Goal: Task Accomplishment & Management: Complete application form

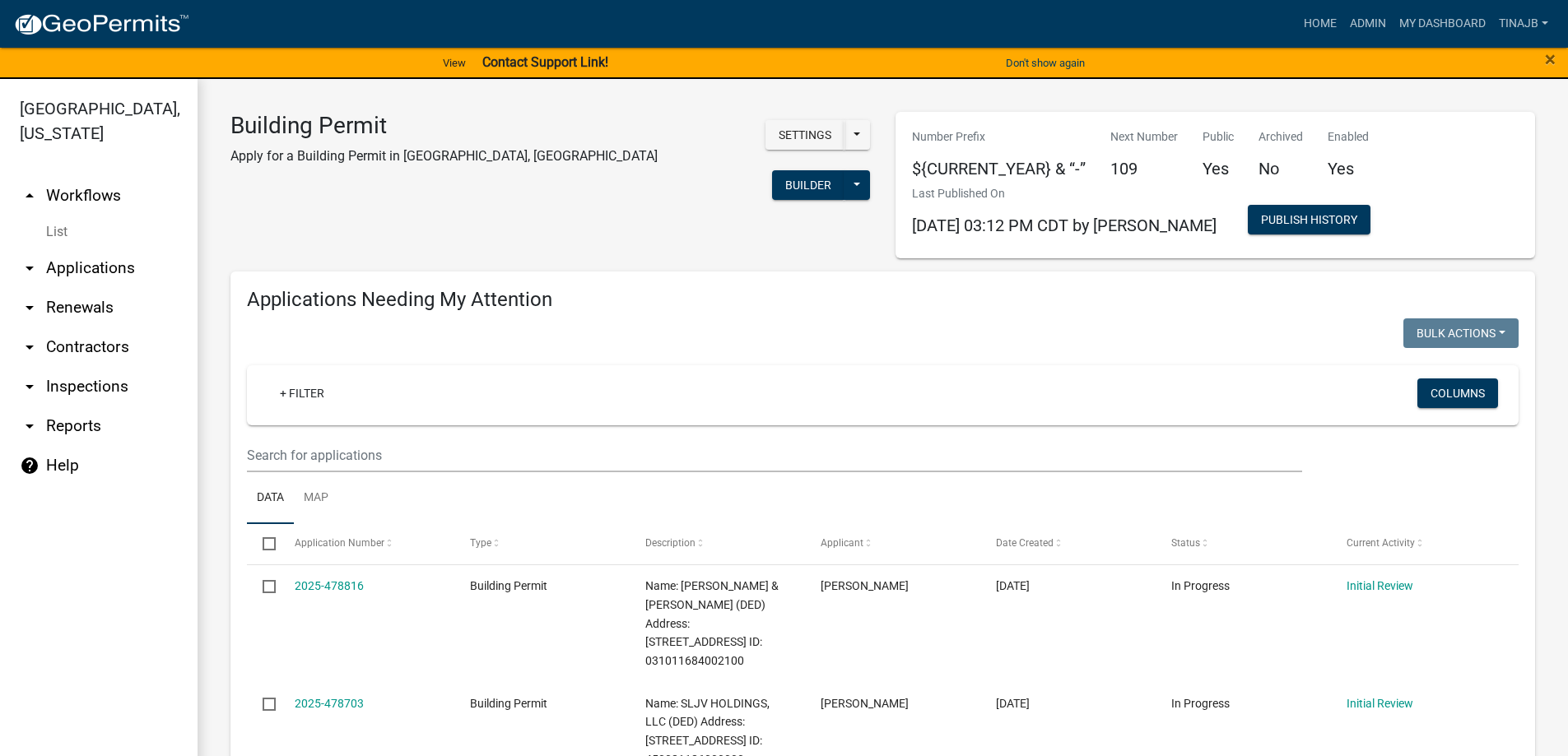
click at [100, 248] on link "arrow_drop_down Applications" at bounding box center [99, 268] width 198 height 40
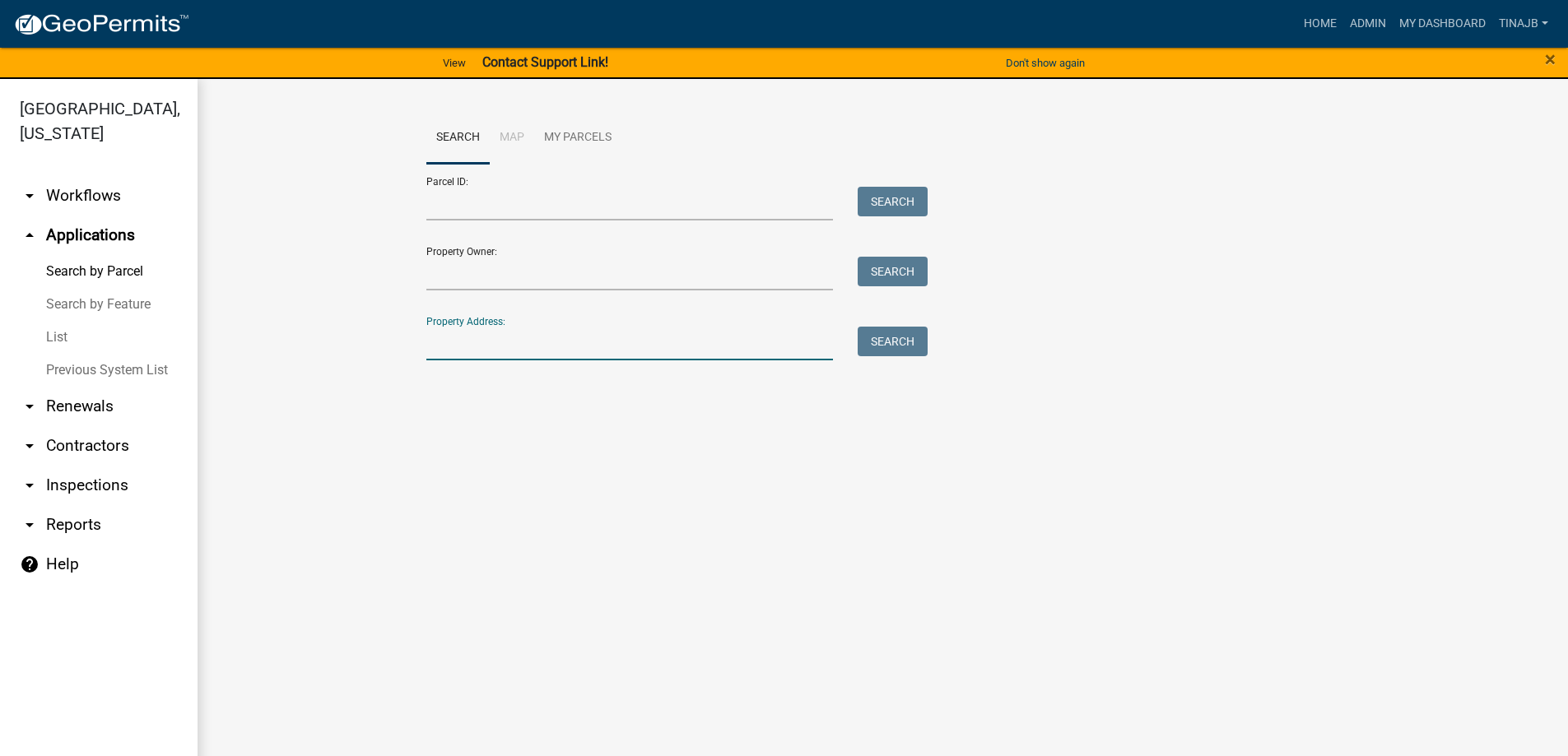
click at [488, 352] on input "Property Address:" at bounding box center [630, 344] width 408 height 34
type input "3217"
click at [905, 343] on button "Search" at bounding box center [892, 342] width 70 height 30
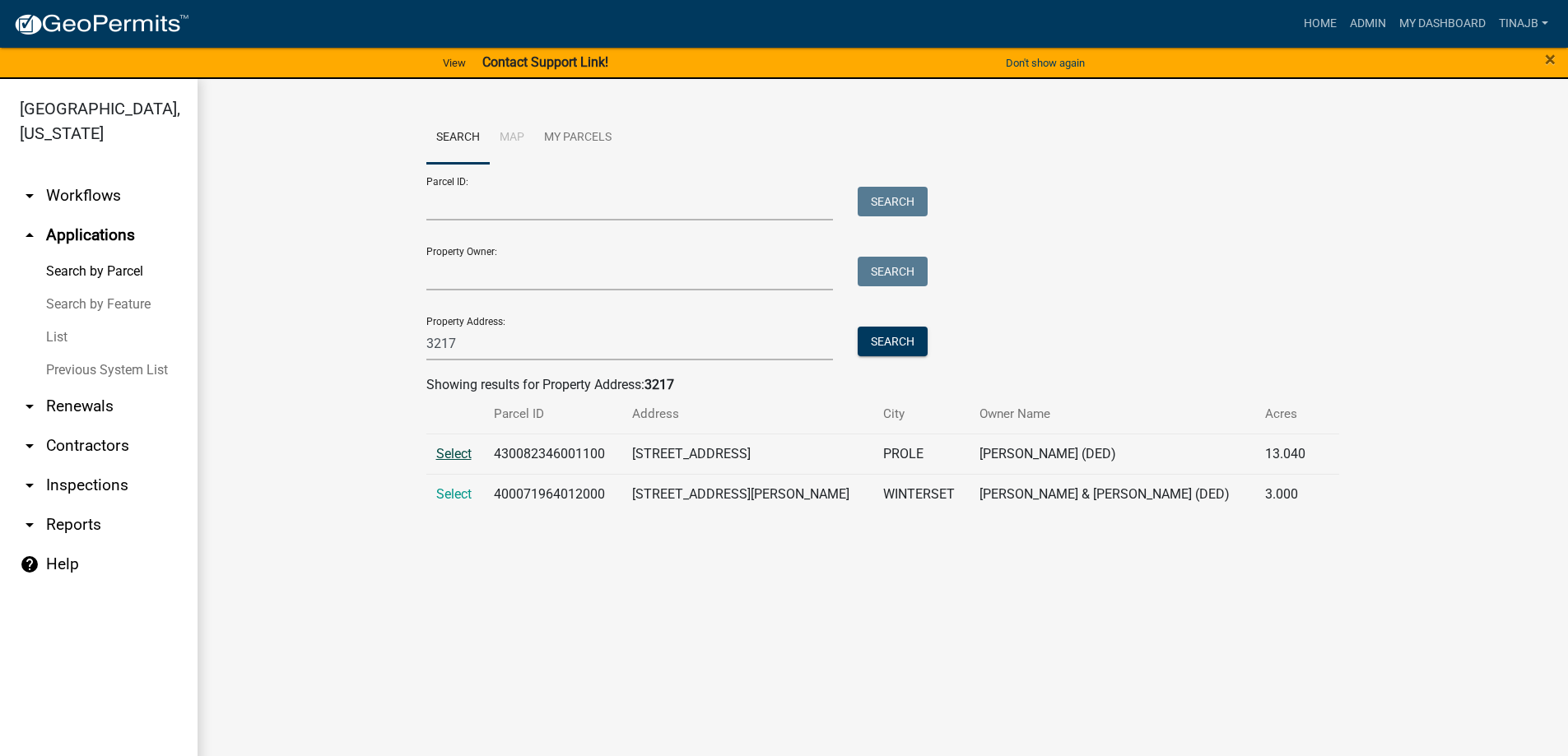
click at [447, 456] on span "Select" at bounding box center [454, 453] width 36 height 16
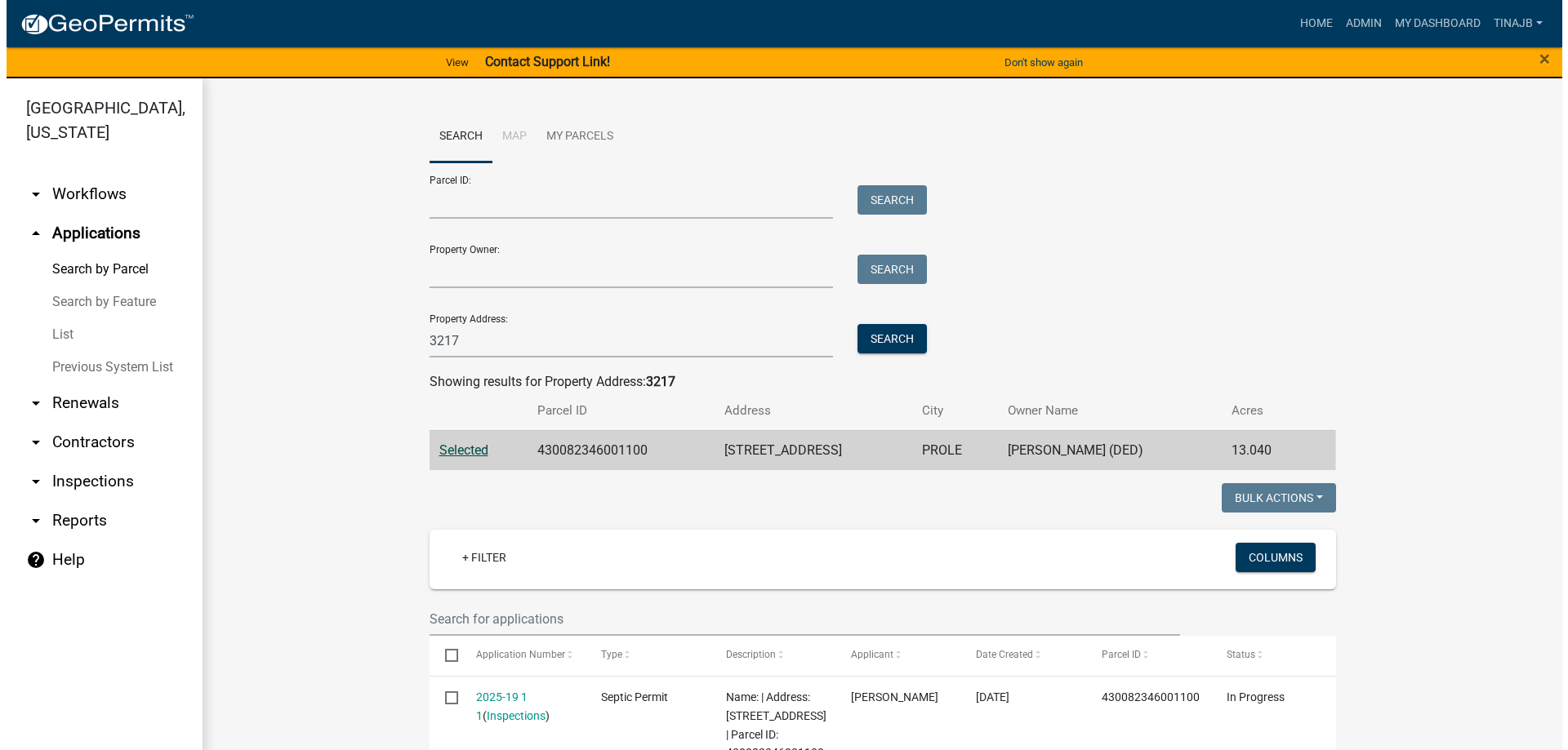
scroll to position [245, 0]
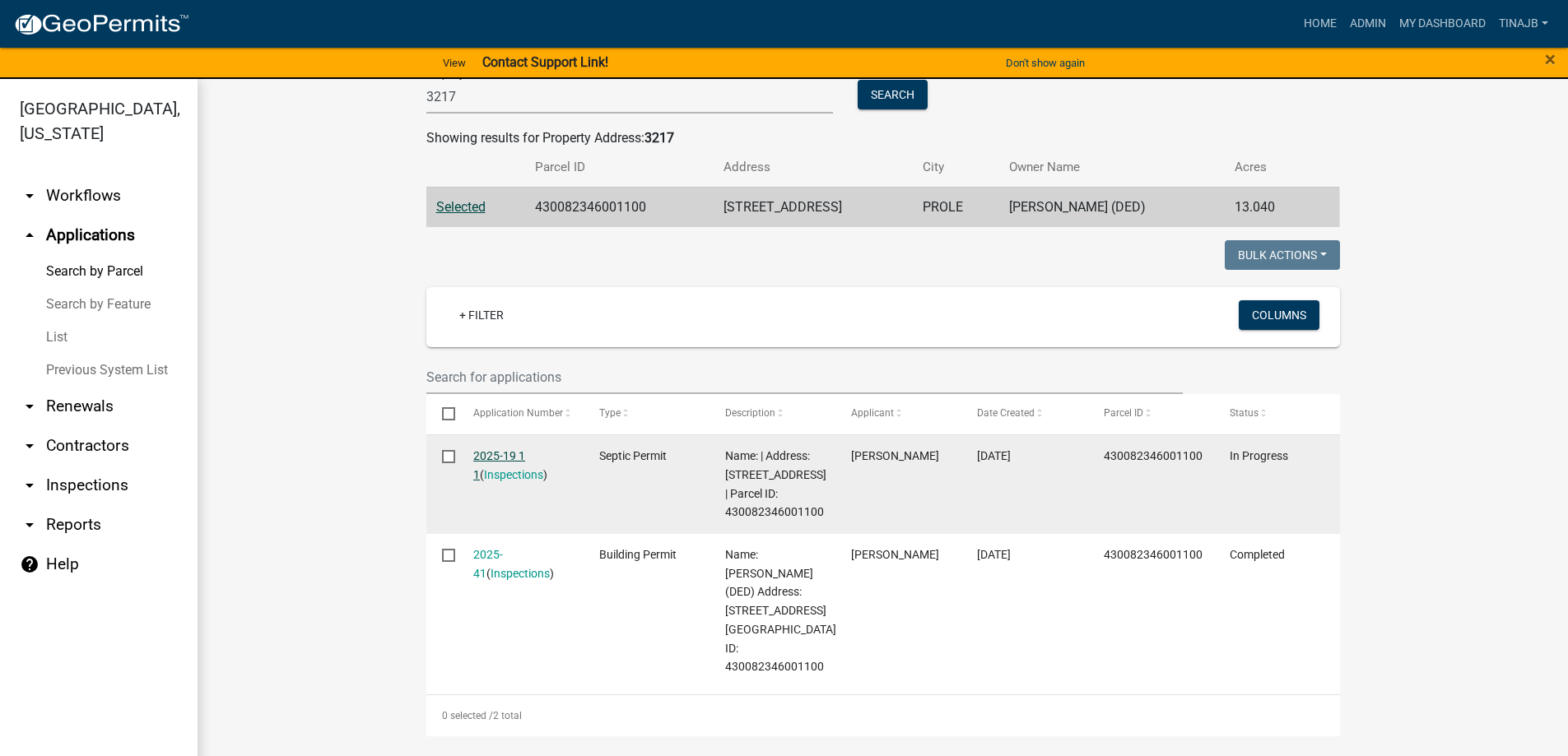
click at [487, 450] on link "2025-19 1 1" at bounding box center [499, 465] width 51 height 32
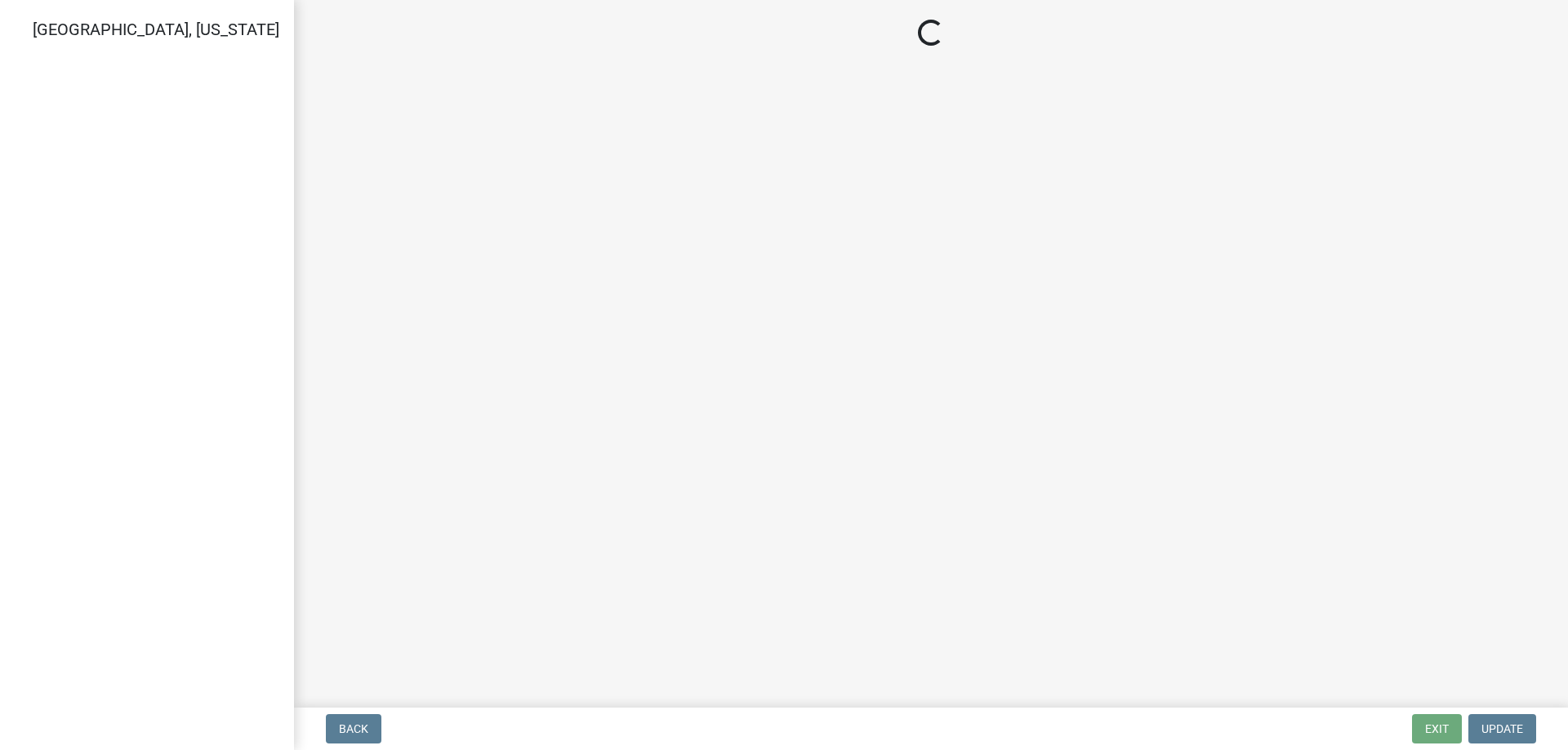
select select "dbe3a1b9-a4b3-48fa-b9c0-fee70399abae"
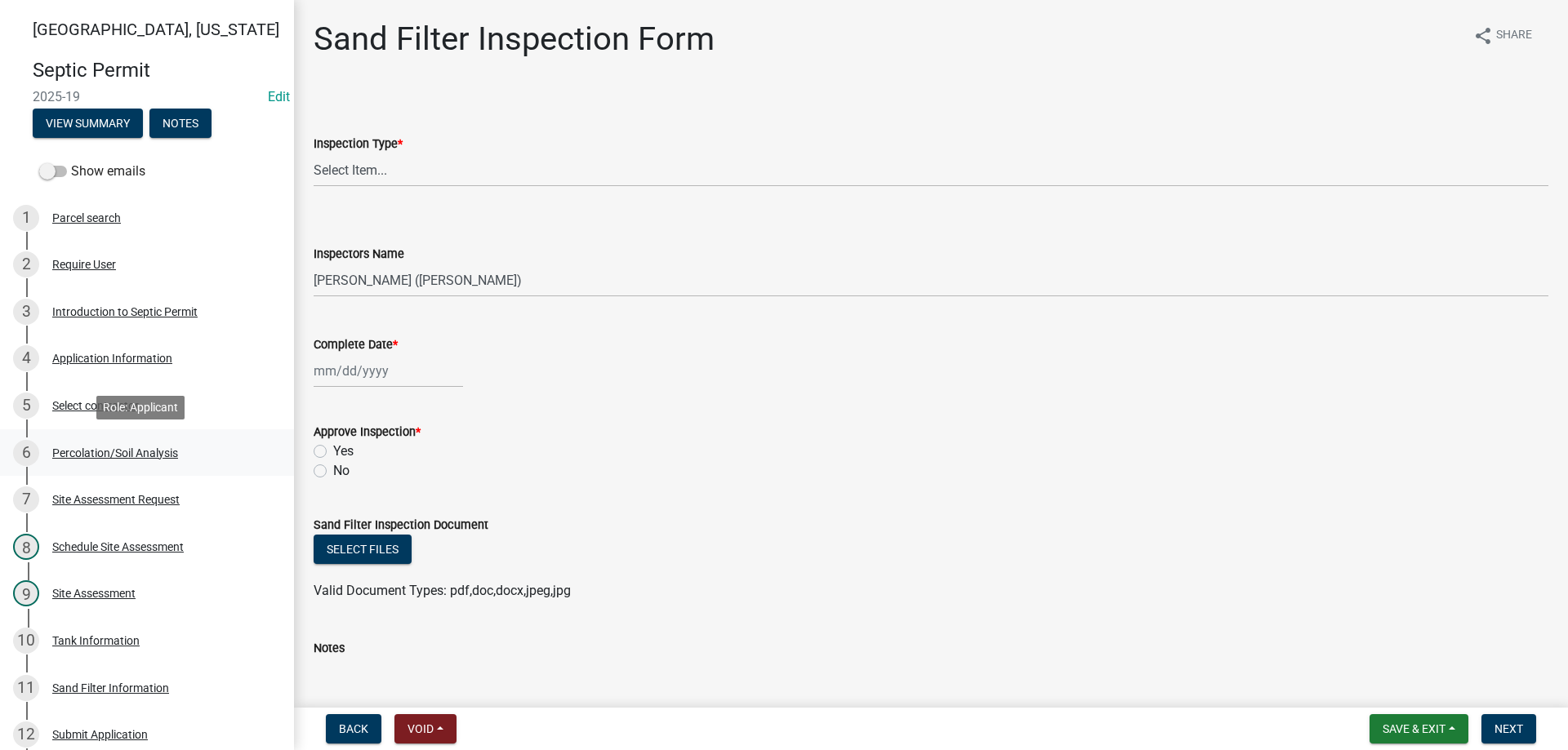
click at [123, 450] on div "Percolation/Soil Analysis" at bounding box center [114, 453] width 126 height 12
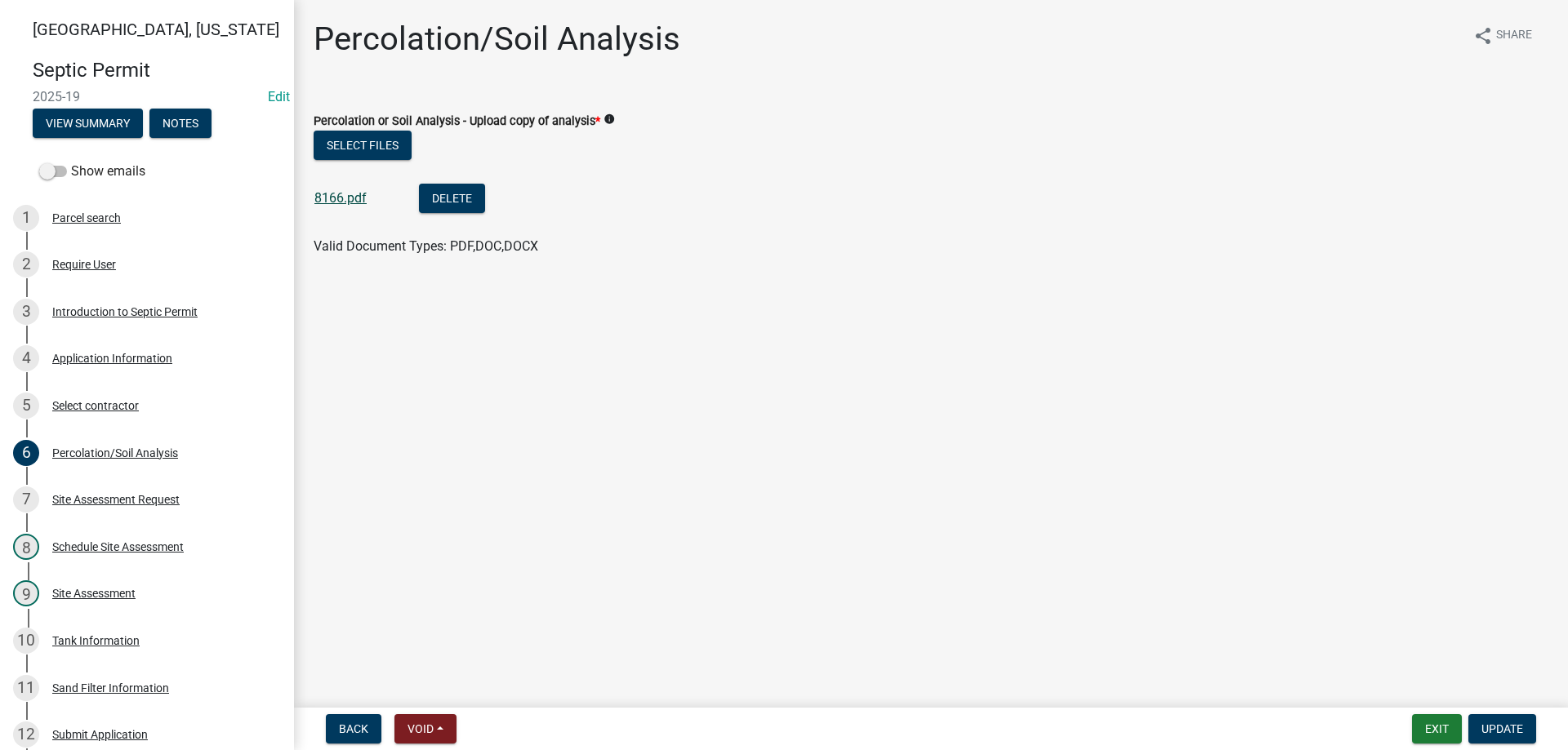
click at [342, 203] on link "8166.pdf" at bounding box center [340, 198] width 52 height 16
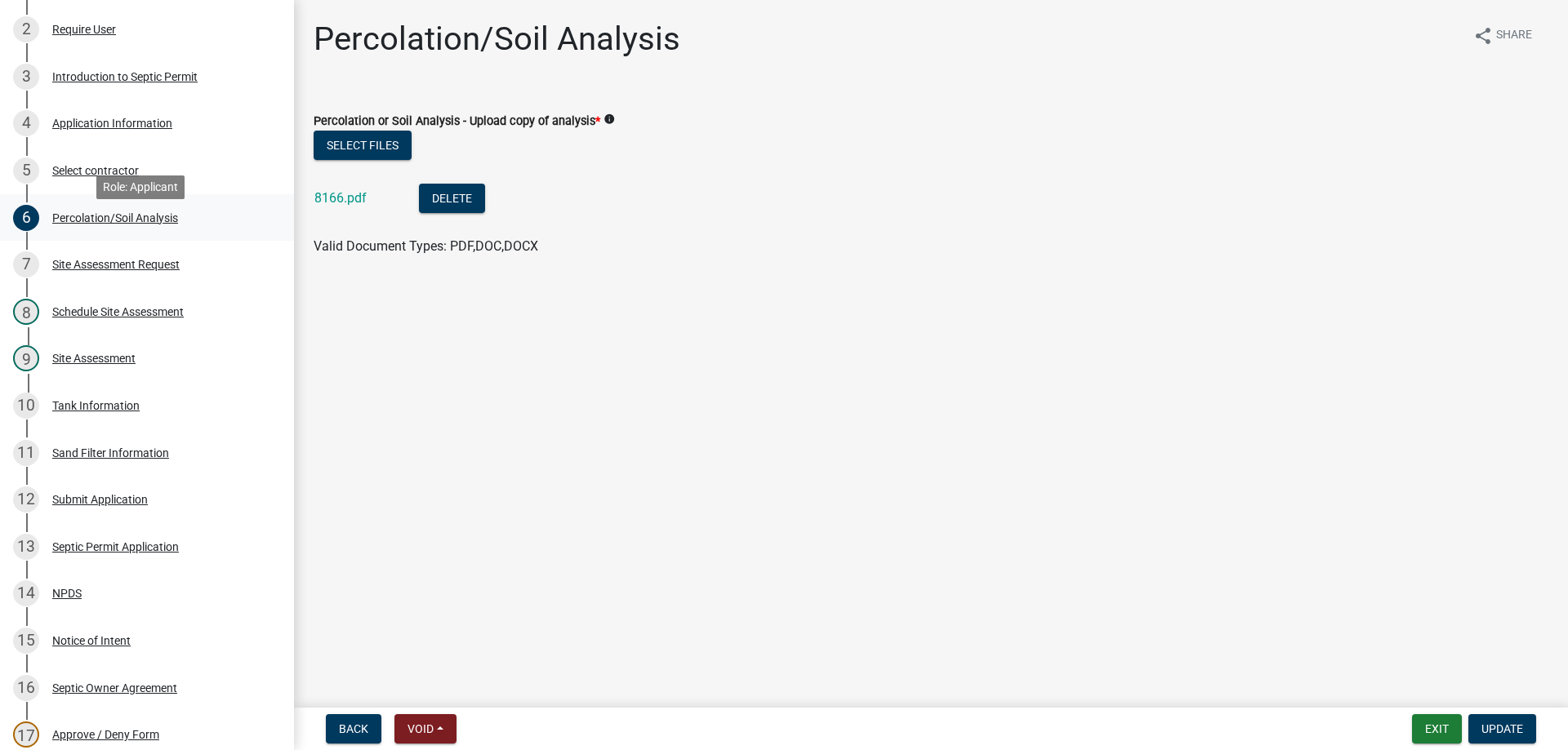
scroll to position [245, 0]
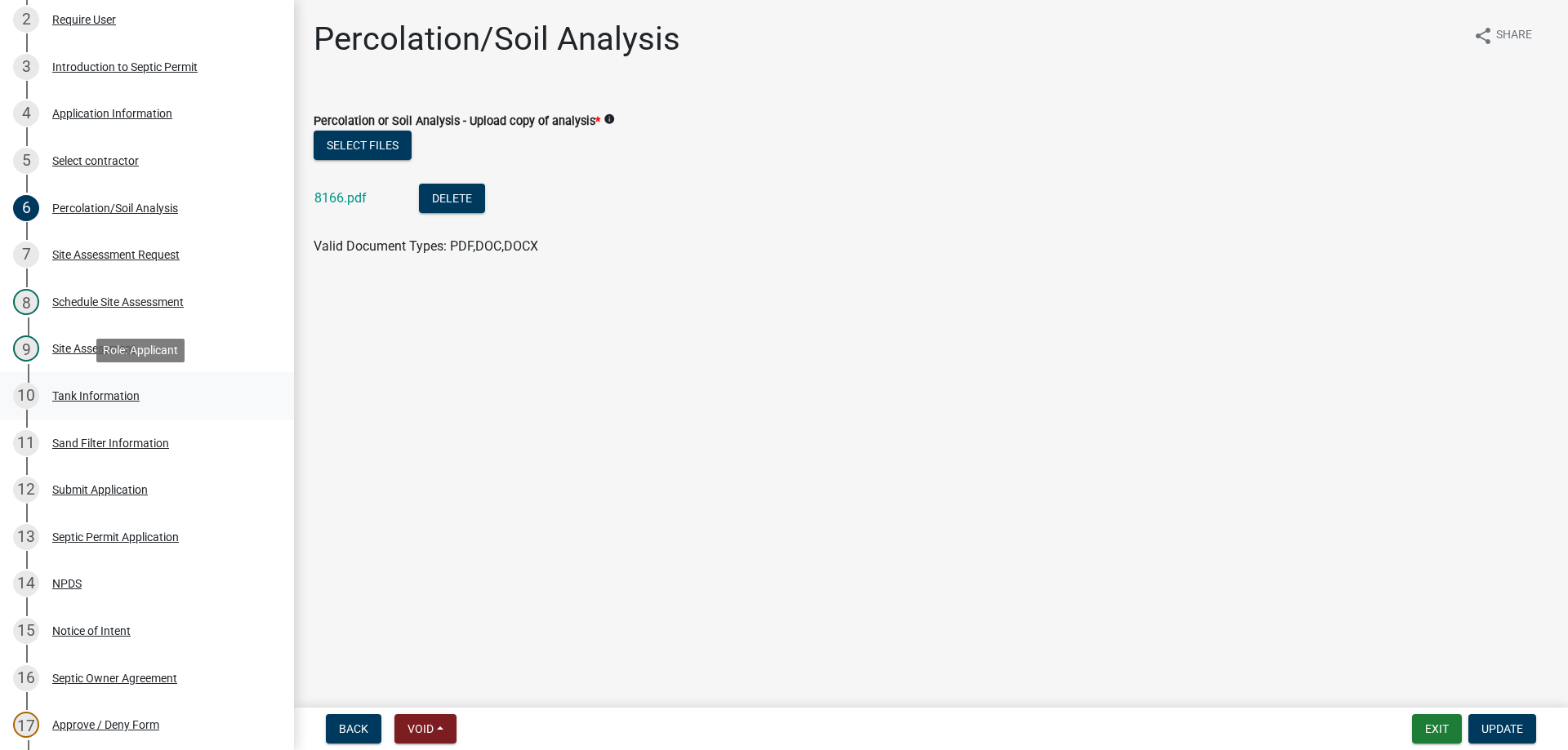
click at [115, 399] on div "Tank Information" at bounding box center [96, 396] width 87 height 12
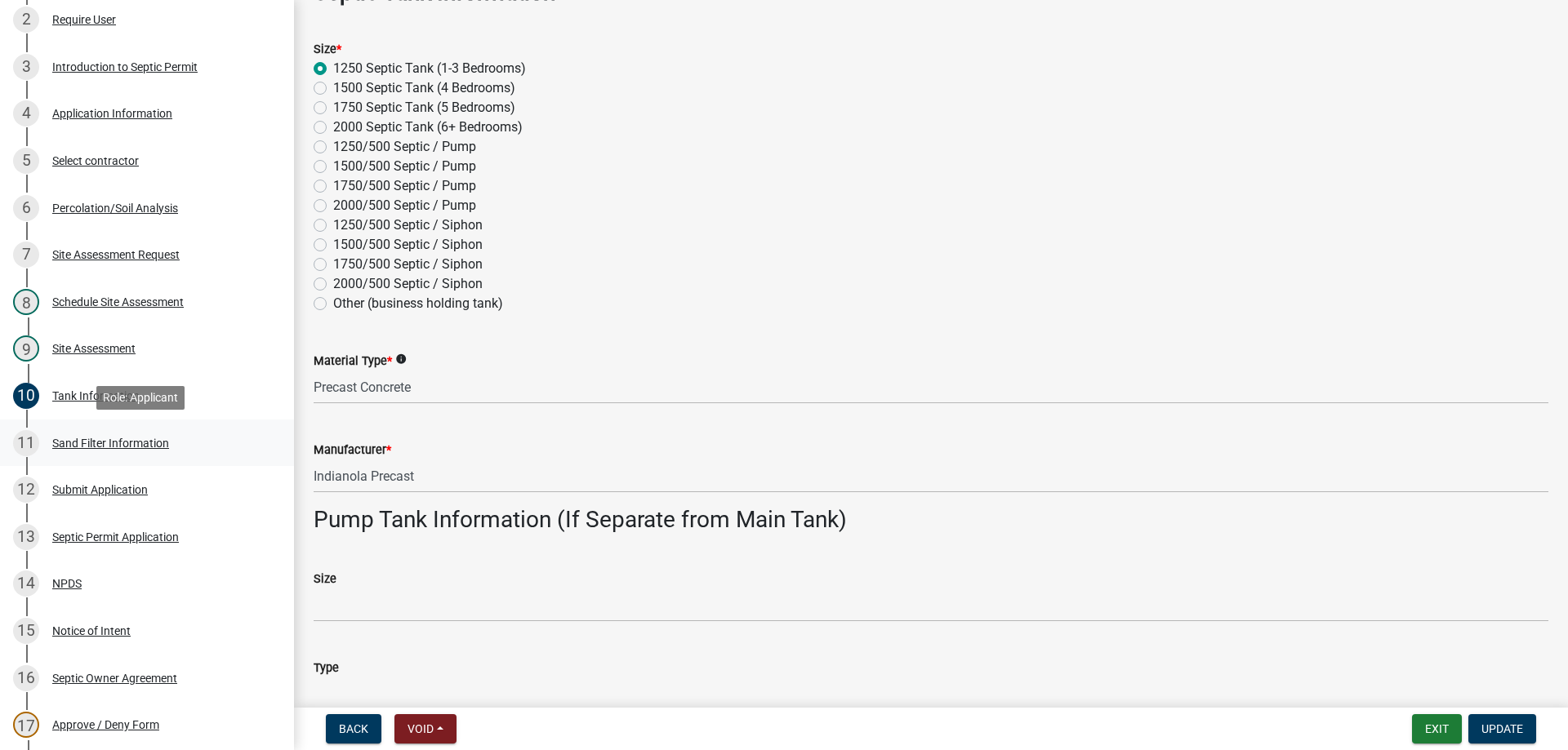
click at [140, 445] on div "Sand Filter Information" at bounding box center [110, 443] width 117 height 12
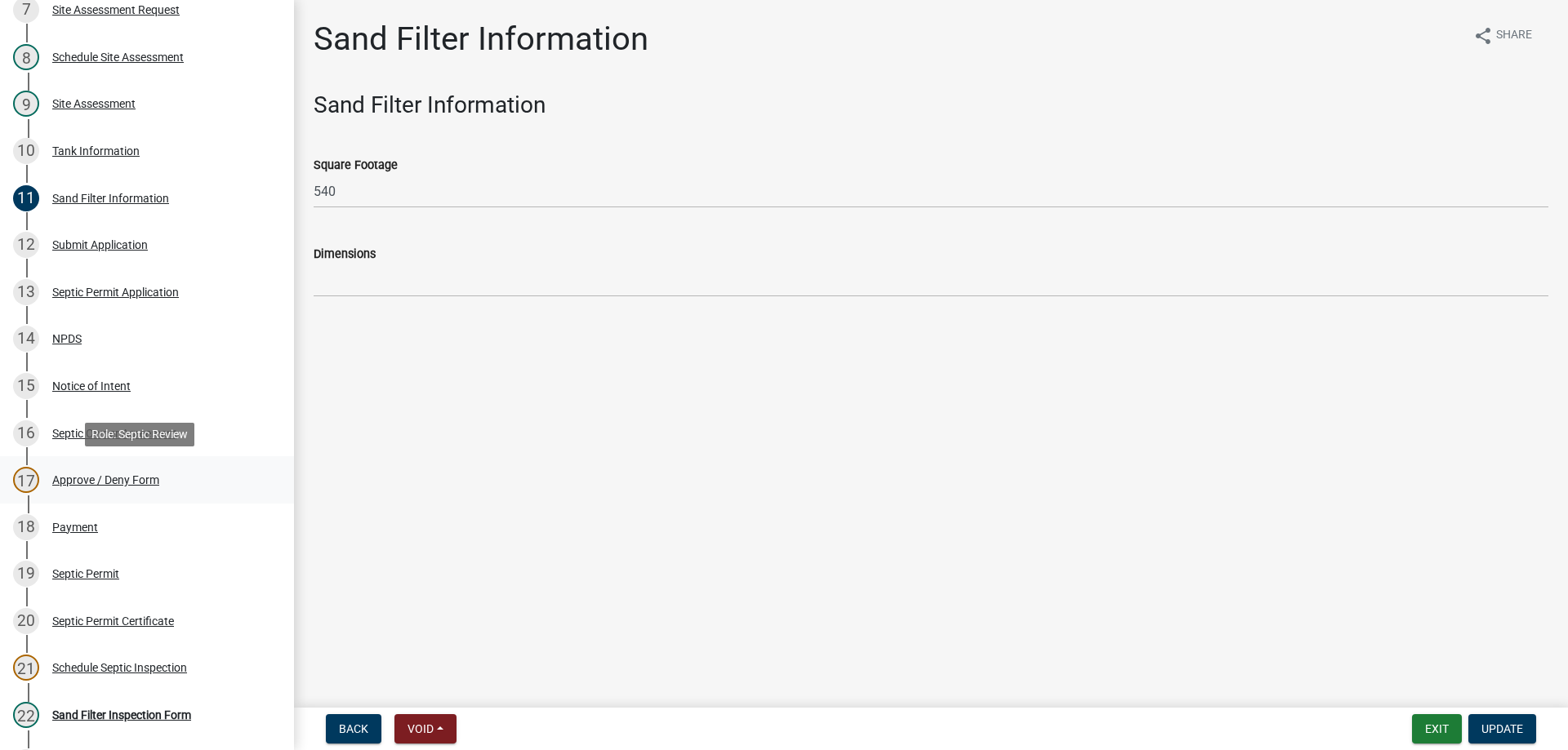
scroll to position [653, 0]
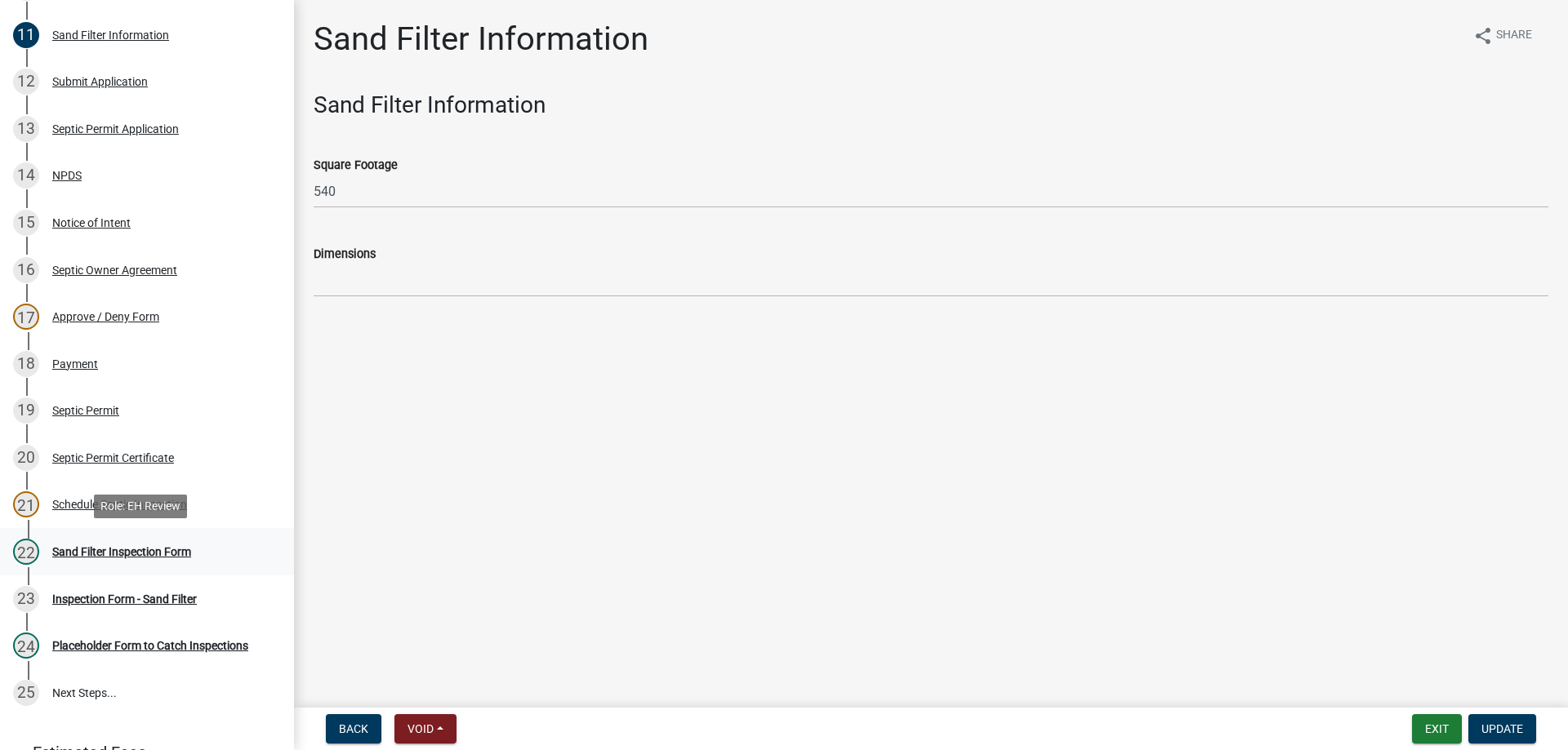
click at [105, 546] on div "Sand Filter Inspection Form" at bounding box center [121, 552] width 139 height 12
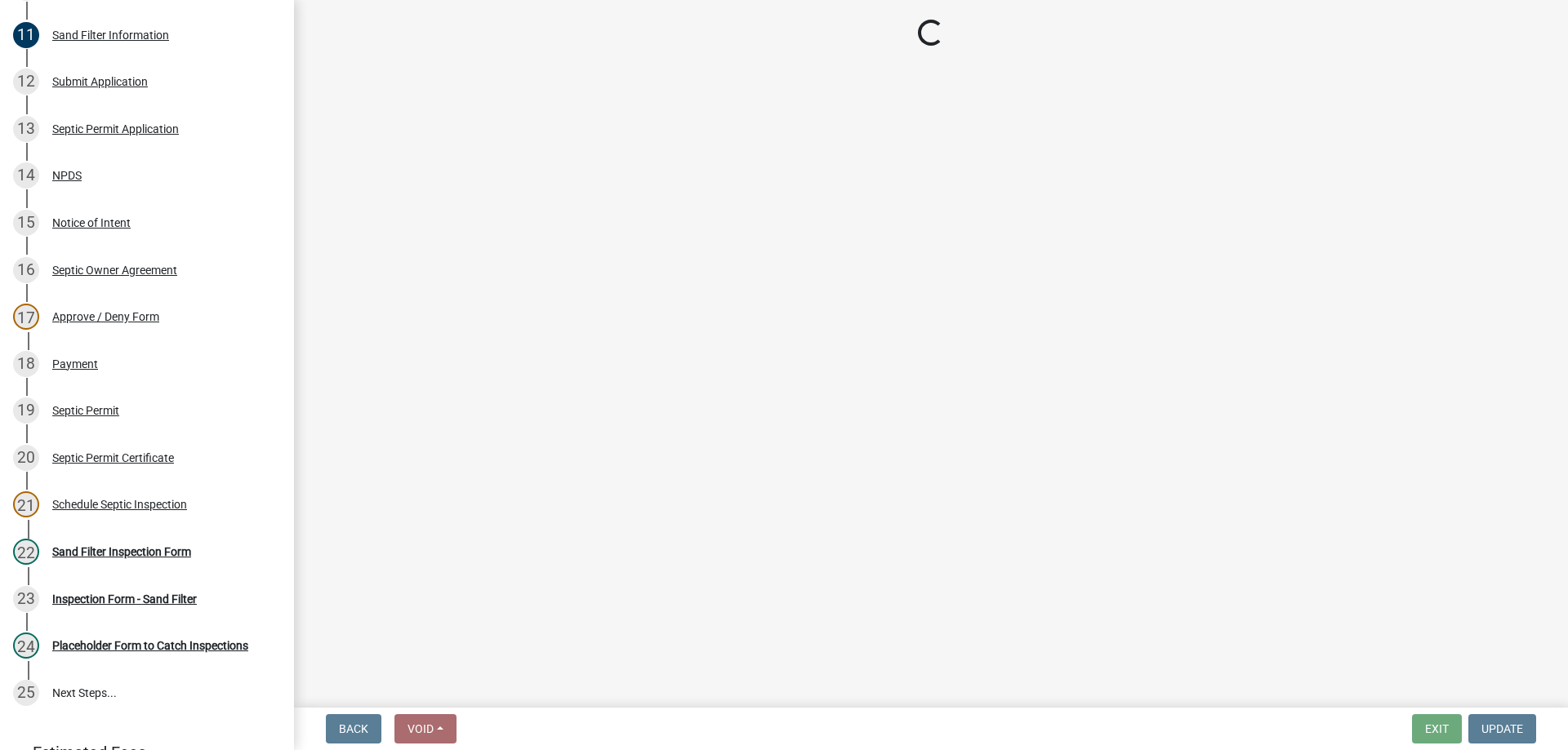
select select "dbe3a1b9-a4b3-48fa-b9c0-fee70399abae"
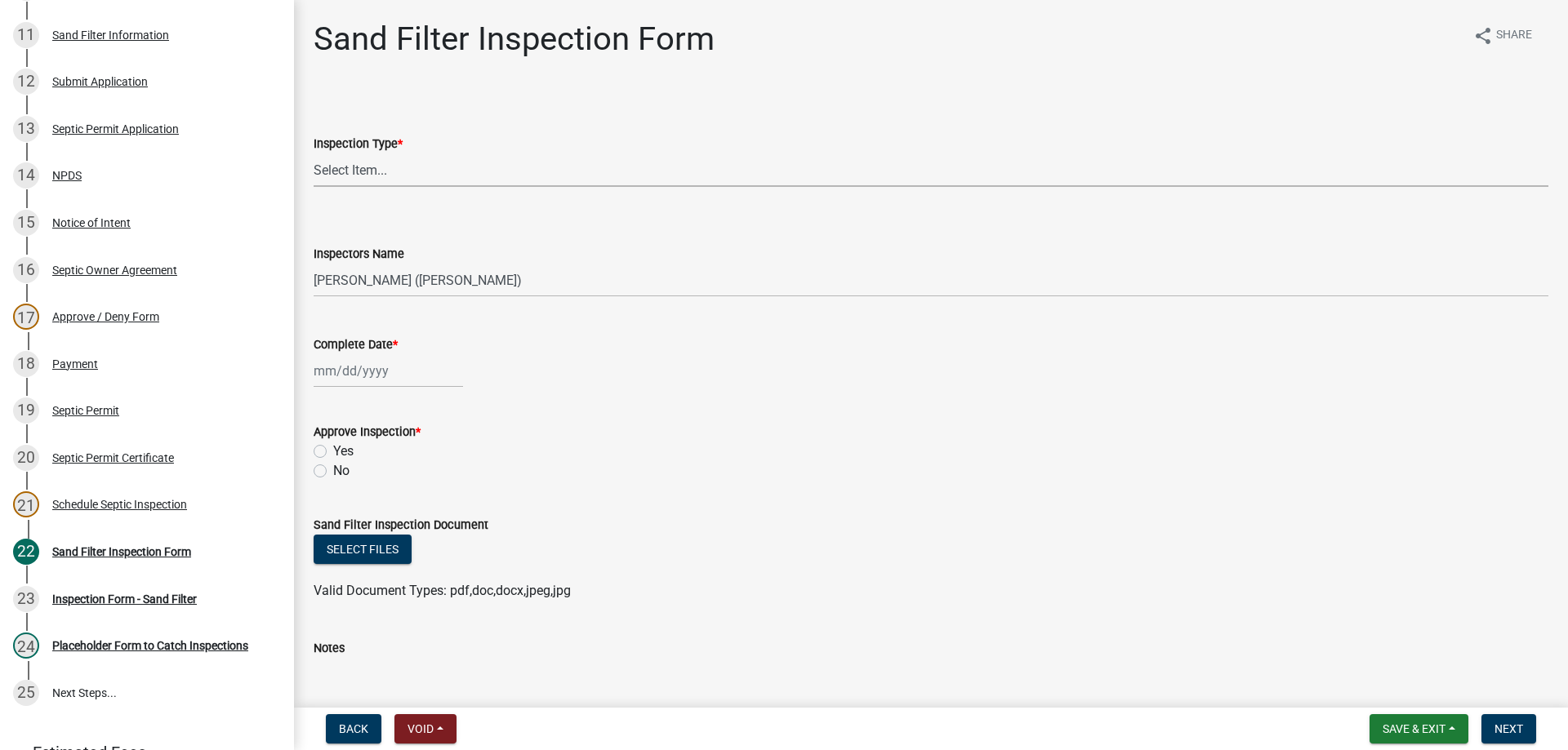
click at [362, 175] on select "Select Item... Sand Filter Inspection" at bounding box center [931, 170] width 1234 height 34
click at [314, 153] on select "Select Item... Sand Filter Inspection" at bounding box center [931, 170] width 1234 height 34
select select "ccc3feb4-466f-4227-91e9-914ee9242bae"
click at [364, 279] on select "Select Item... [PERSON_NAME] ([PERSON_NAME]) [PERSON_NAME] ([PERSON_NAME]) [PER…" at bounding box center [931, 280] width 1234 height 34
select select "4a854b0d-48b9-437f-b2e4-fa58b62db74b"
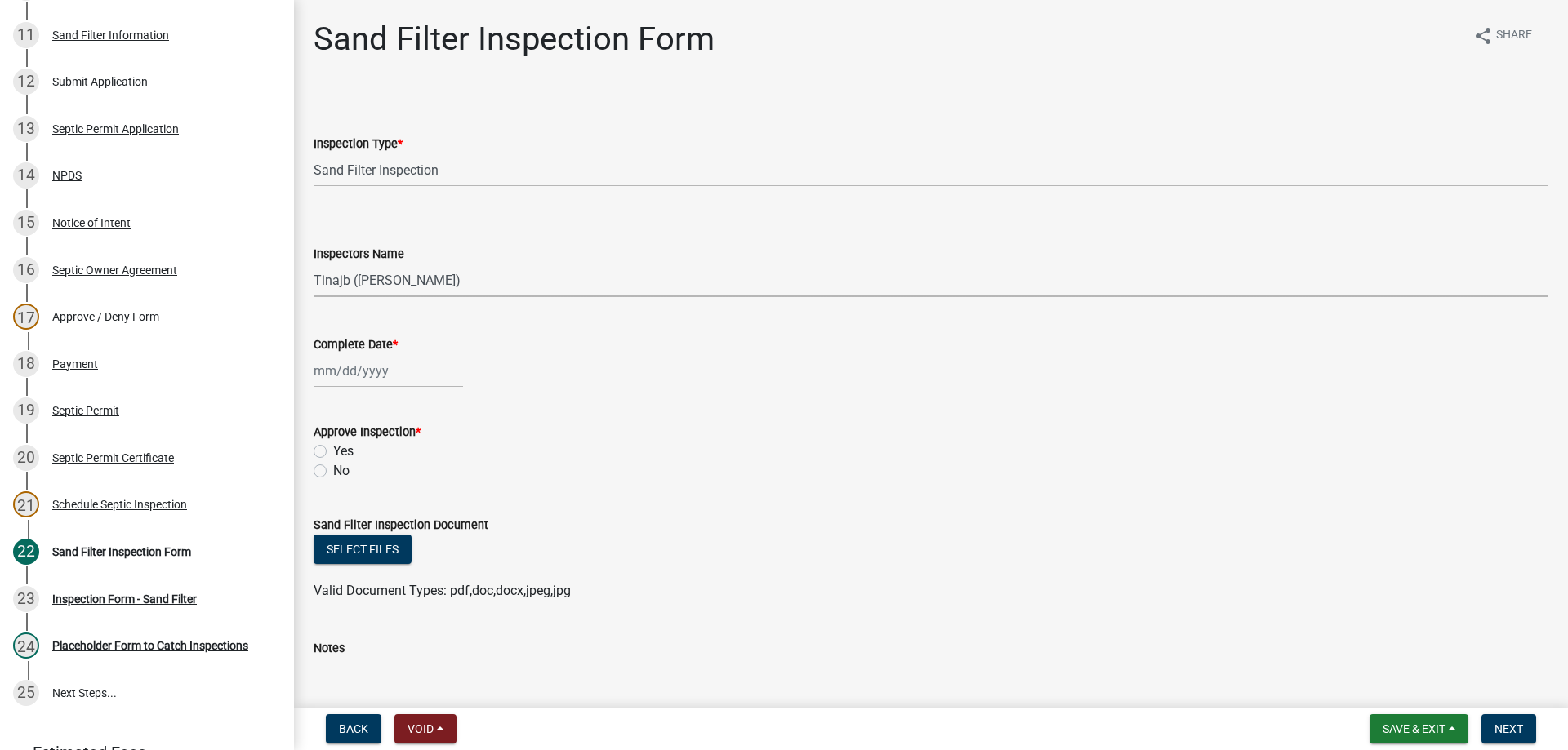
click at [314, 263] on select "Select Item... [PERSON_NAME] ([PERSON_NAME]) [PERSON_NAME] ([PERSON_NAME]) [PER…" at bounding box center [931, 280] width 1234 height 34
select select "9"
select select "2025"
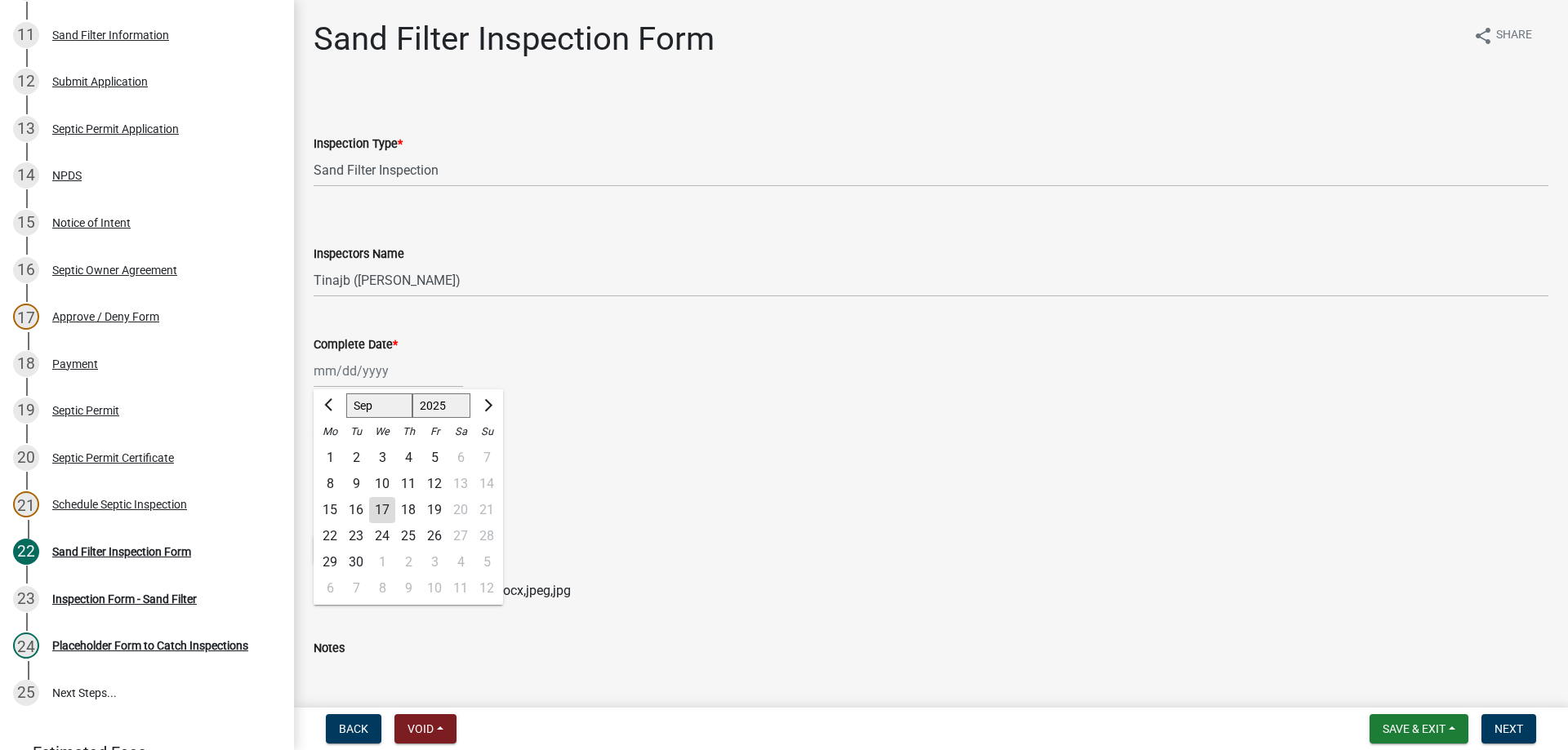
click at [364, 372] on div "[PERSON_NAME] Feb Mar Apr [PERSON_NAME][DATE] Oct Nov [DATE] 1526 1527 1528 152…" at bounding box center [388, 370] width 149 height 34
click at [385, 509] on div "17" at bounding box center [382, 510] width 26 height 26
type input "[DATE]"
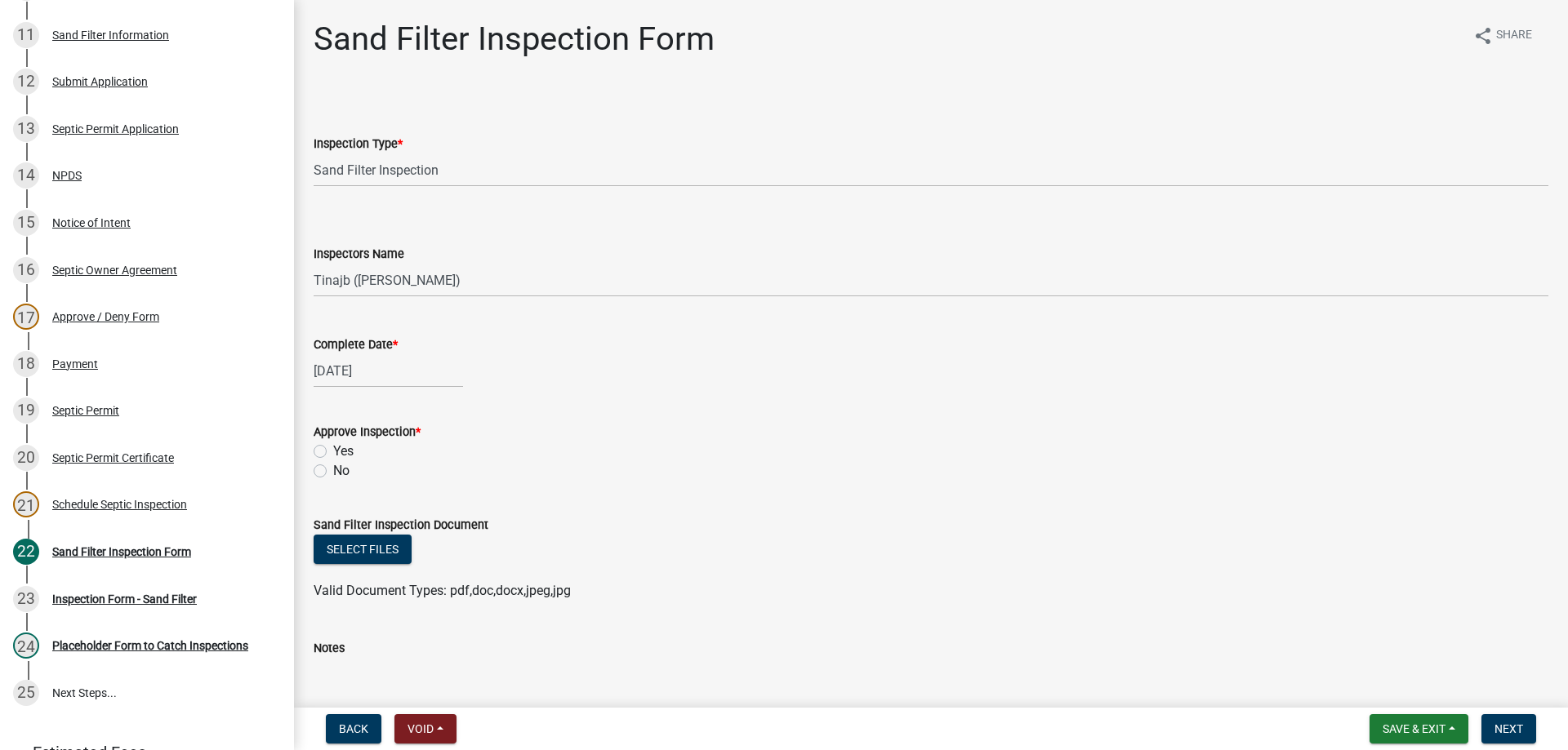
click at [334, 454] on label "Yes" at bounding box center [343, 451] width 21 height 20
click at [334, 452] on input "Yes" at bounding box center [338, 446] width 11 height 11
radio input "true"
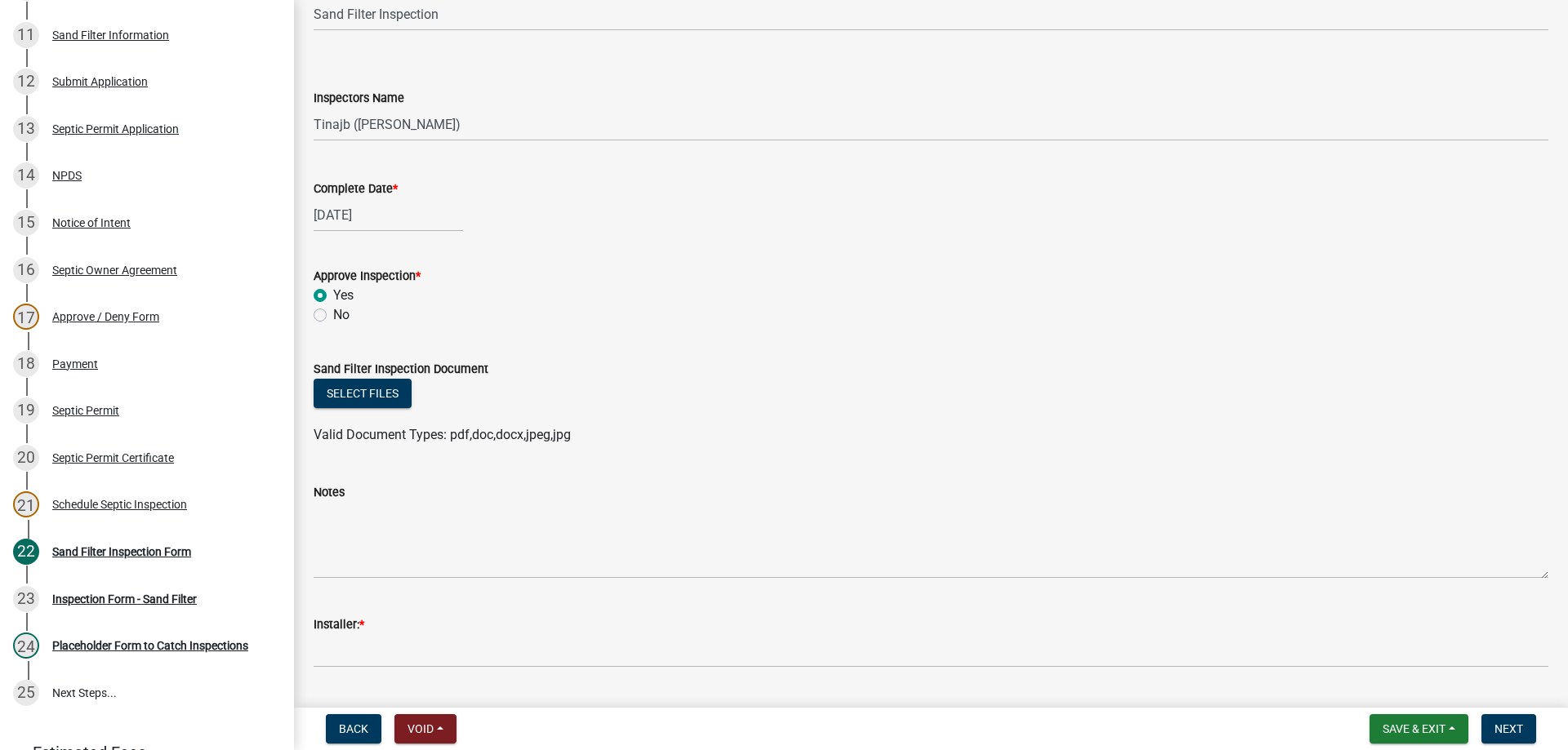
scroll to position [163, 0]
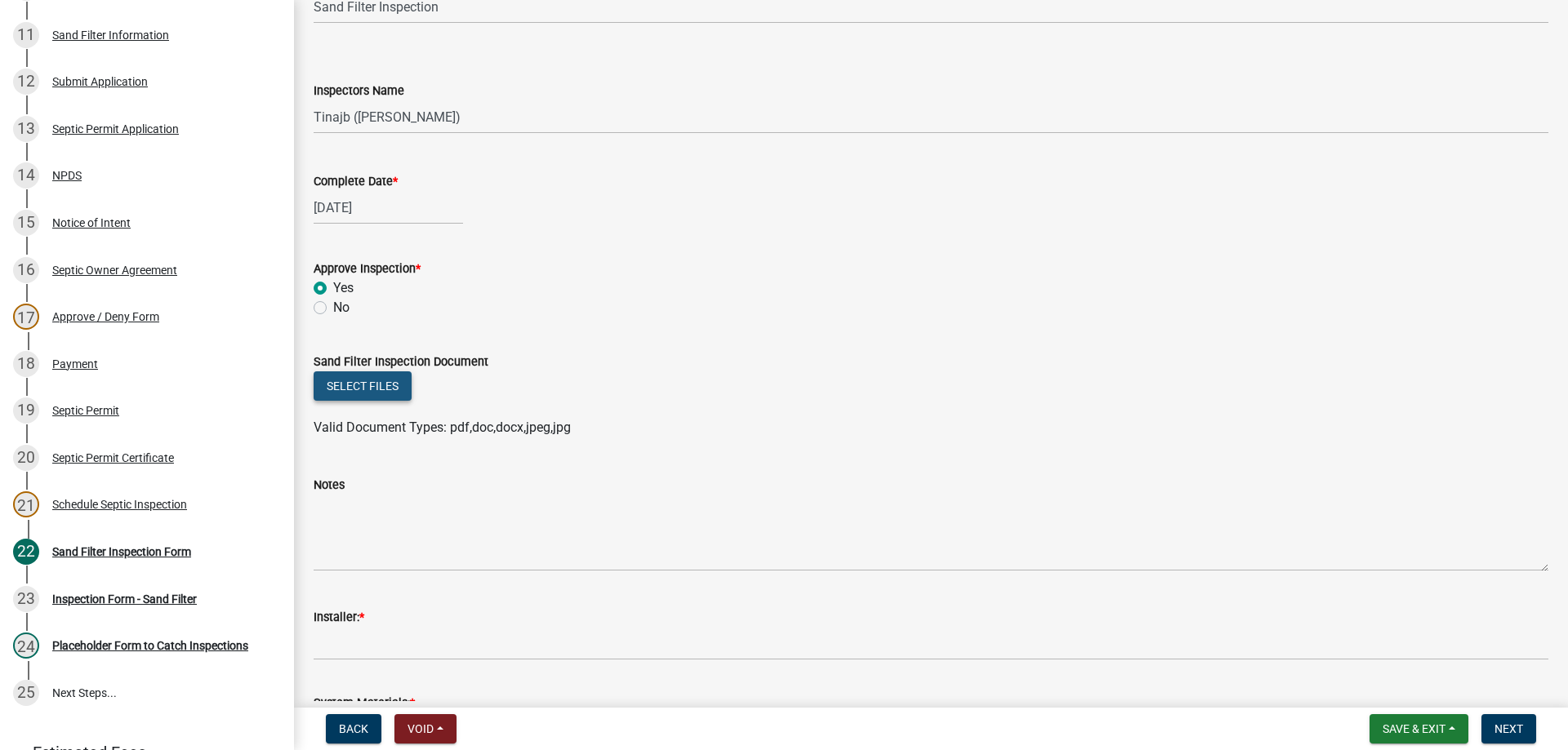
click at [360, 392] on button "Select files" at bounding box center [362, 386] width 98 height 30
click at [334, 389] on button "Select files" at bounding box center [362, 386] width 98 height 30
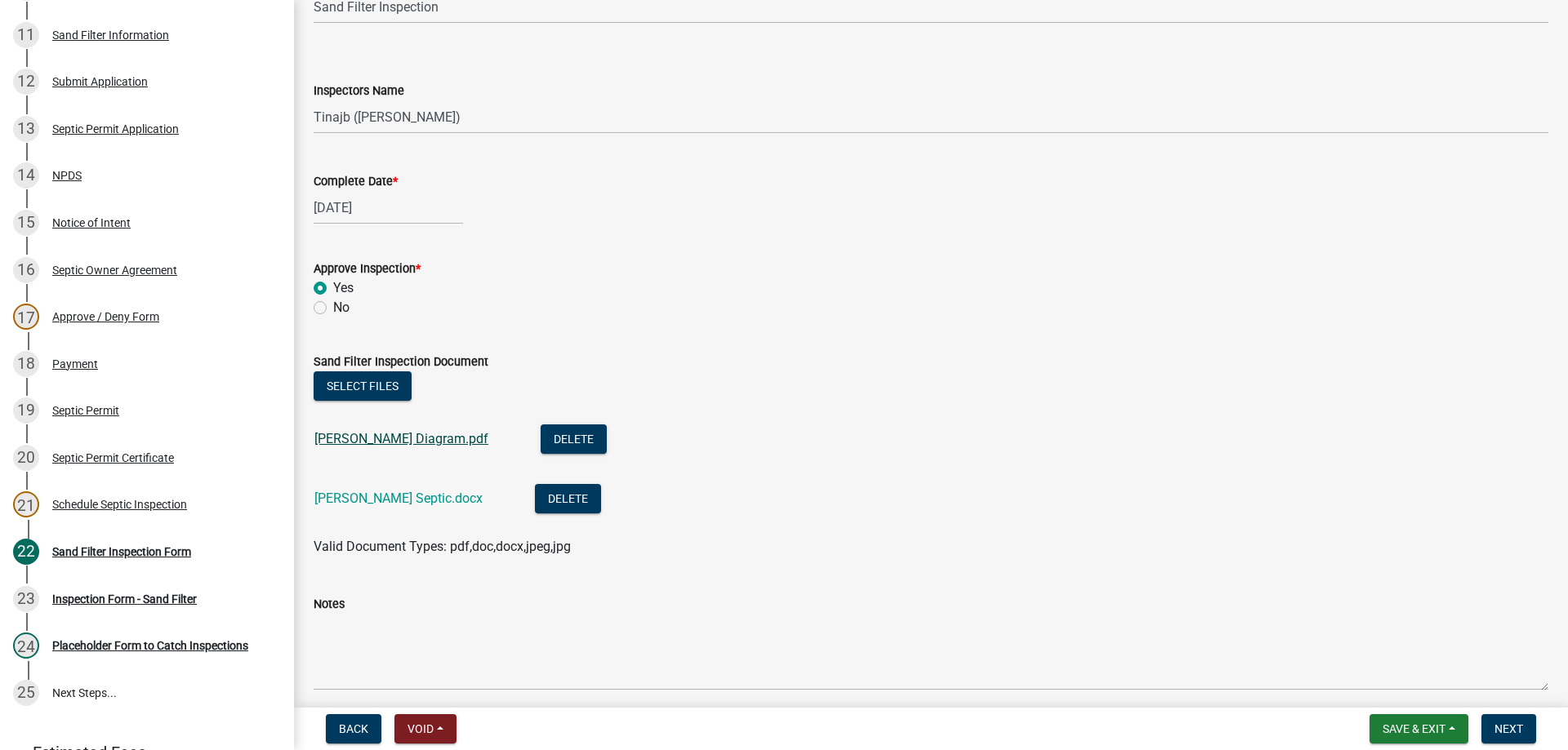
click at [392, 435] on link "[PERSON_NAME] Diagram.pdf" at bounding box center [401, 439] width 174 height 16
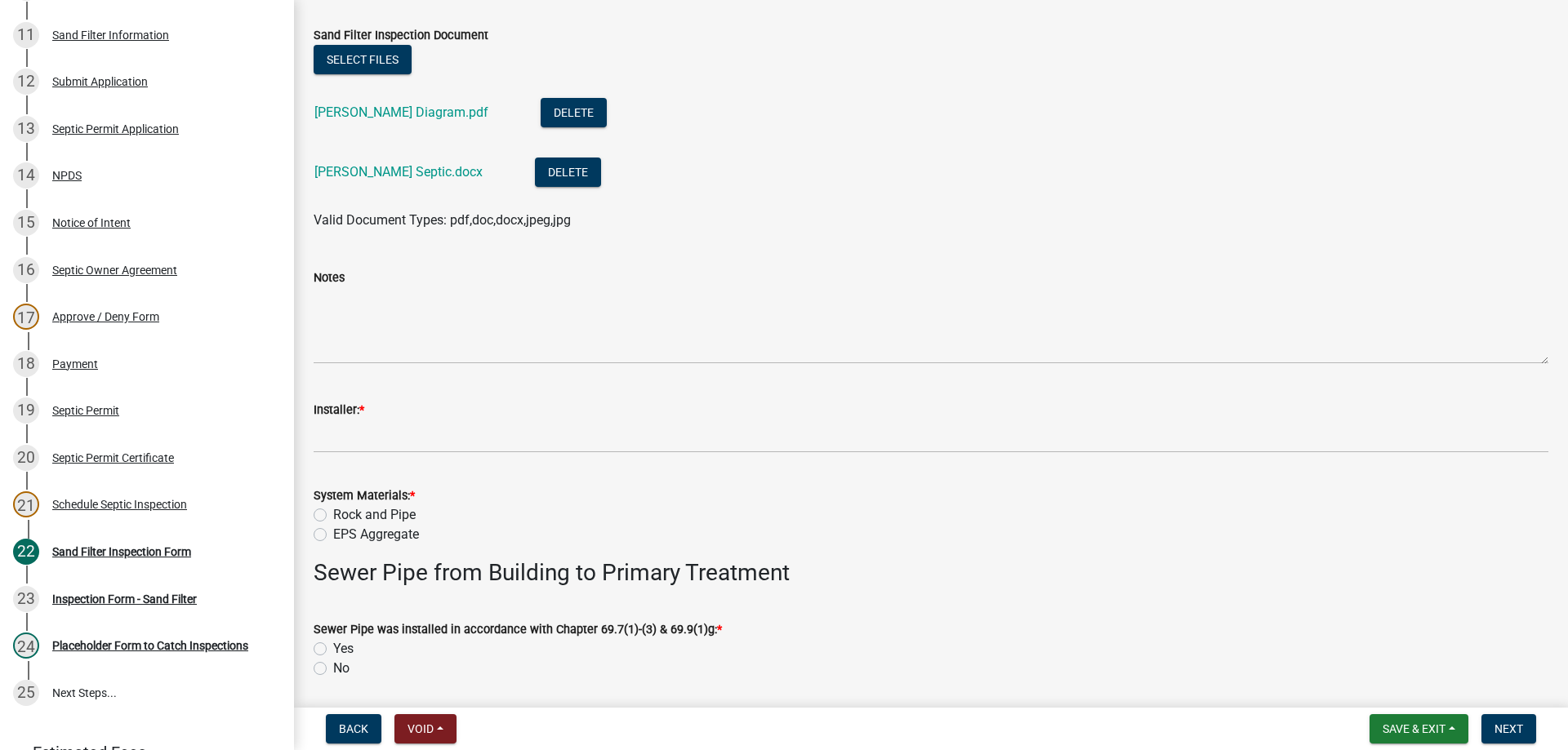
click at [334, 533] on label "EPS Aggregate" at bounding box center [376, 535] width 86 height 20
click at [334, 533] on input "EPS Aggregate" at bounding box center [338, 530] width 11 height 11
radio input "true"
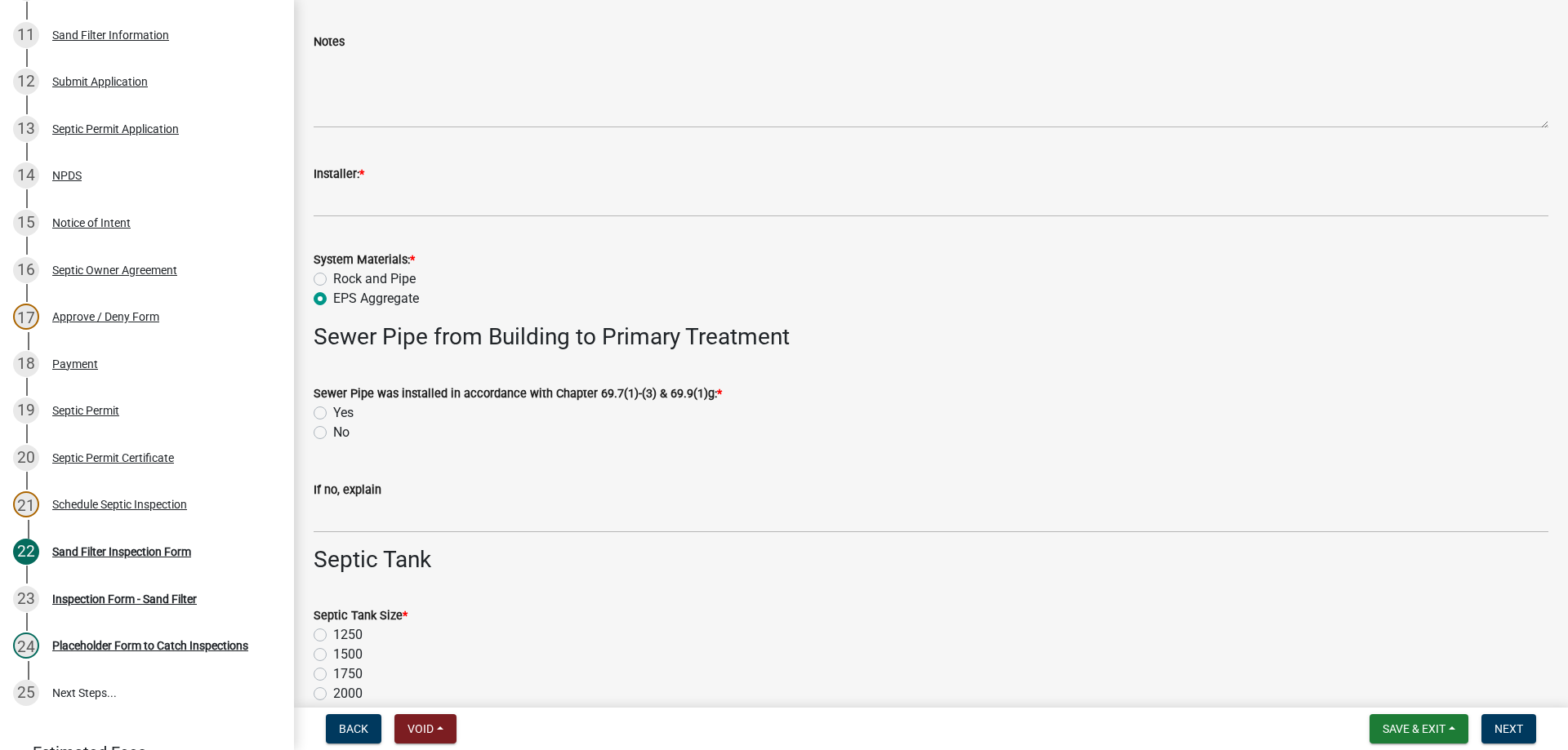
scroll to position [734, 0]
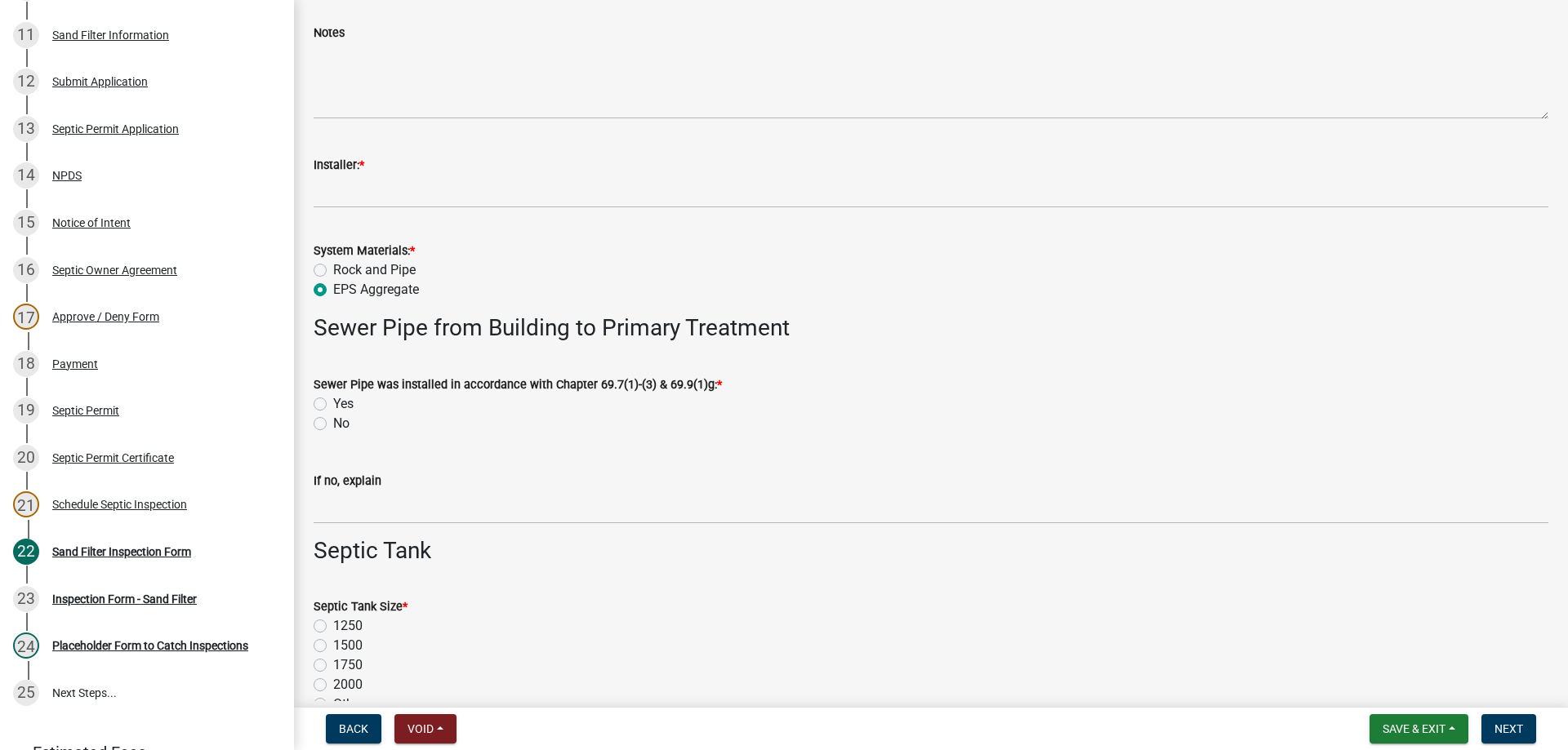
click at [334, 410] on label "Yes" at bounding box center [343, 404] width 21 height 20
click at [334, 405] on input "Yes" at bounding box center [338, 399] width 11 height 11
radio input "true"
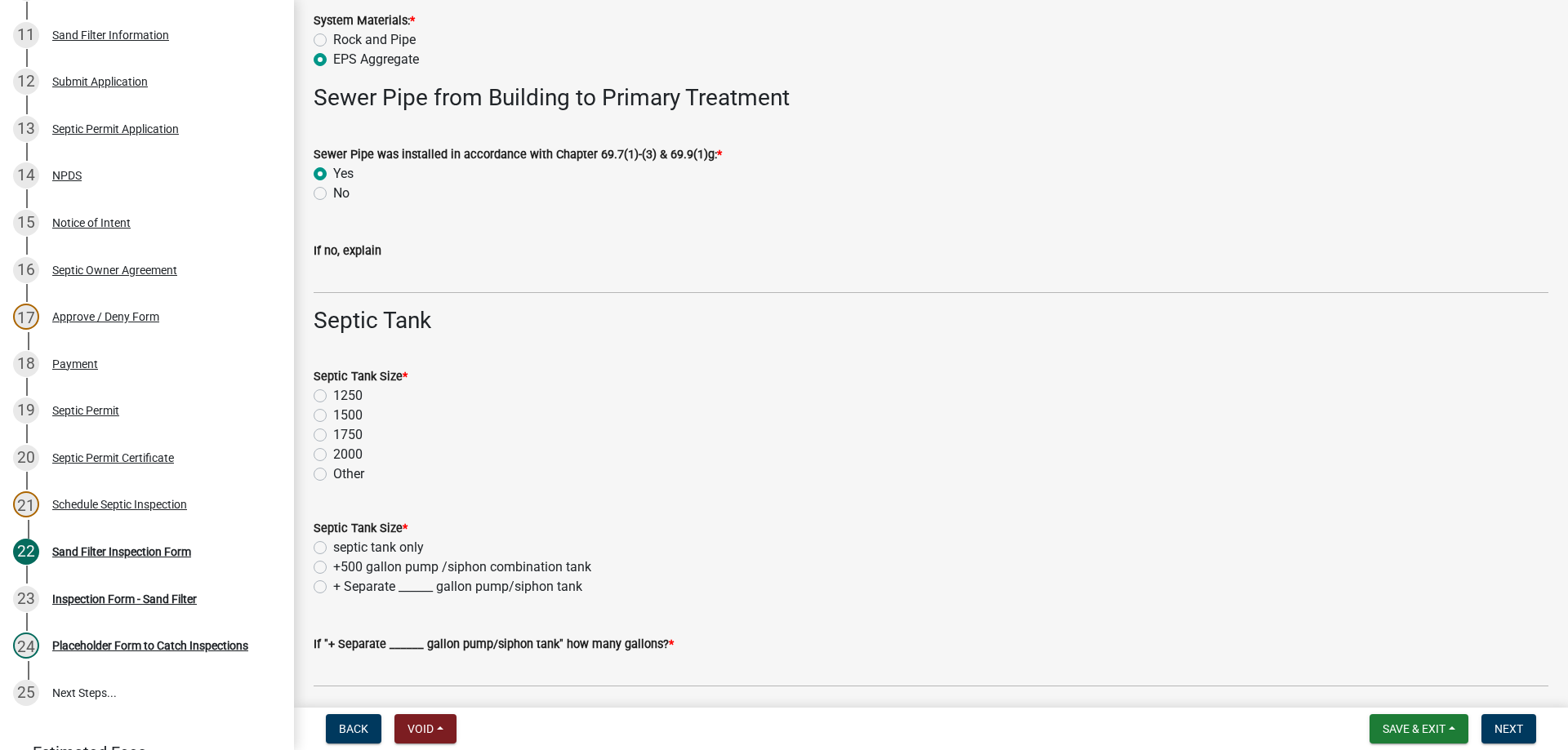
scroll to position [980, 0]
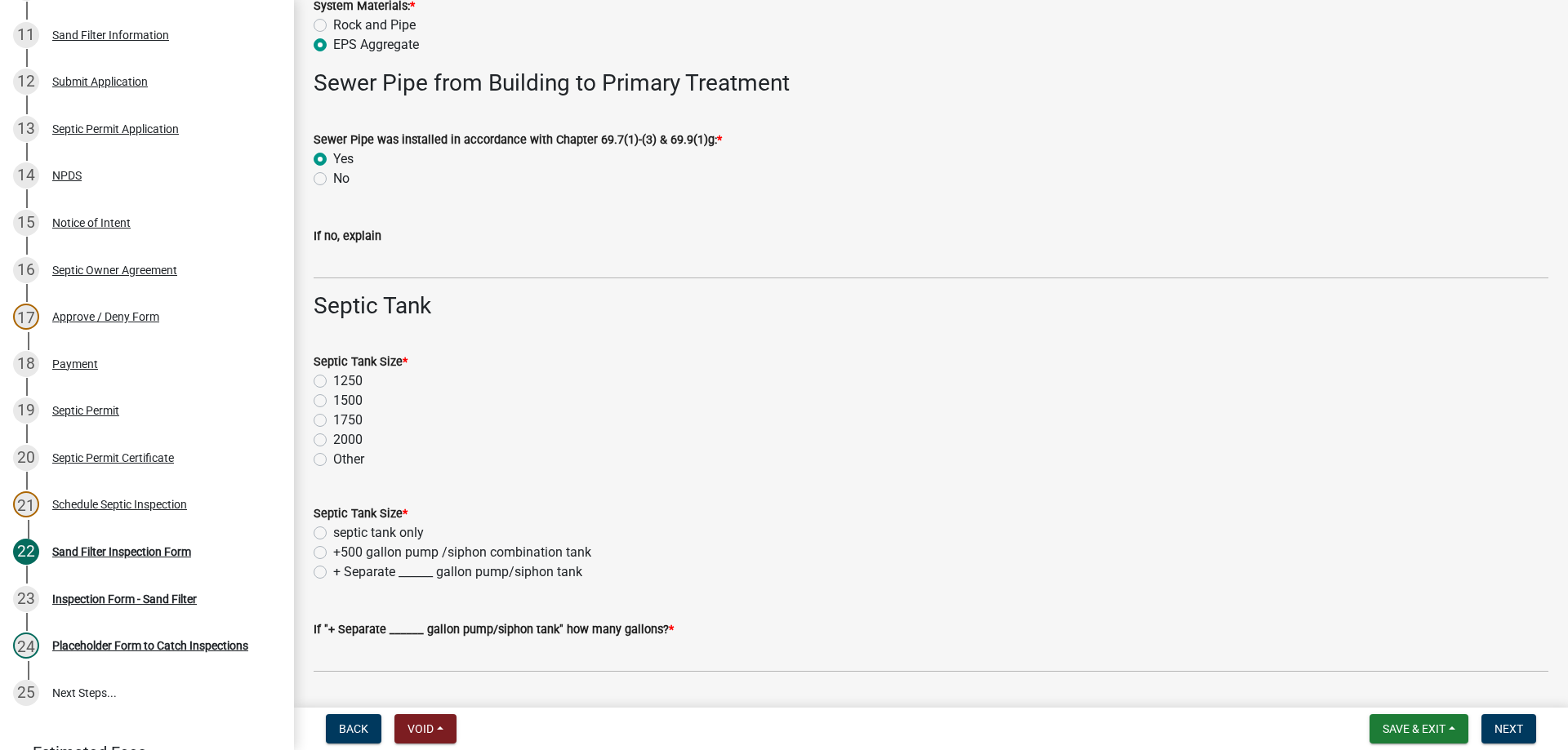
click at [334, 377] on label "1250" at bounding box center [348, 381] width 30 height 20
click at [334, 377] on input "1250" at bounding box center [338, 376] width 11 height 11
radio input "true"
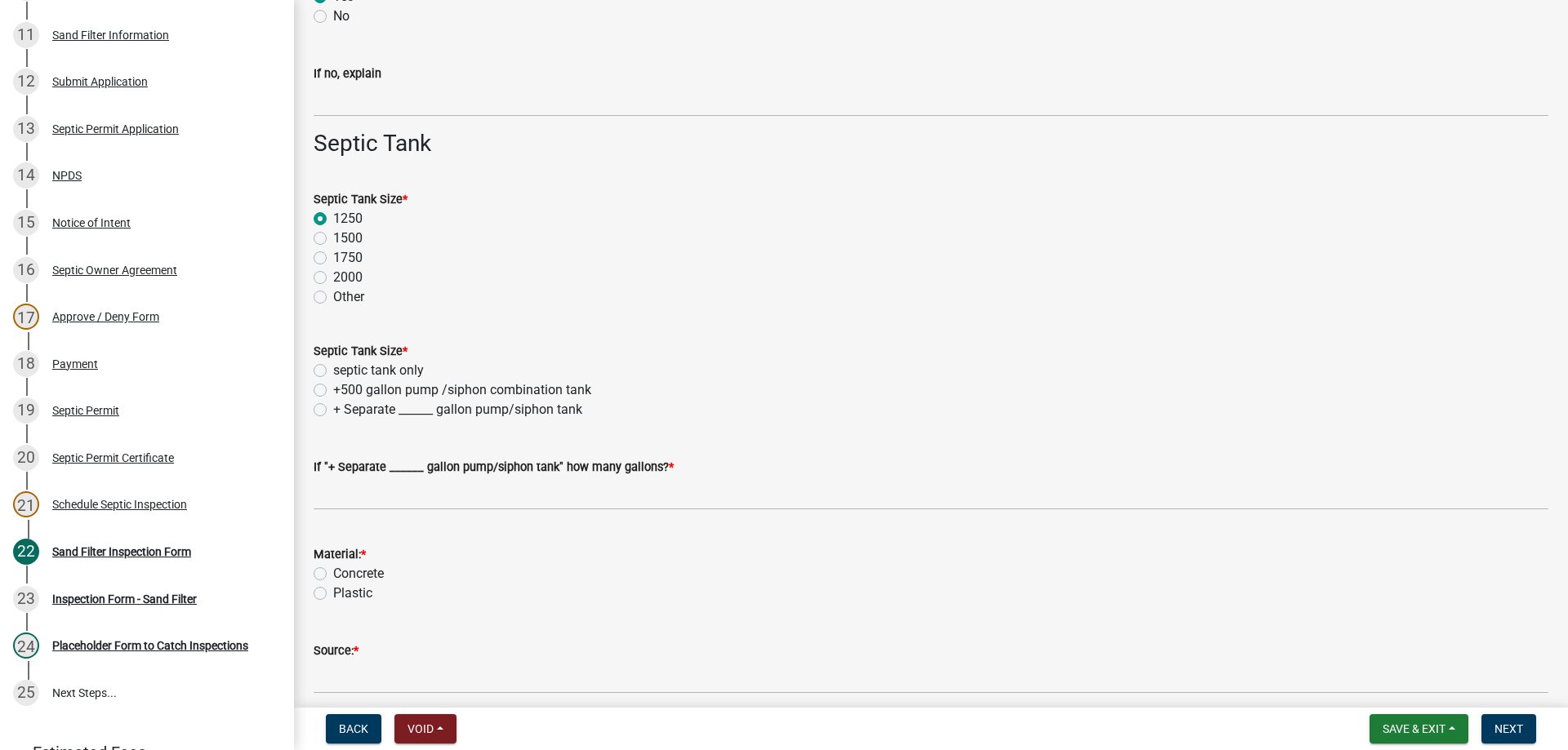
scroll to position [1143, 0]
click at [334, 392] on label "+500 gallon pump /siphon combination tank" at bounding box center [462, 389] width 258 height 20
click at [334, 390] on input "+500 gallon pump /siphon combination tank" at bounding box center [338, 384] width 11 height 11
radio input "true"
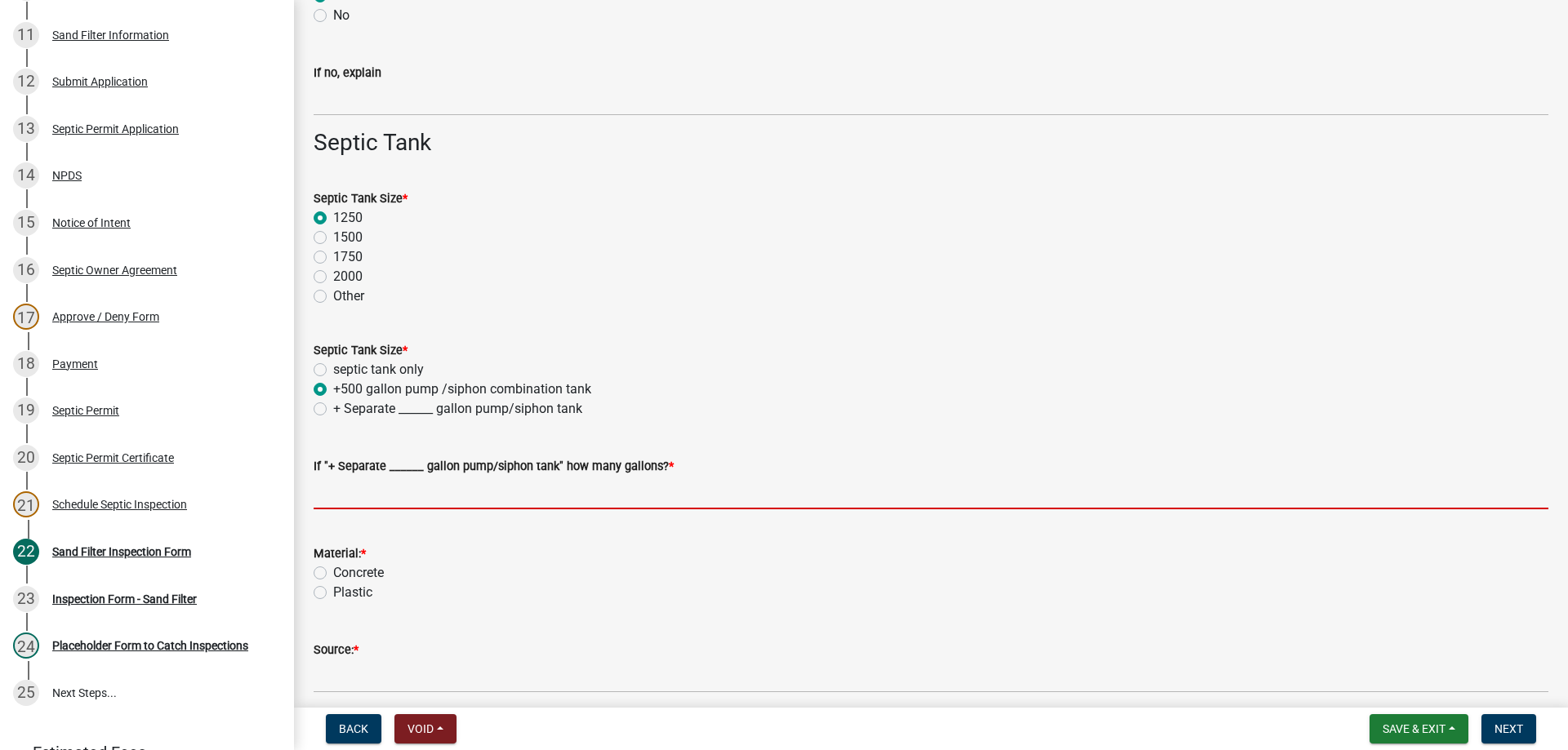
click at [386, 501] on input "text" at bounding box center [931, 492] width 1234 height 34
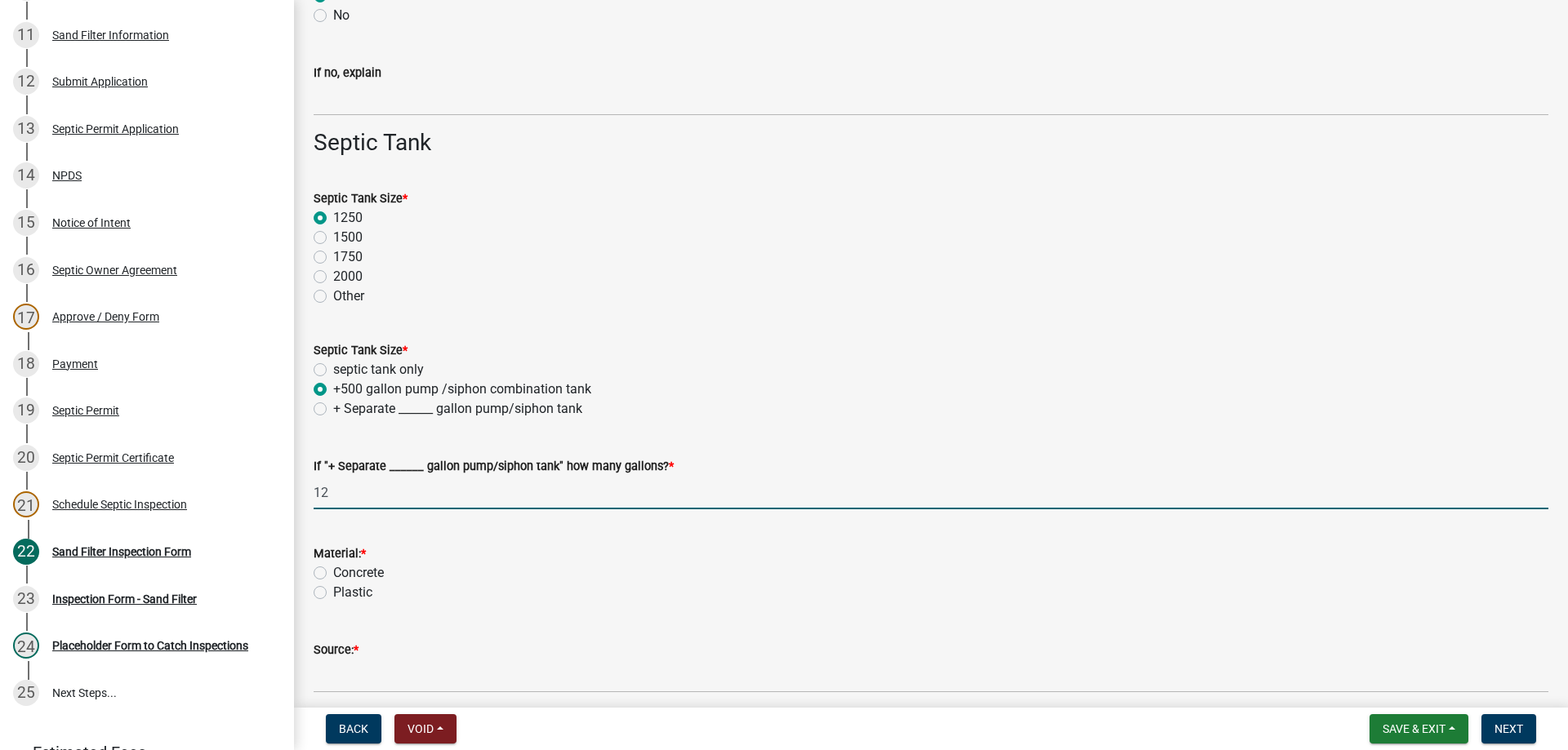
type input "1"
type input "0"
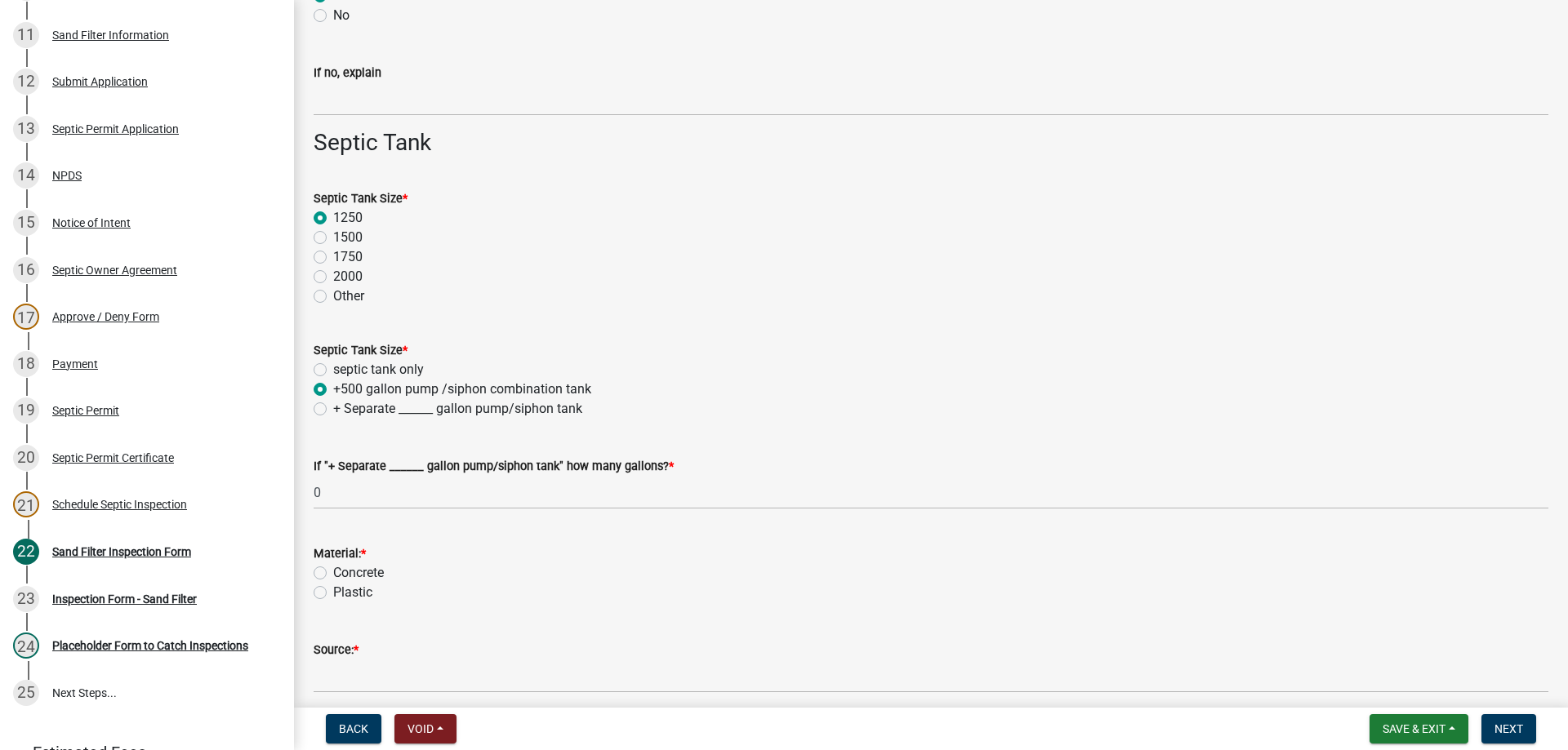
click at [334, 577] on label "Concrete" at bounding box center [358, 573] width 50 height 20
click at [334, 574] on input "Concrete" at bounding box center [338, 568] width 11 height 11
radio input "true"
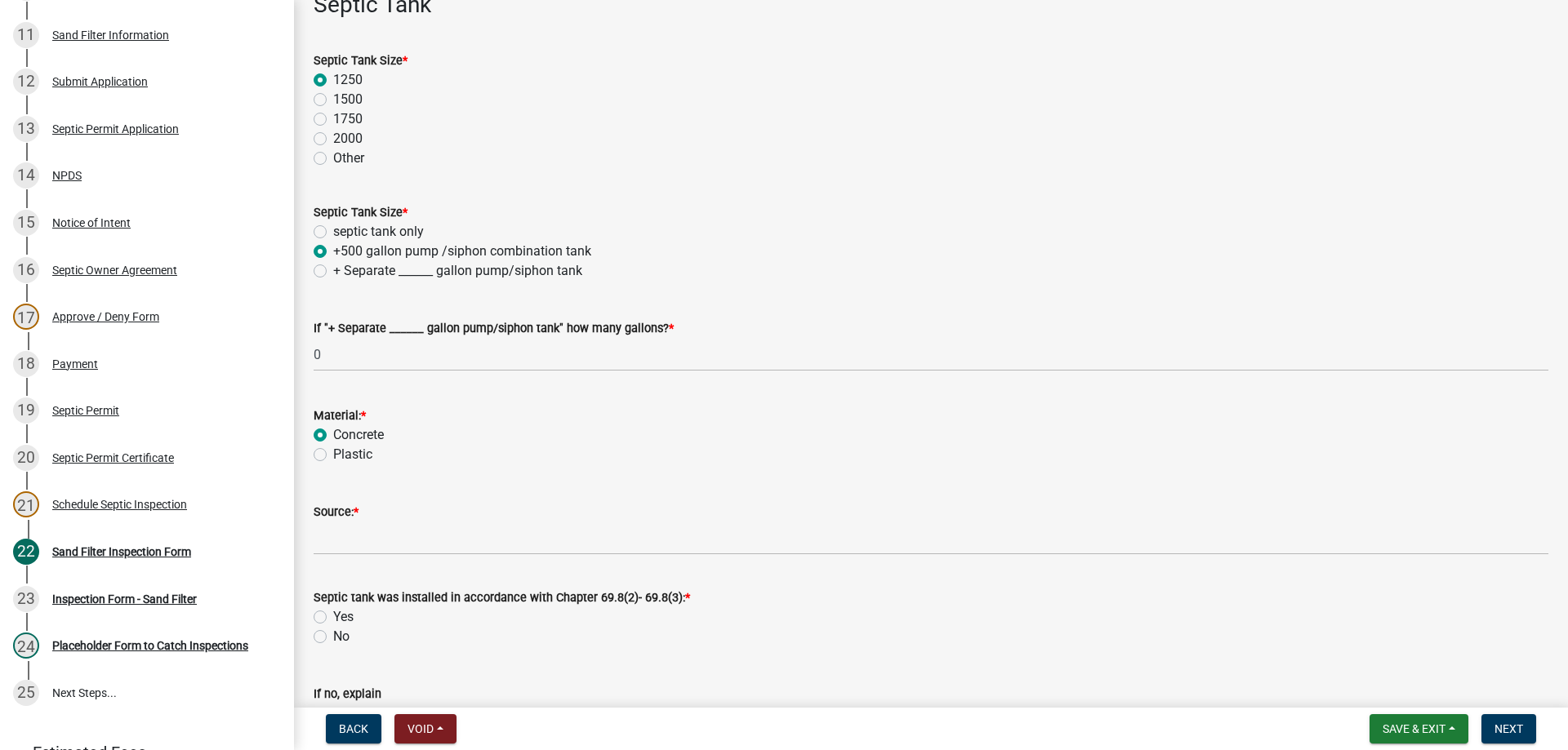
scroll to position [1388, 0]
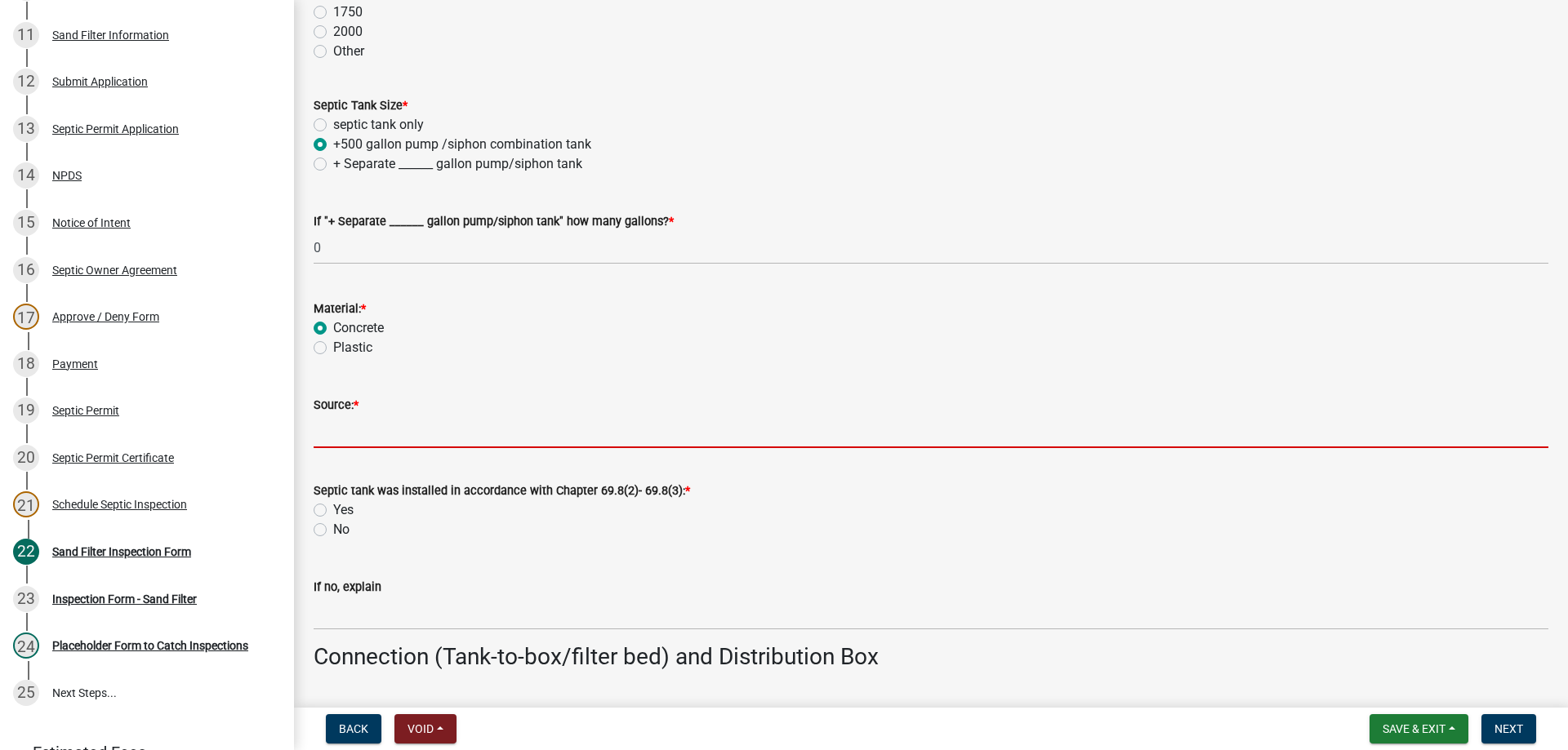
click at [380, 435] on input "Source: *" at bounding box center [931, 431] width 1234 height 34
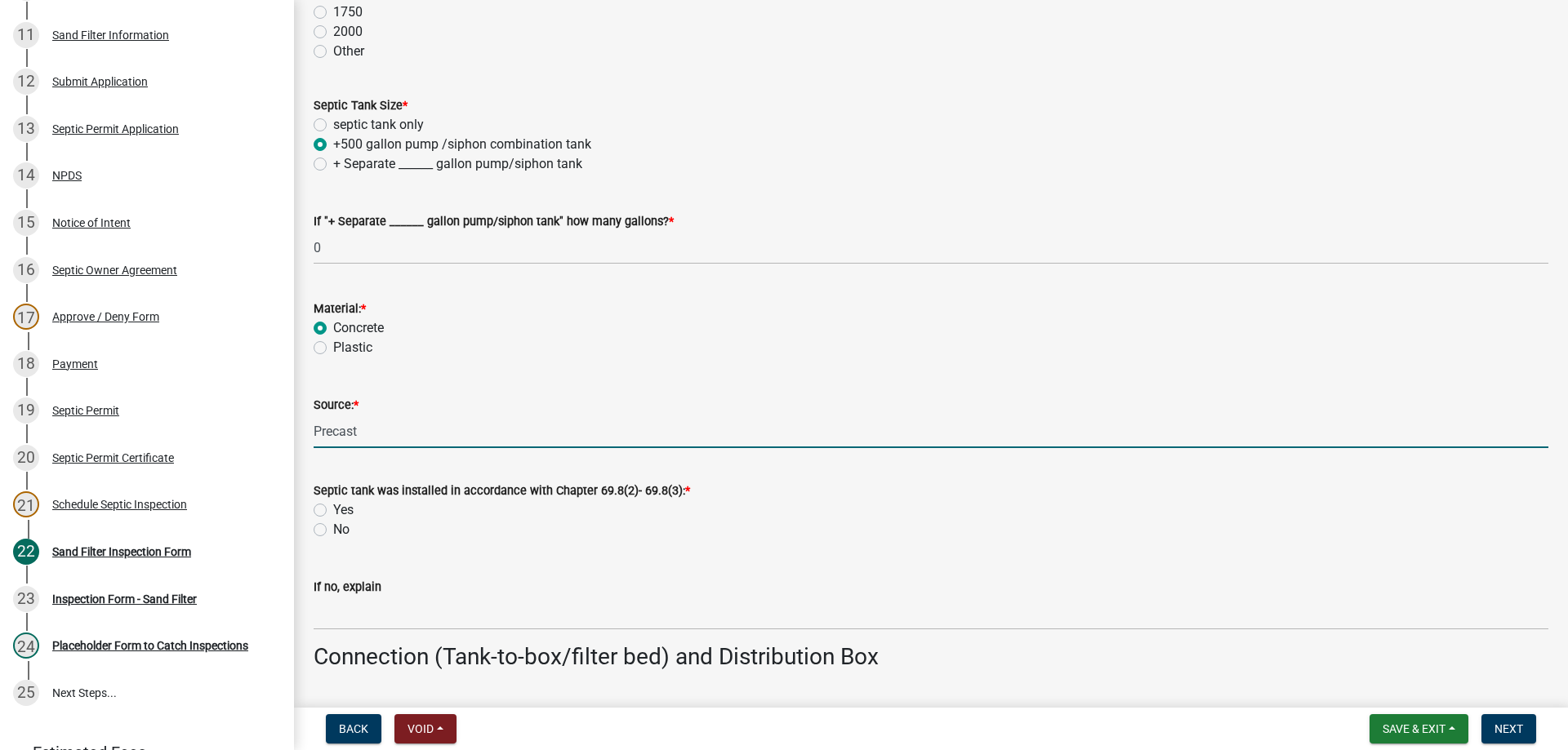
type input "Precast"
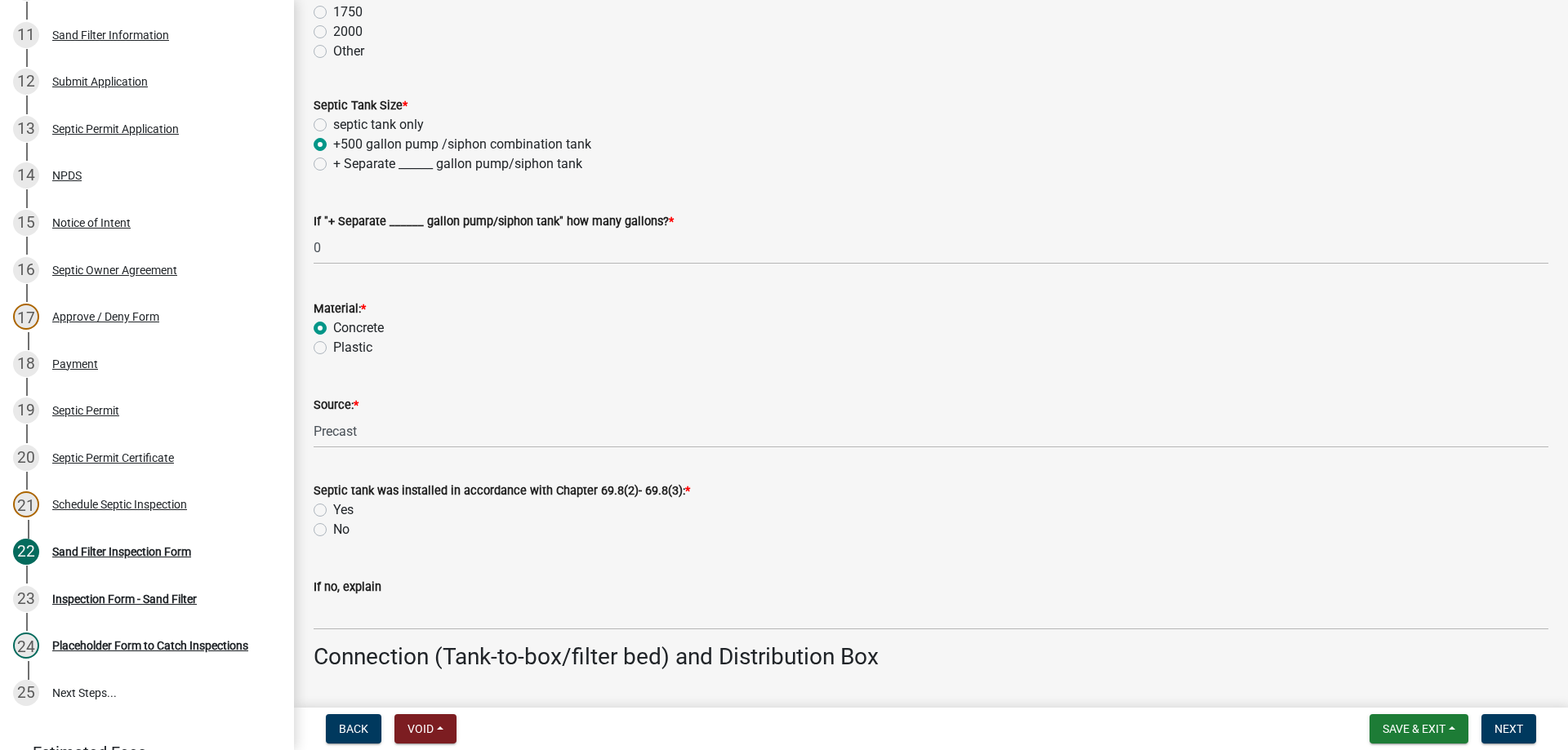
click at [334, 506] on label "Yes" at bounding box center [343, 510] width 21 height 20
click at [334, 506] on input "Yes" at bounding box center [338, 505] width 11 height 11
radio input "true"
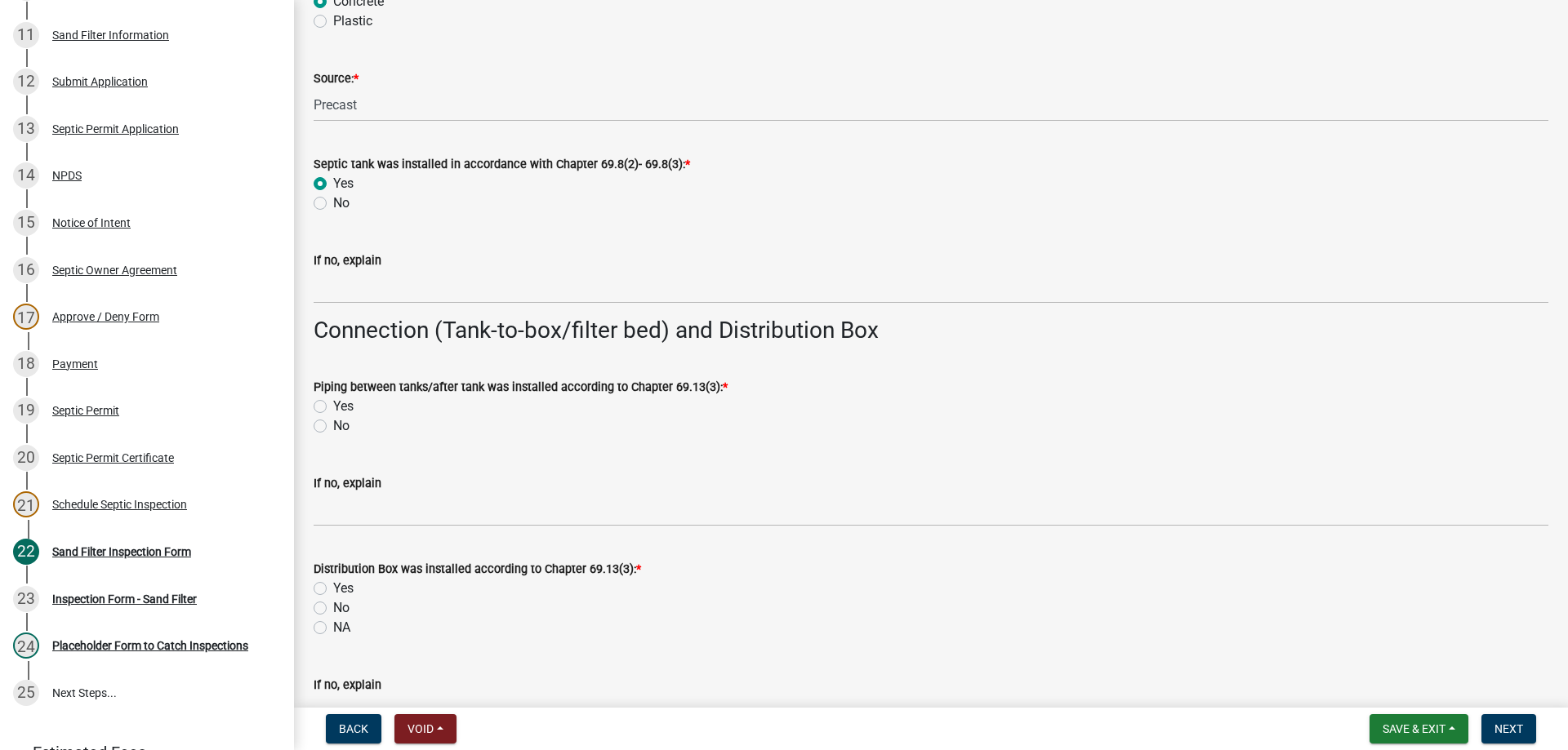
click at [313, 408] on div "Piping between tanks/after tank was installed according to Chapter 69.13(3): * …" at bounding box center [931, 396] width 1259 height 78
click at [334, 627] on label "NA" at bounding box center [342, 628] width 17 height 20
click at [334, 627] on input "NA" at bounding box center [338, 623] width 11 height 11
radio input "true"
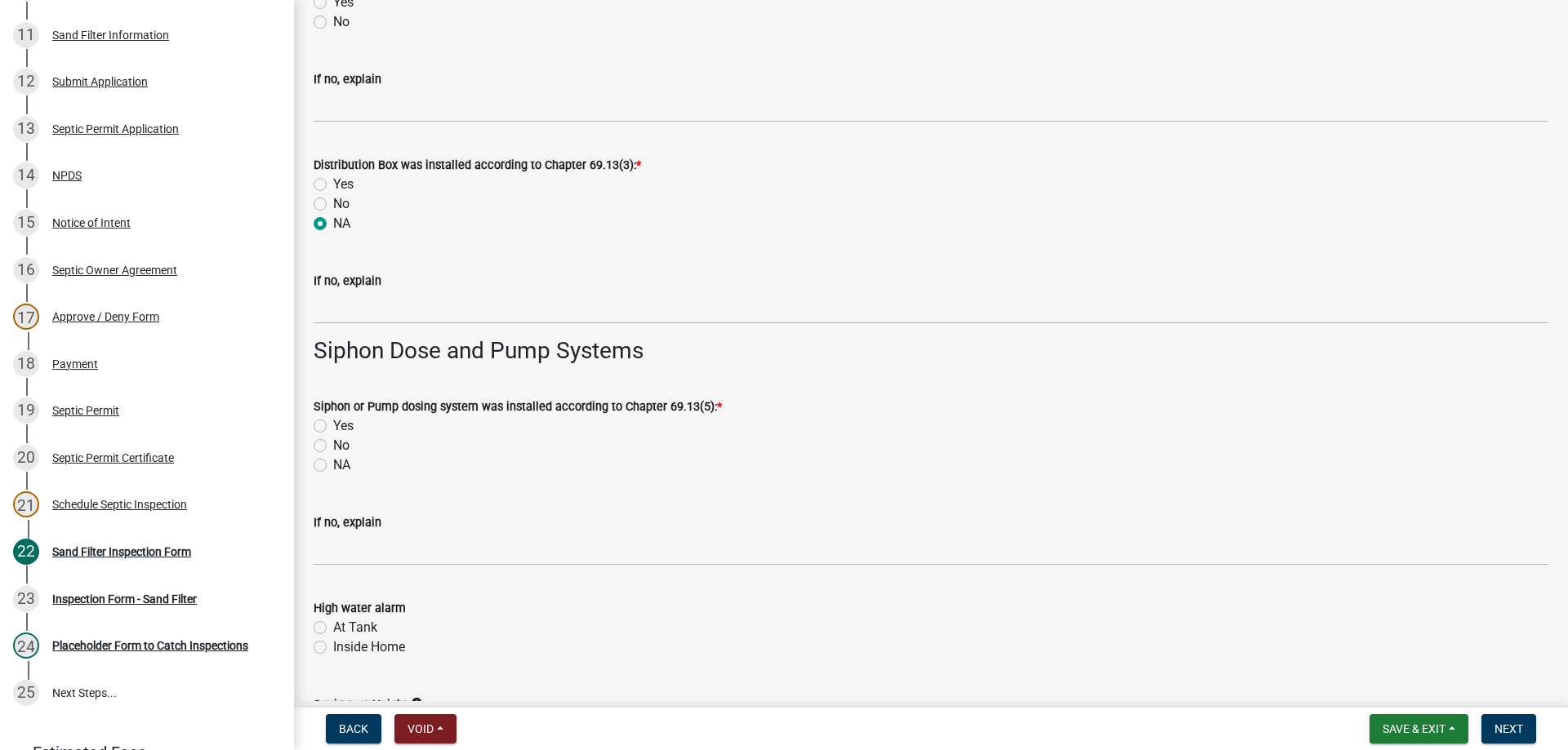
scroll to position [2122, 0]
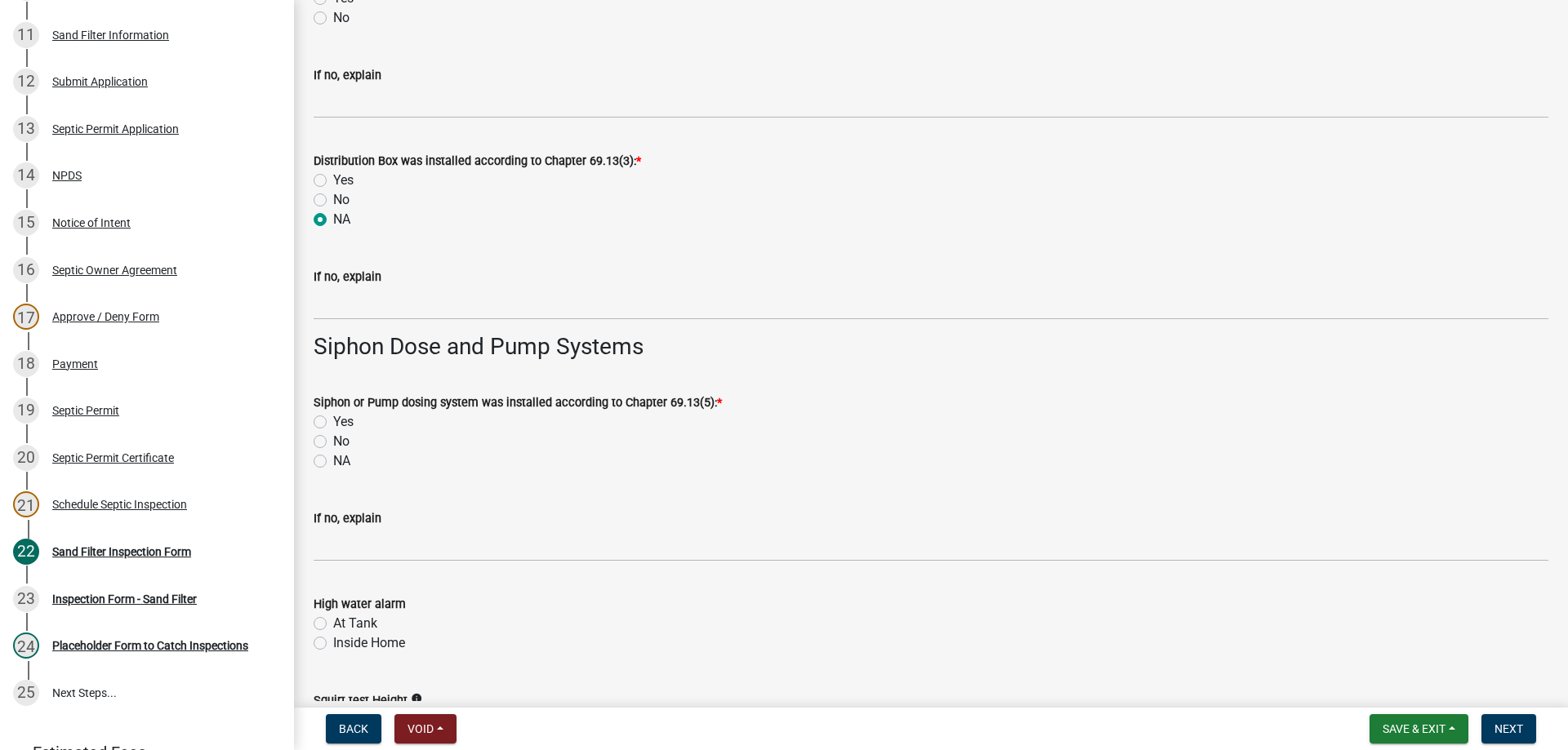
click at [334, 424] on label "Yes" at bounding box center [343, 422] width 21 height 20
click at [334, 423] on input "Yes" at bounding box center [338, 417] width 11 height 11
radio input "true"
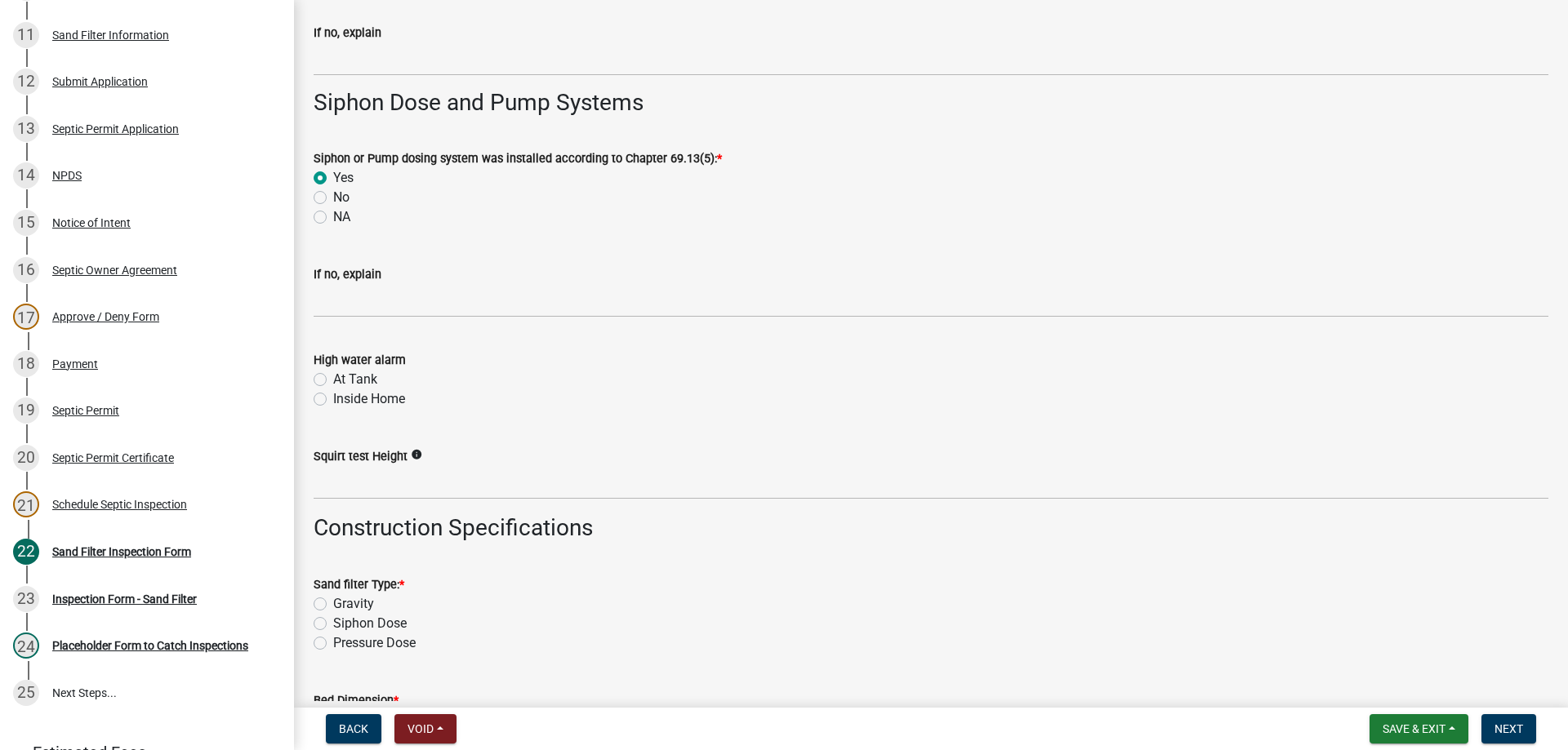
scroll to position [2367, 0]
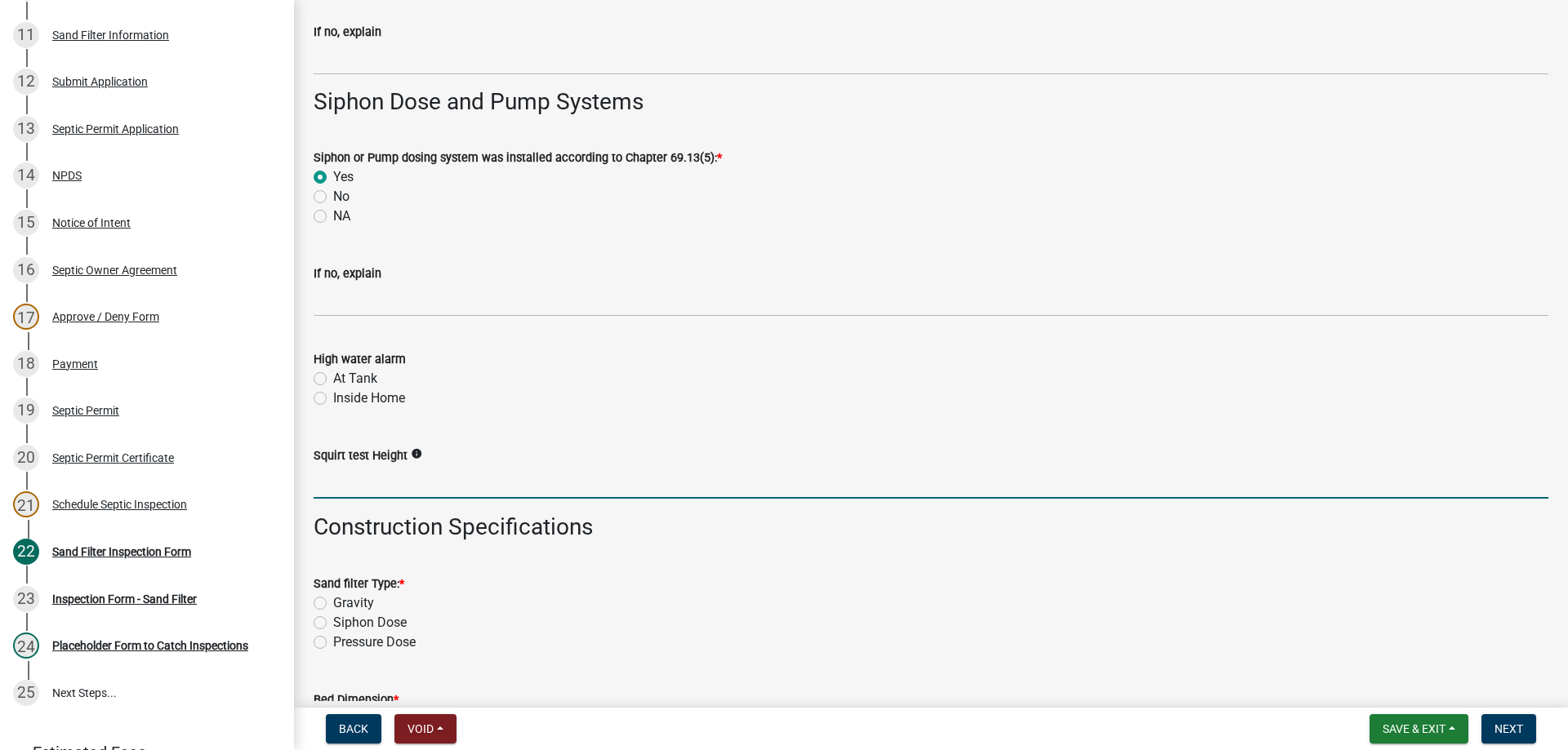
click at [385, 485] on input "text" at bounding box center [931, 482] width 1234 height 34
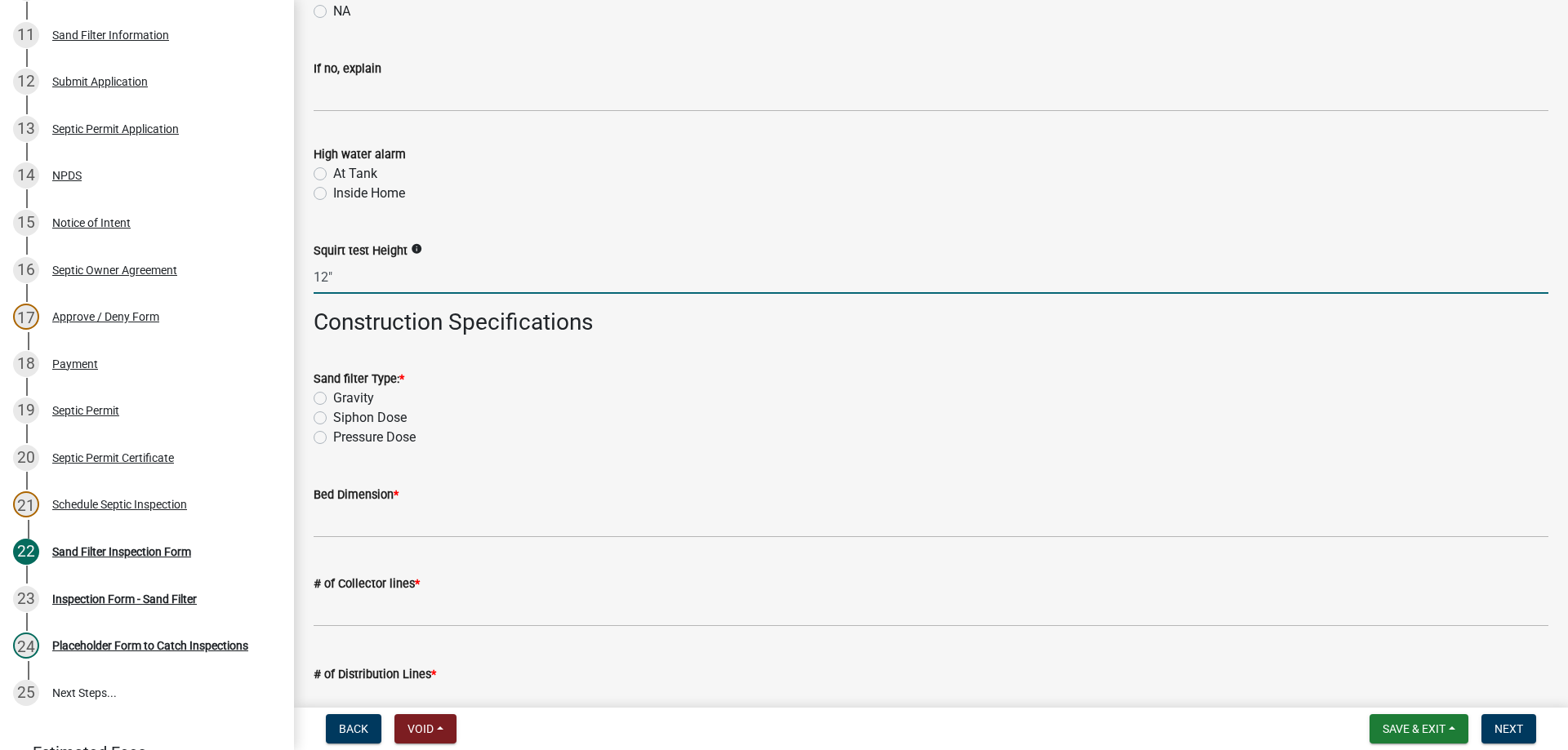
scroll to position [2612, 0]
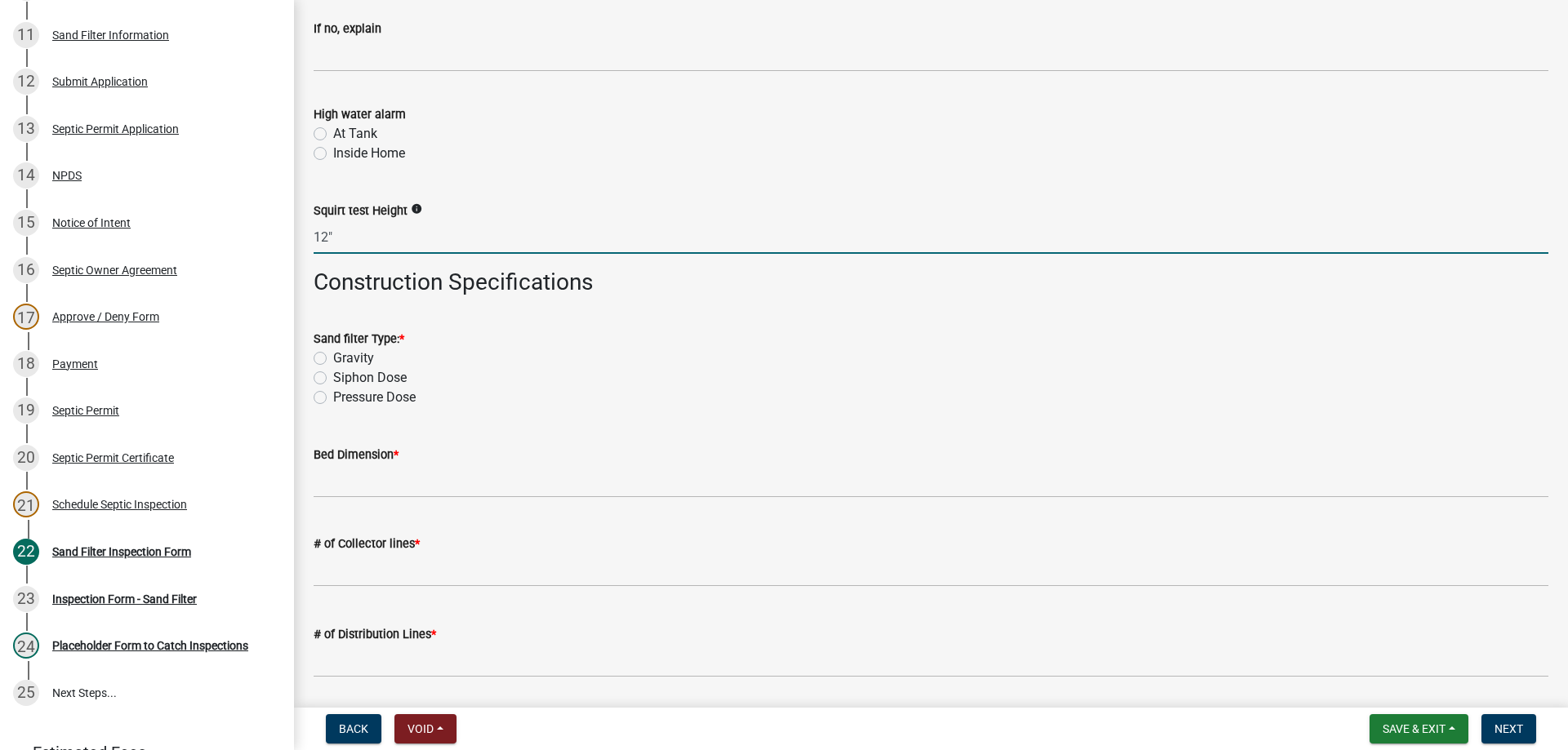
type input "12"
click at [334, 379] on label "Siphon Dose" at bounding box center [370, 378] width 73 height 20
click at [334, 379] on input "Siphon Dose" at bounding box center [338, 373] width 11 height 11
radio input "true"
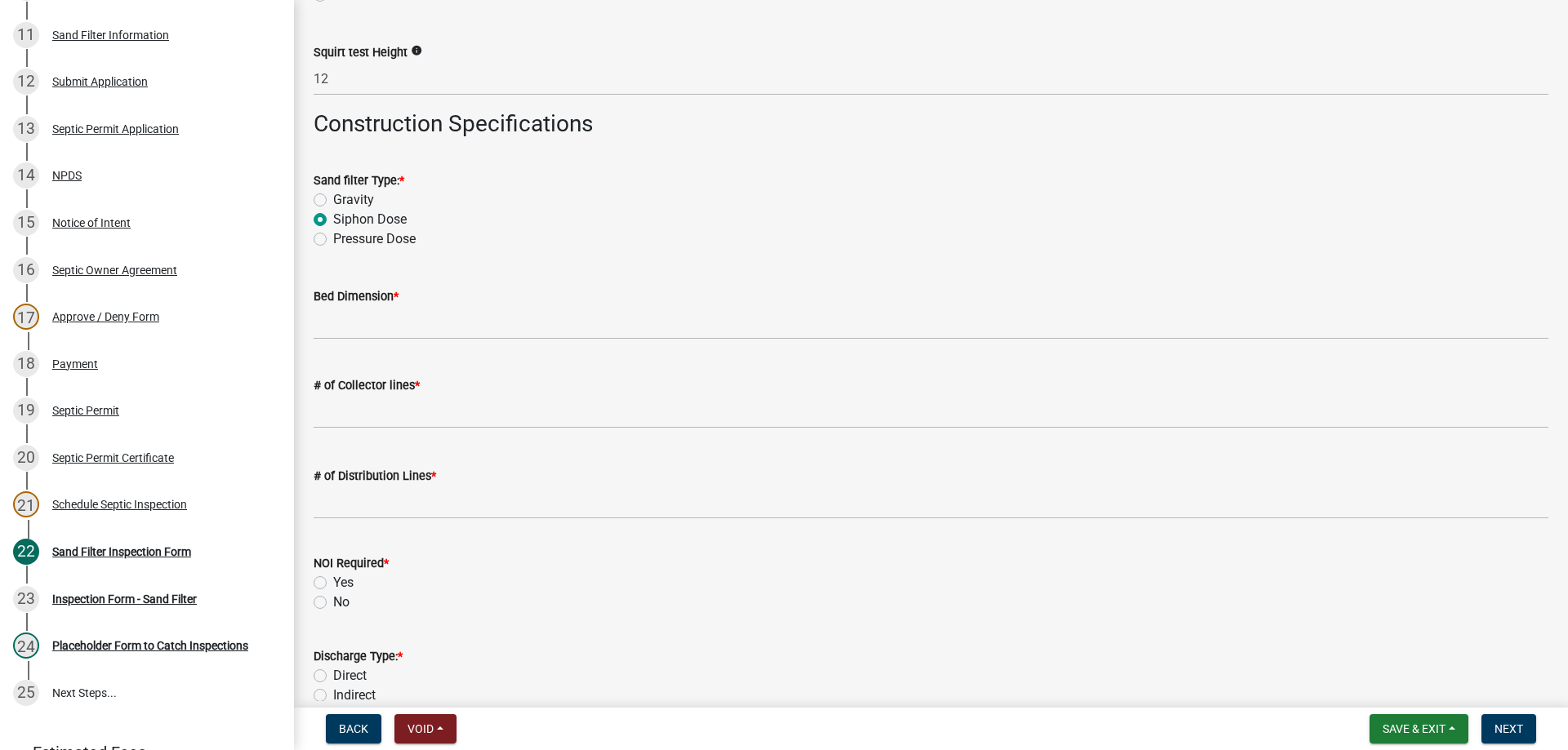
scroll to position [2775, 0]
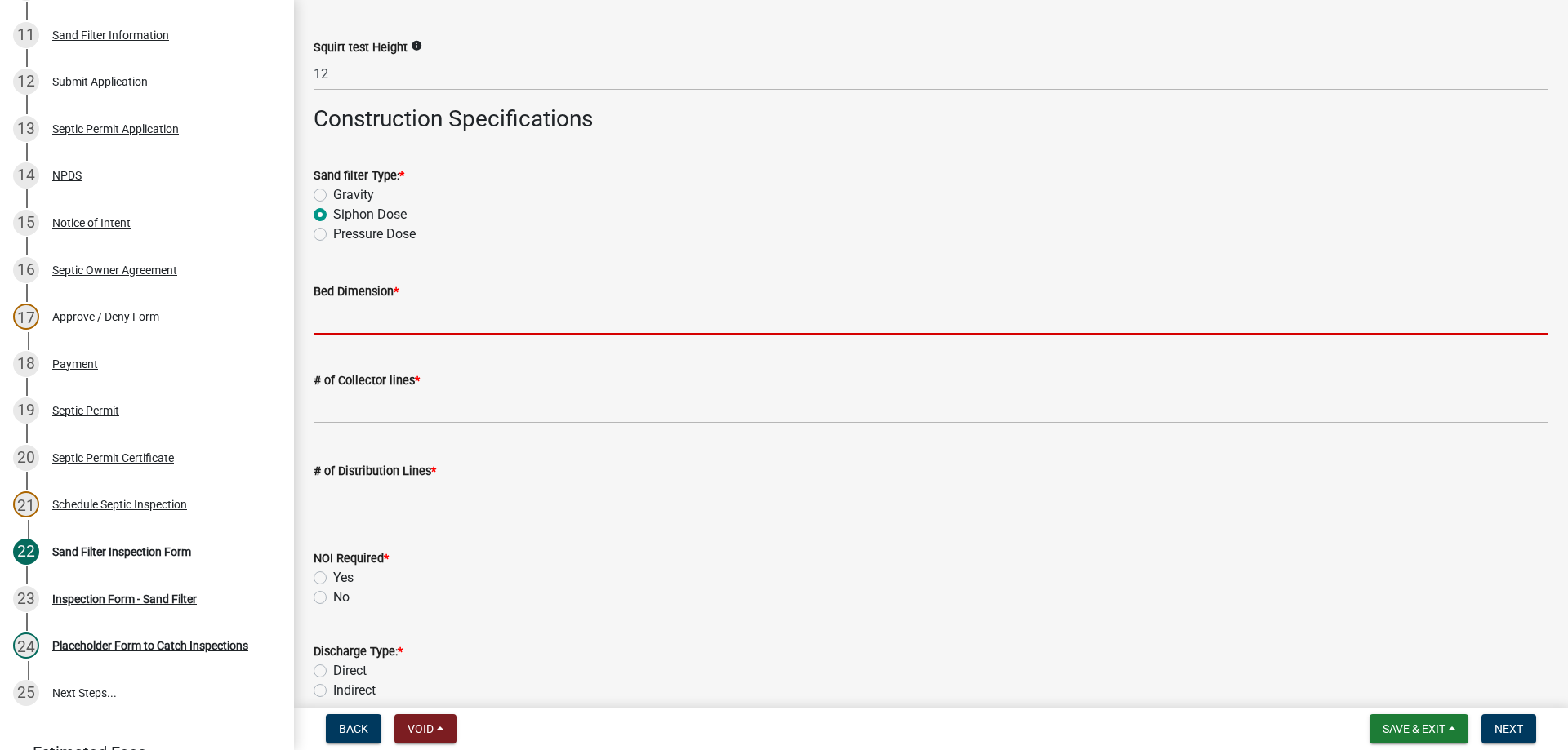
click at [366, 312] on input "Bed Dimension *" at bounding box center [931, 318] width 1234 height 34
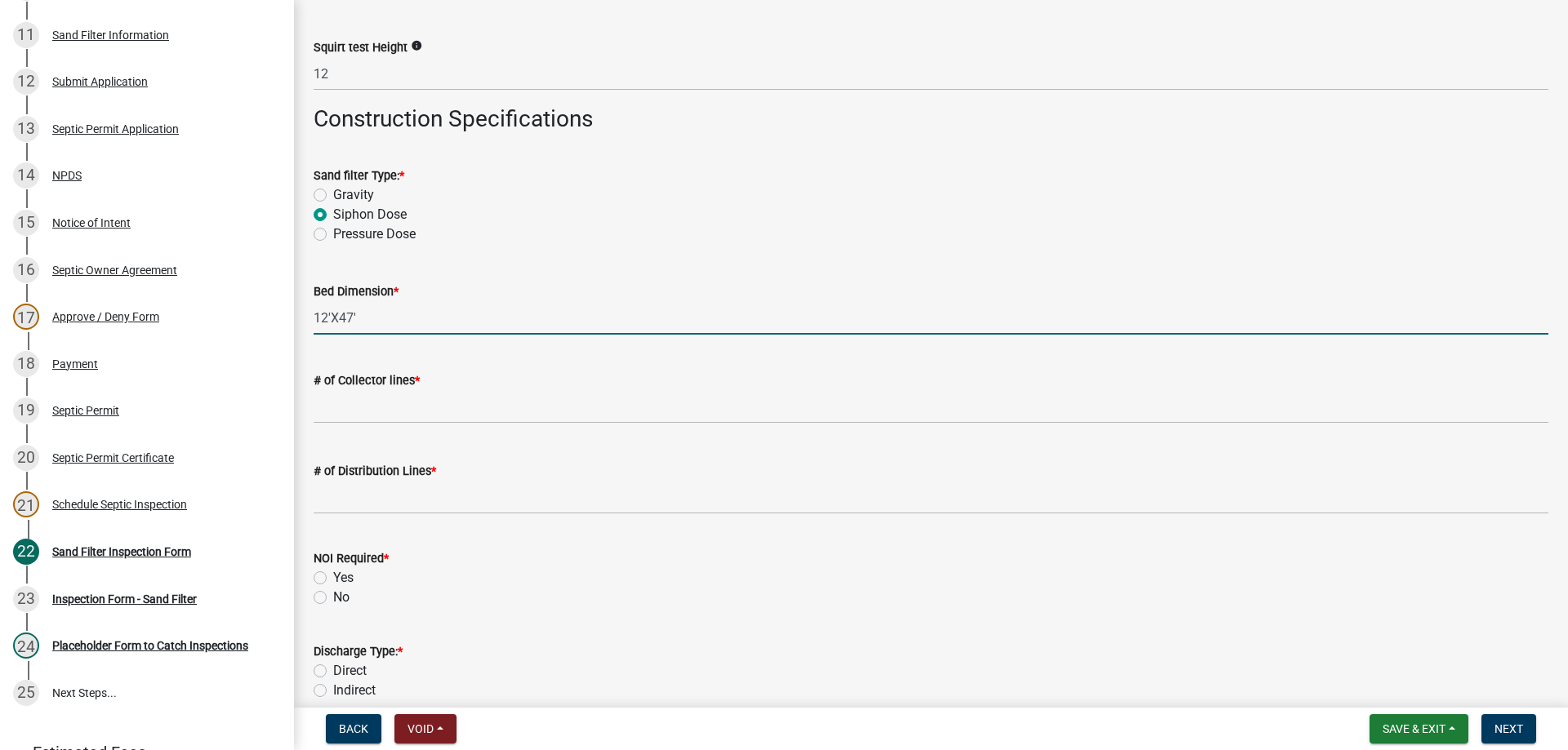
type input "12'X47'"
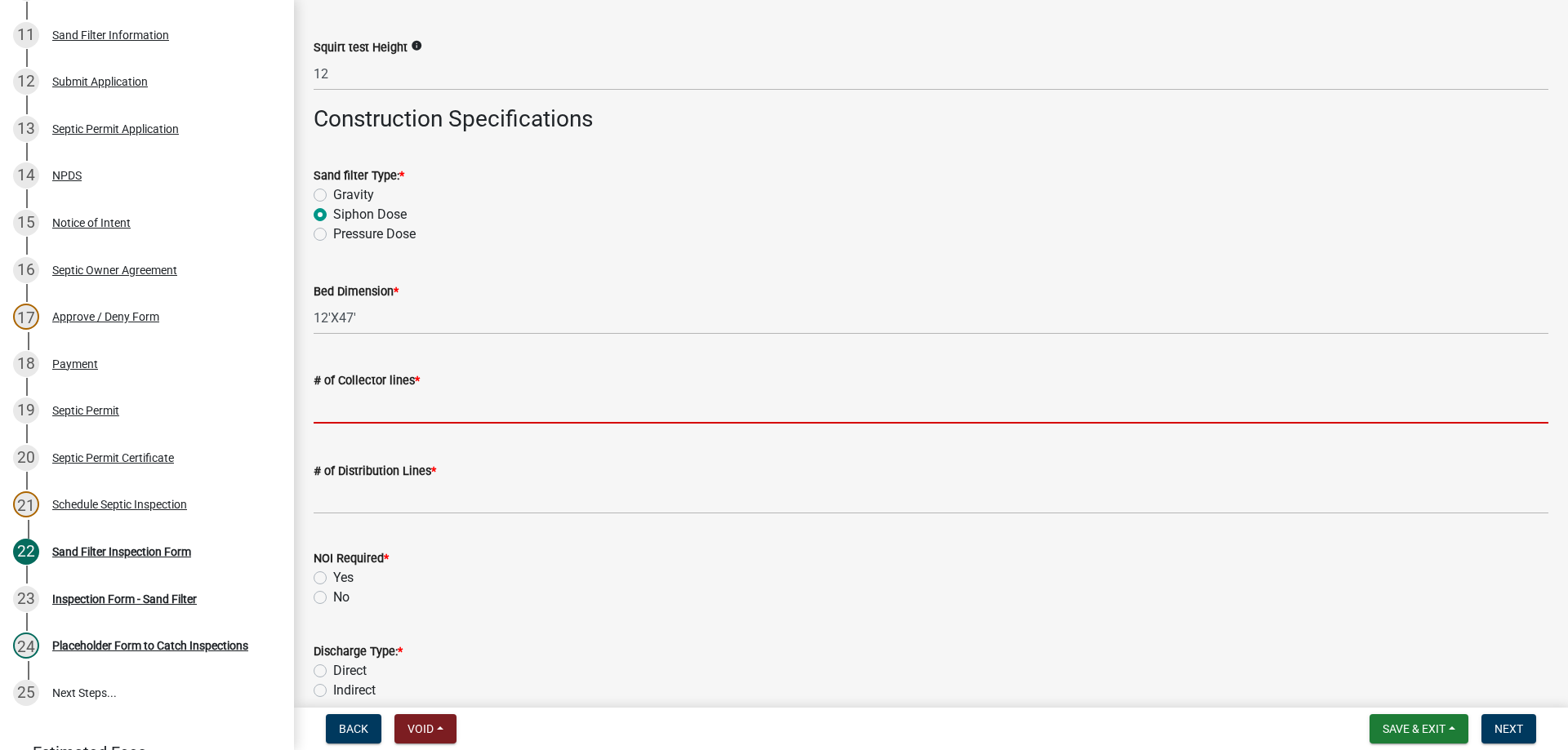
click at [366, 402] on input "text" at bounding box center [931, 407] width 1234 height 34
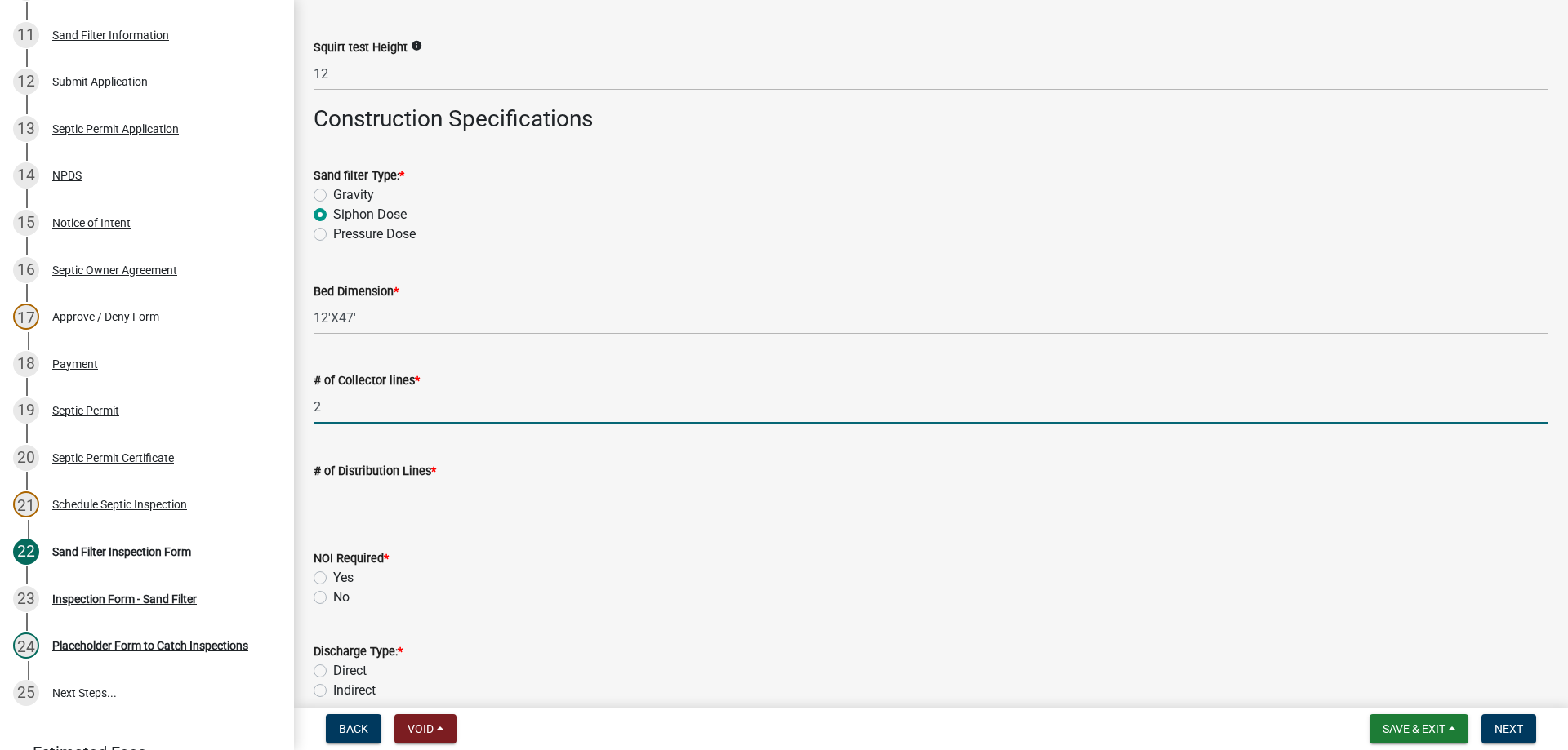
type input "2"
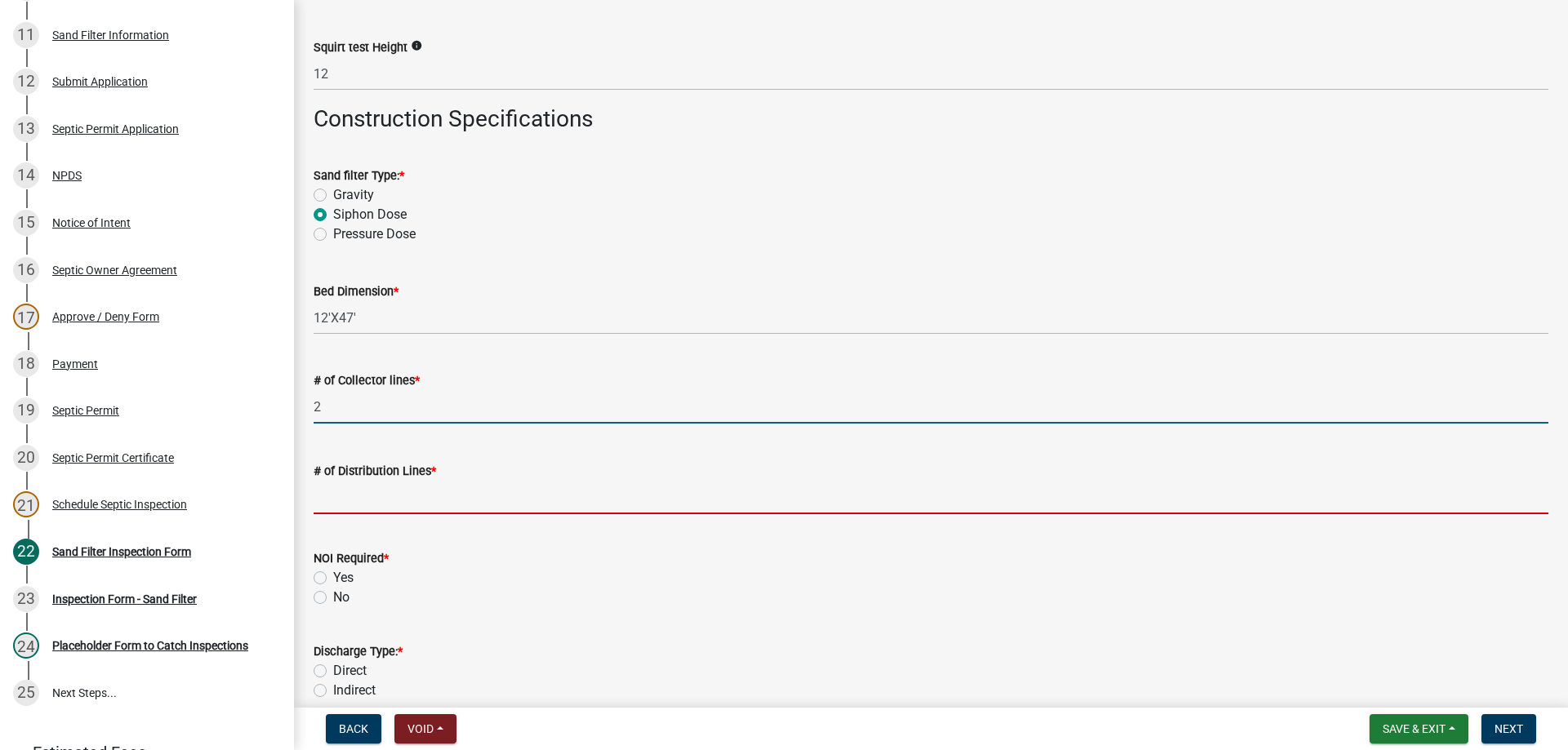
click at [366, 490] on input "text" at bounding box center [931, 497] width 1234 height 34
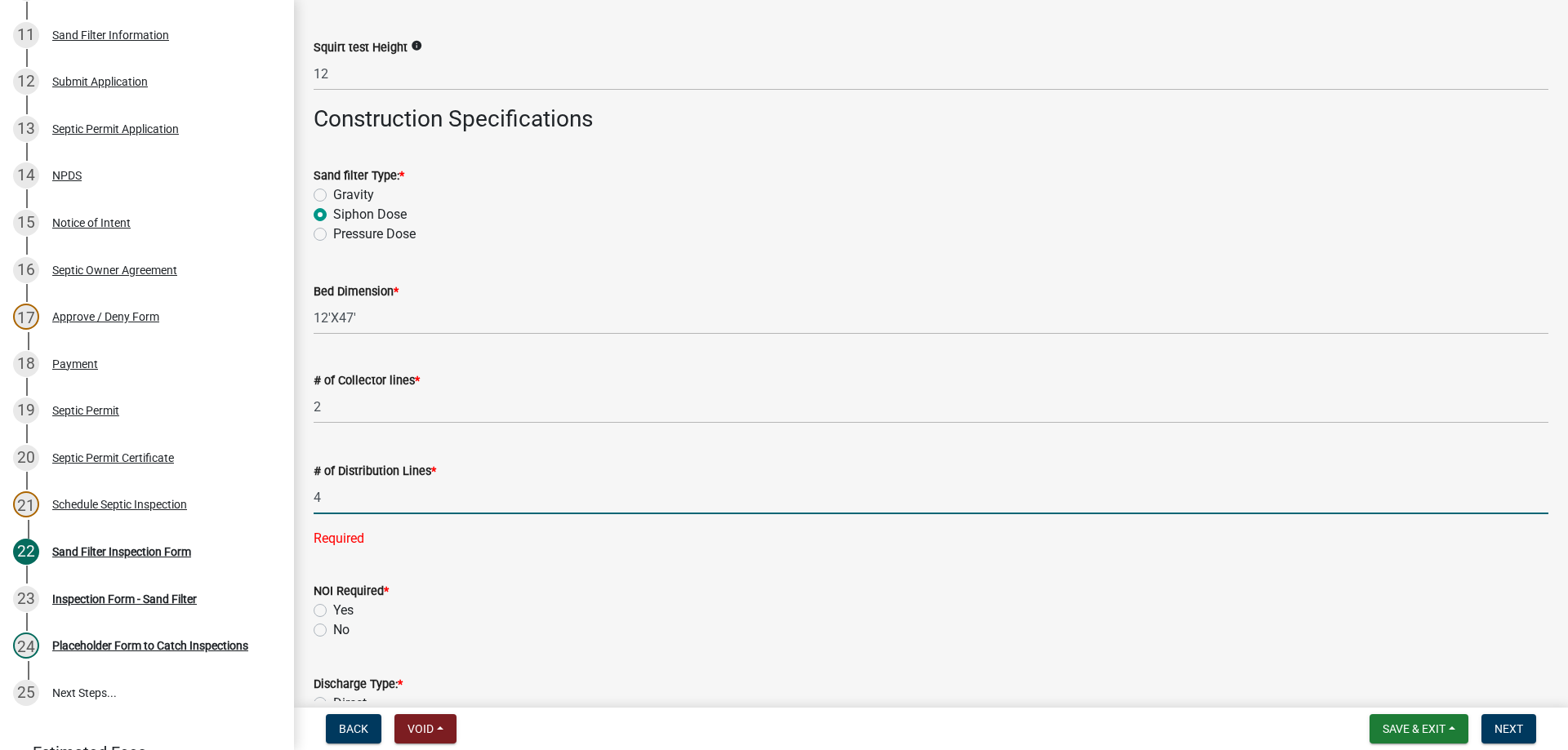
scroll to position [3184, 0]
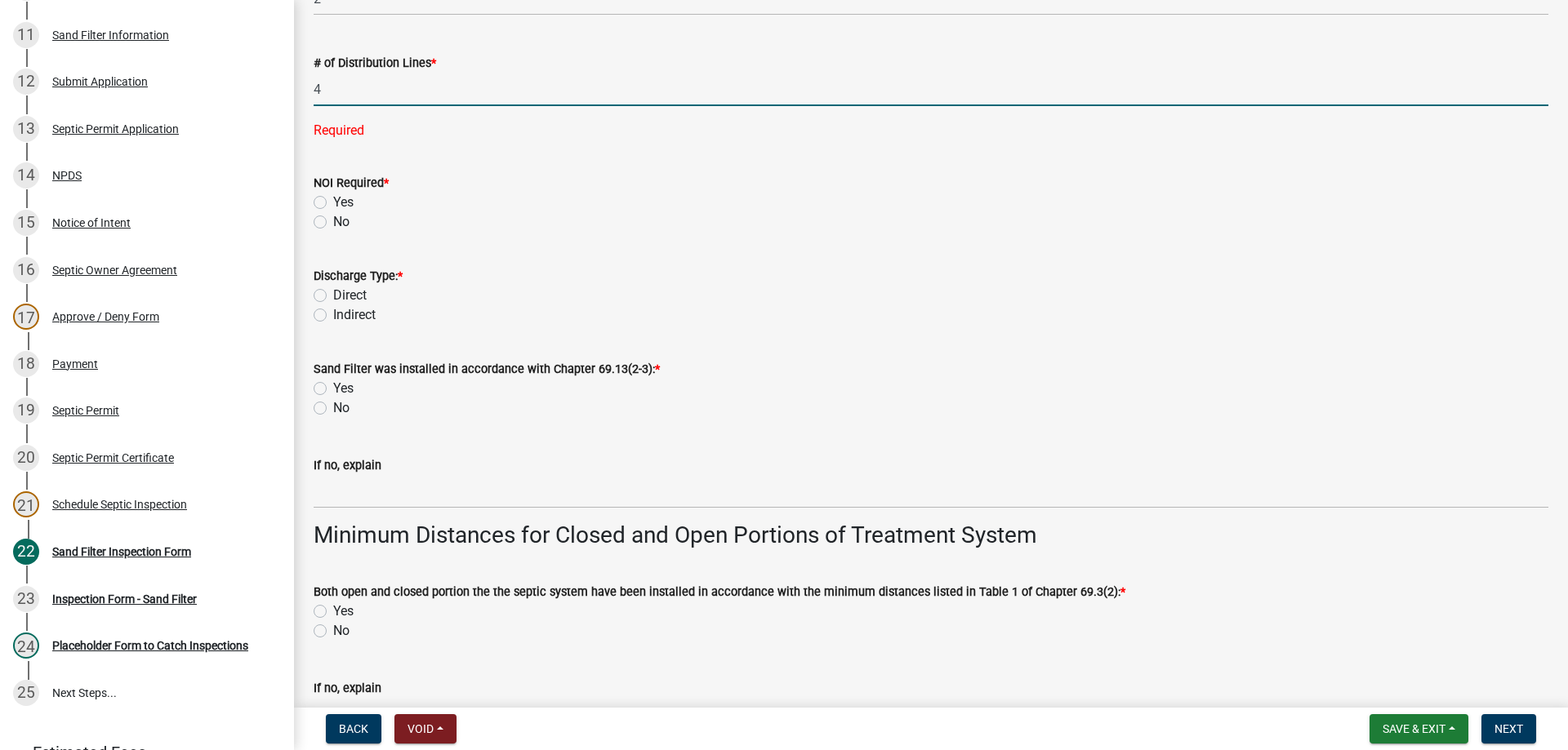
type input "4"
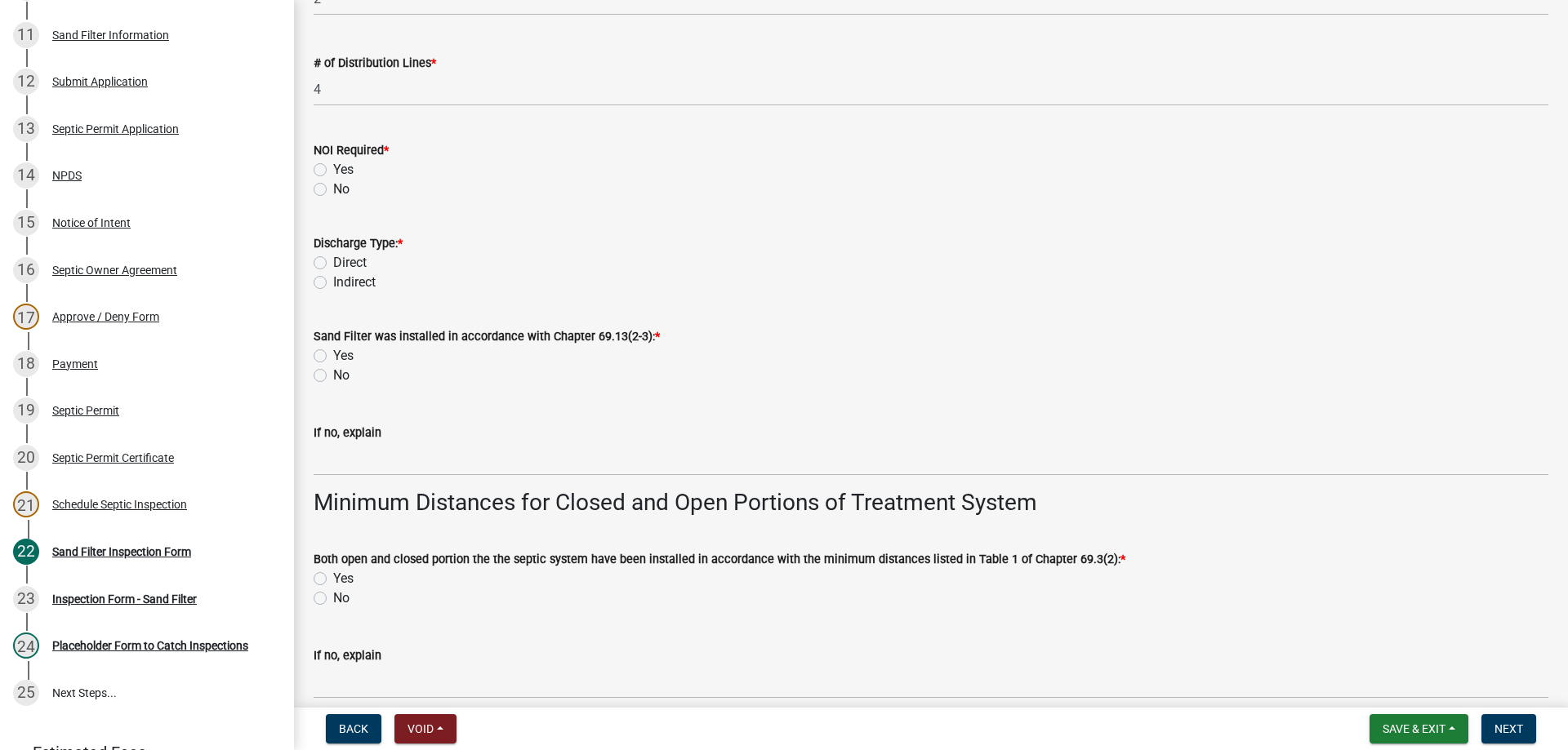
click at [334, 193] on label "No" at bounding box center [342, 189] width 16 height 20
click at [334, 190] on input "No" at bounding box center [338, 184] width 11 height 11
radio input "true"
click at [334, 263] on label "Direct" at bounding box center [350, 263] width 34 height 20
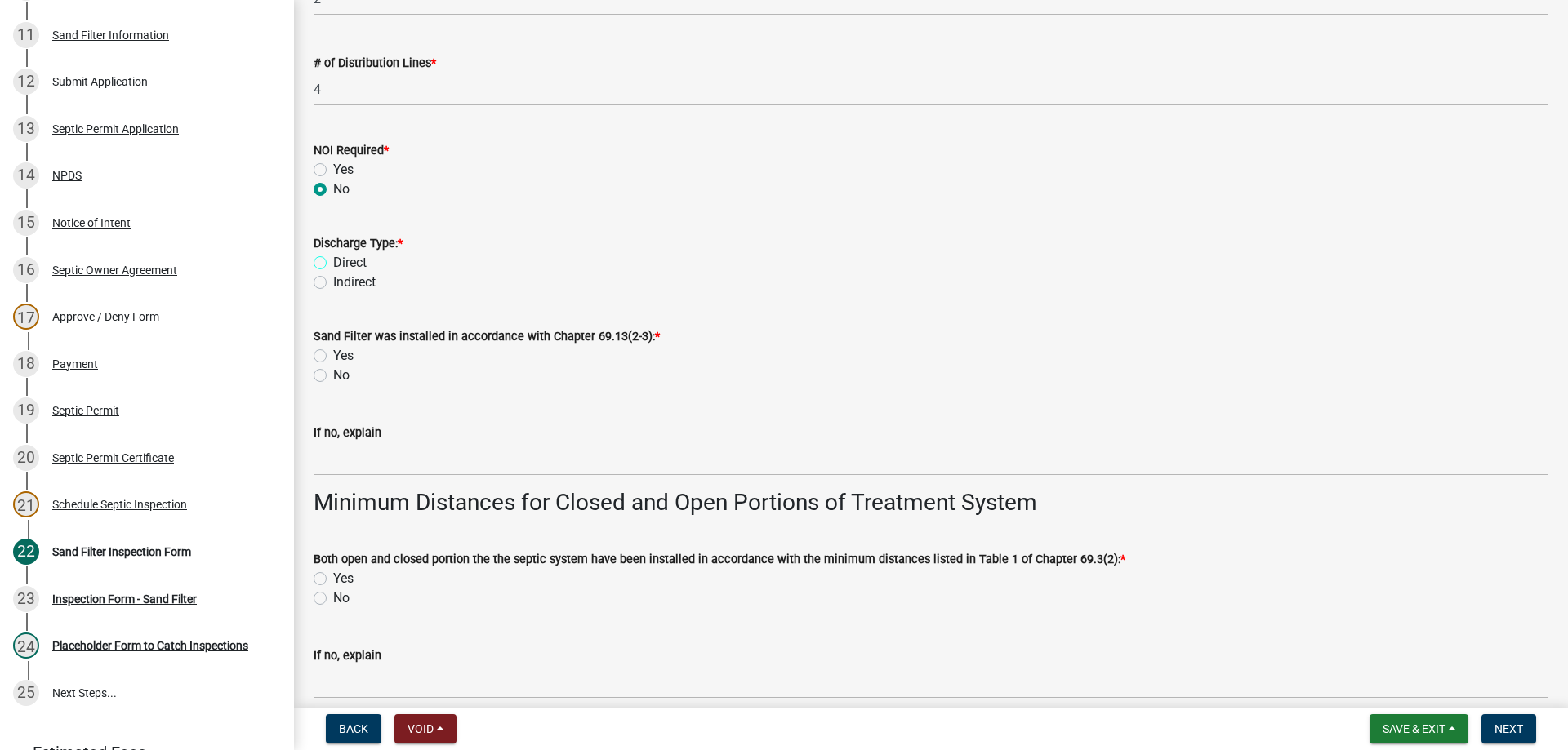
click at [334, 263] on input "Direct" at bounding box center [338, 258] width 11 height 11
radio input "true"
click at [334, 356] on label "Yes" at bounding box center [343, 356] width 21 height 20
click at [334, 356] on input "Yes" at bounding box center [338, 351] width 11 height 11
radio input "true"
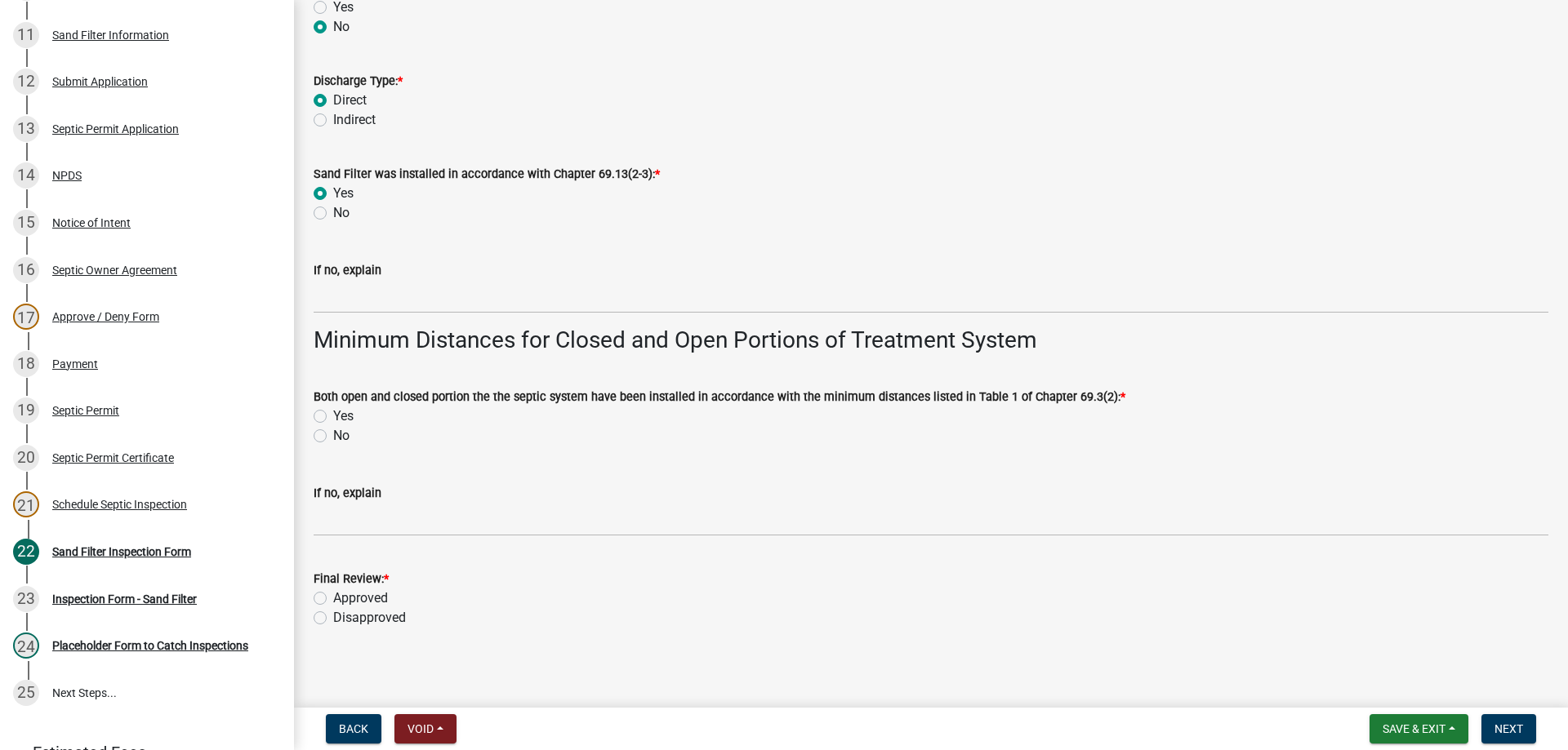
scroll to position [3347, 0]
click at [334, 417] on label "Yes" at bounding box center [343, 416] width 21 height 20
click at [334, 417] on input "Yes" at bounding box center [338, 411] width 11 height 11
radio input "true"
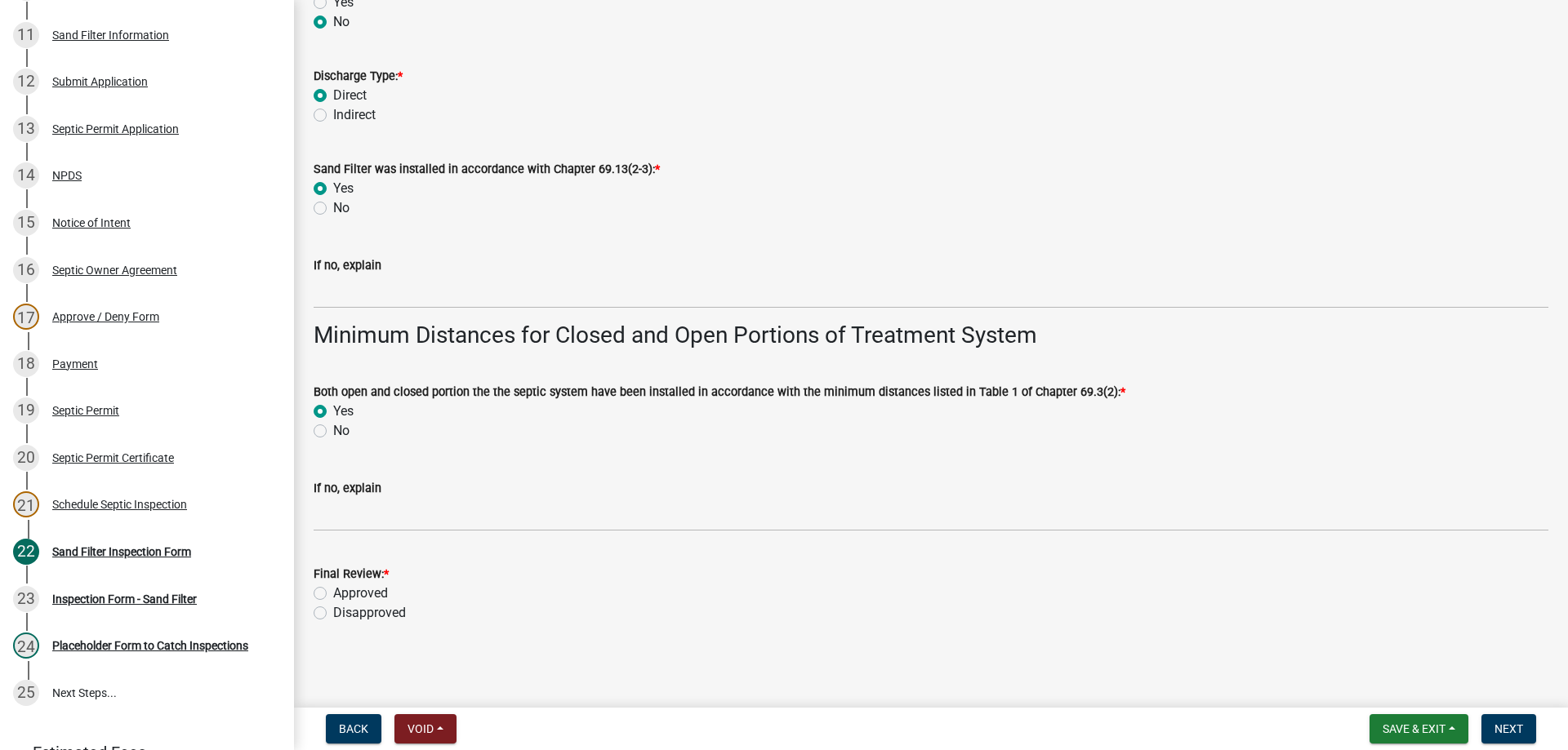
click at [334, 589] on label "Approved" at bounding box center [361, 594] width 54 height 20
click at [334, 589] on input "Approved" at bounding box center [338, 589] width 11 height 11
radio input "true"
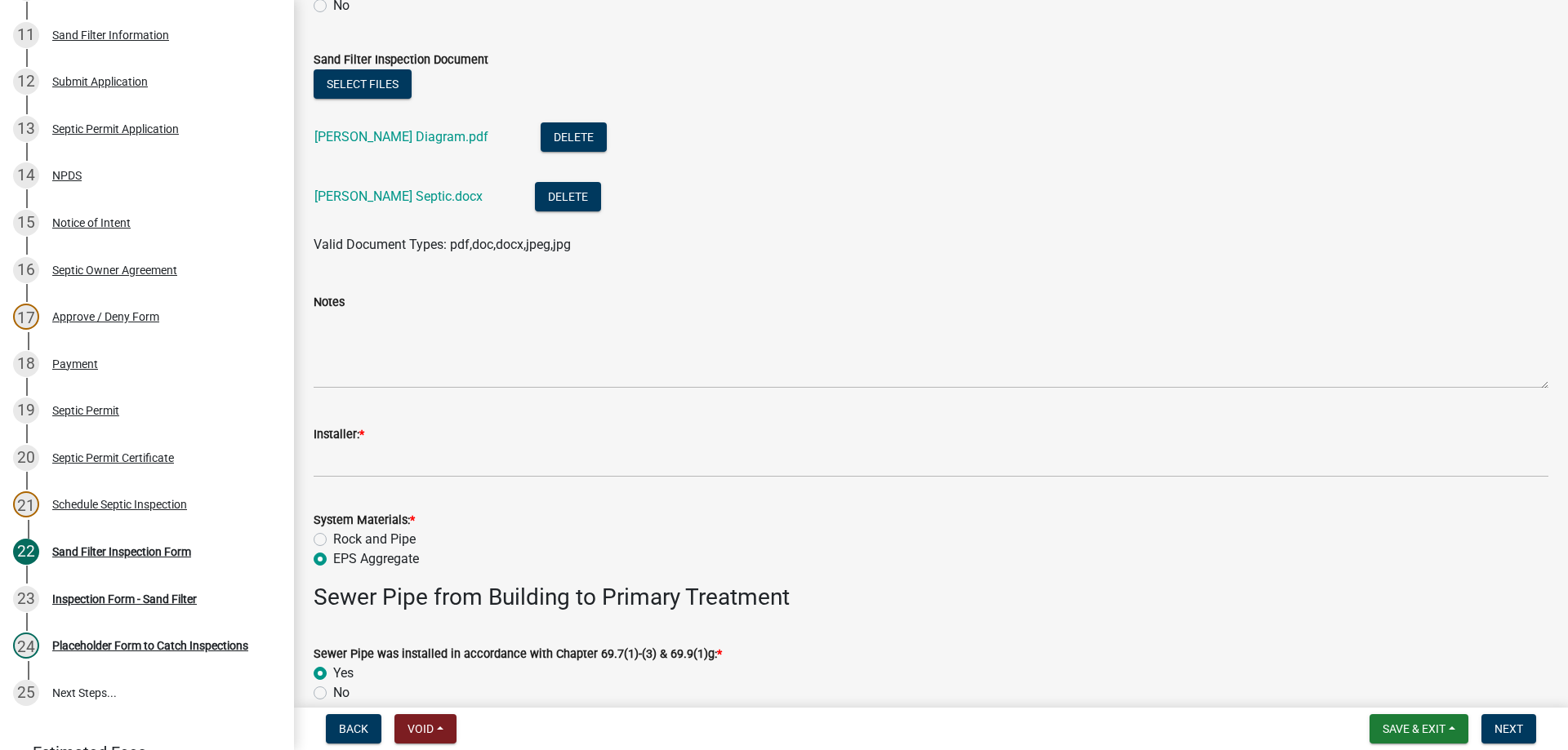
scroll to position [331, 0]
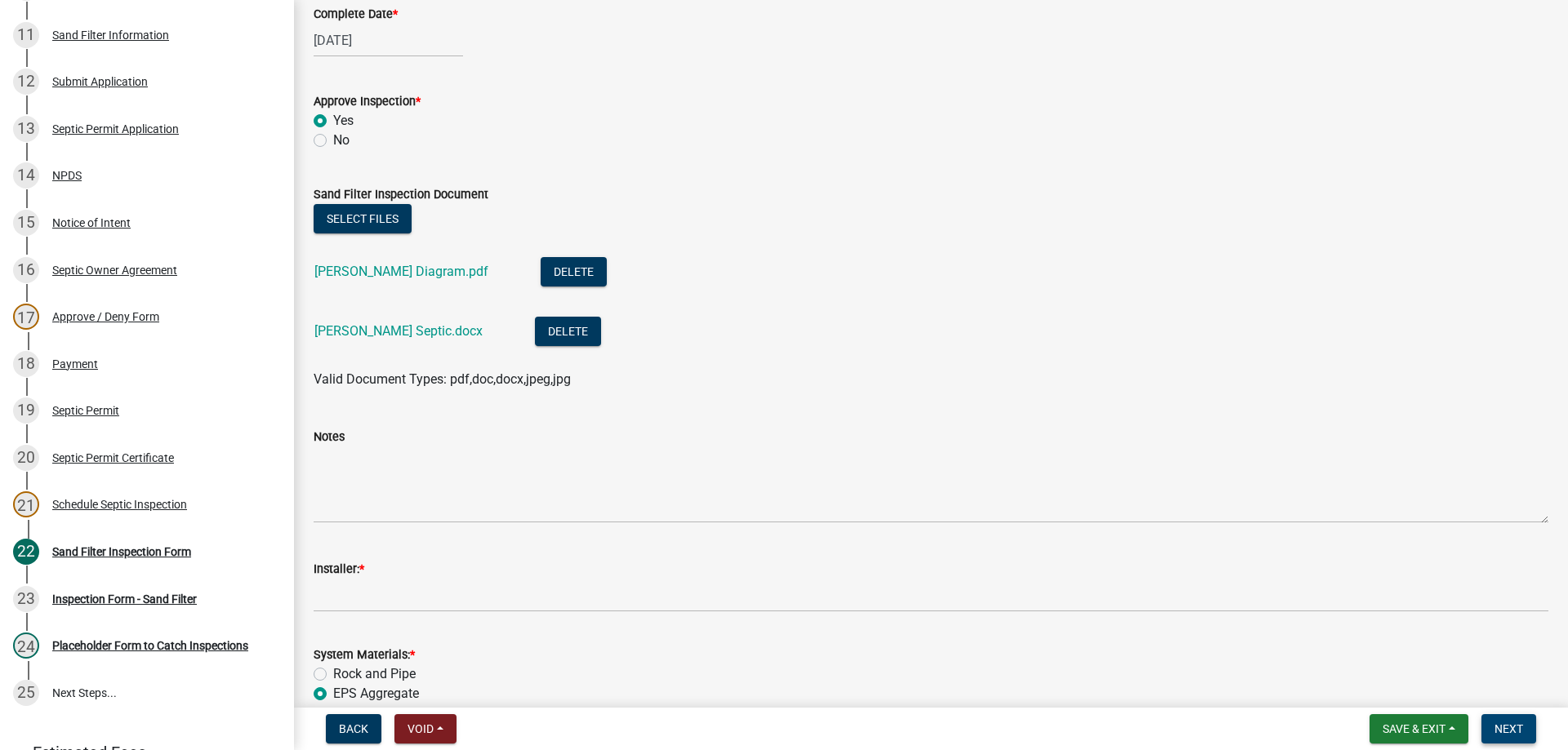
click at [1514, 718] on button "Next" at bounding box center [1509, 729] width 54 height 30
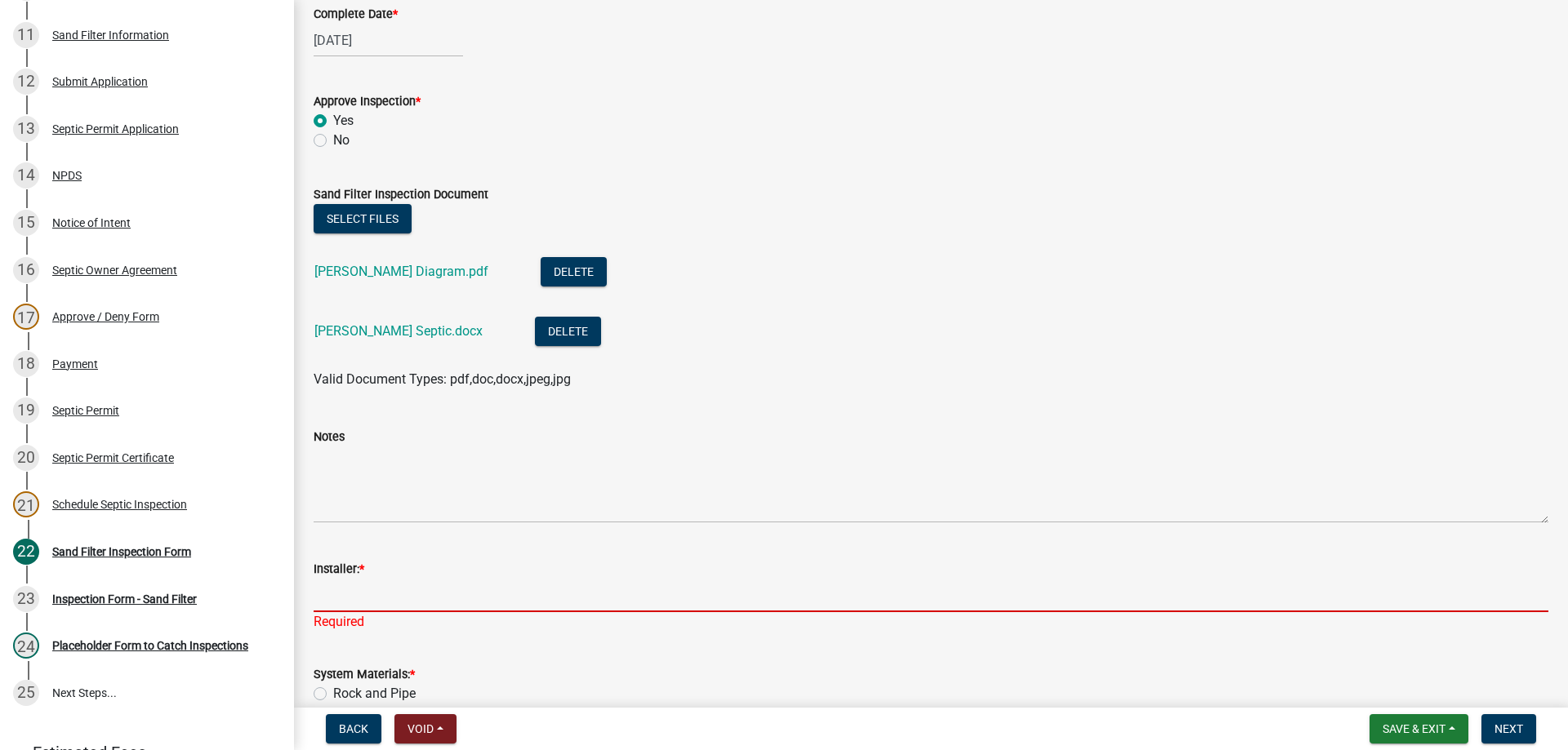
click at [348, 591] on input "Installer: *" at bounding box center [931, 595] width 1234 height 34
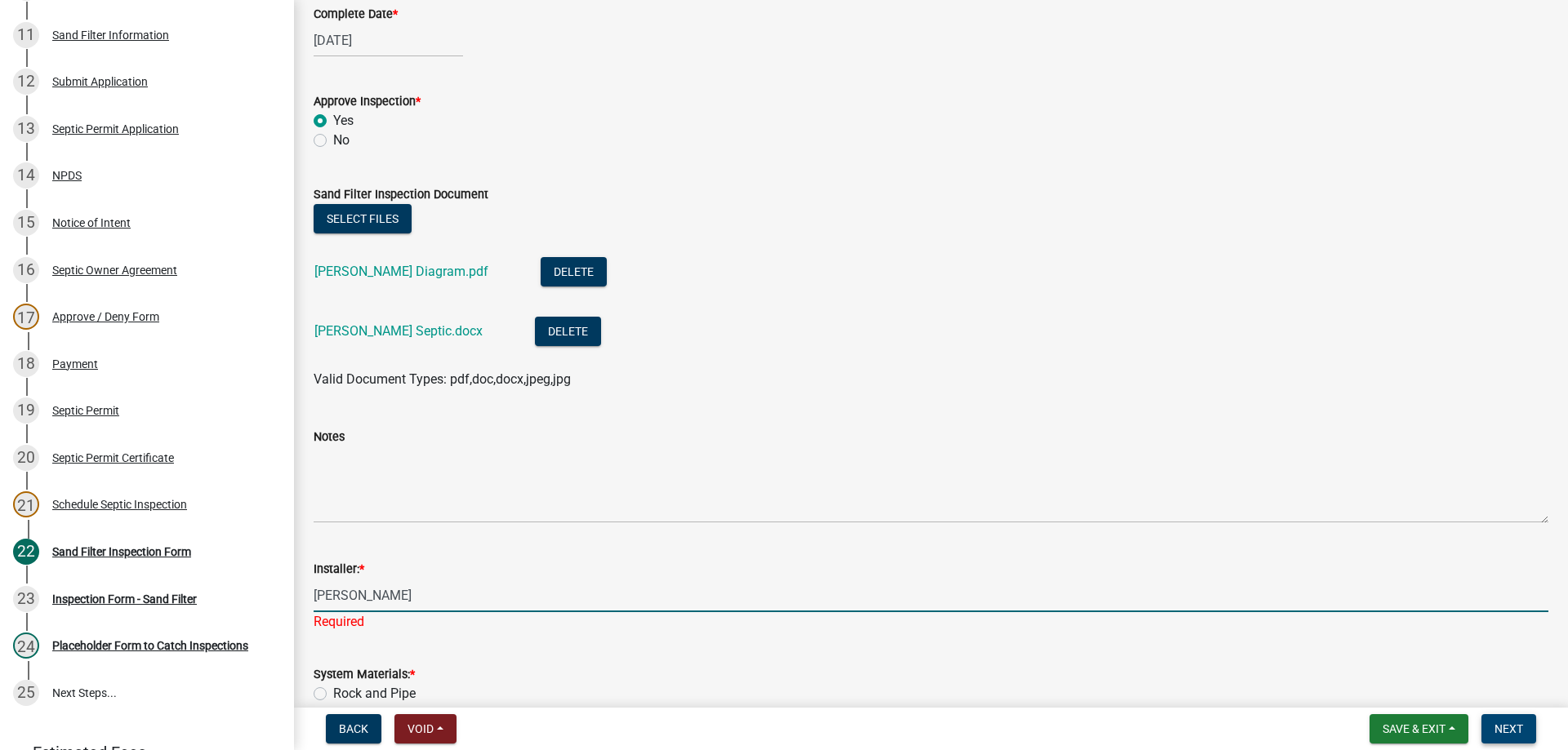
type input "[PERSON_NAME]"
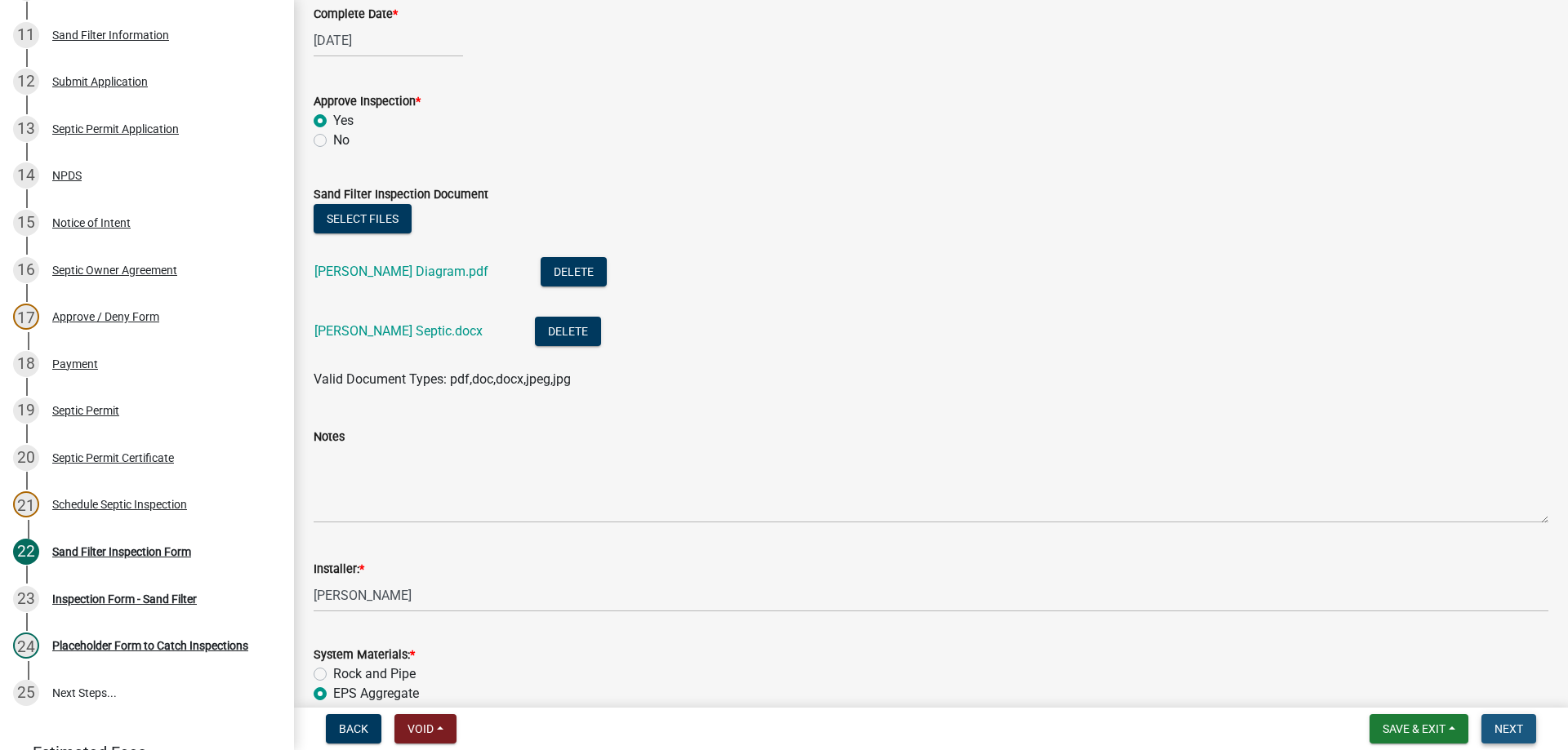
click at [1525, 724] on button "Next" at bounding box center [1509, 729] width 54 height 30
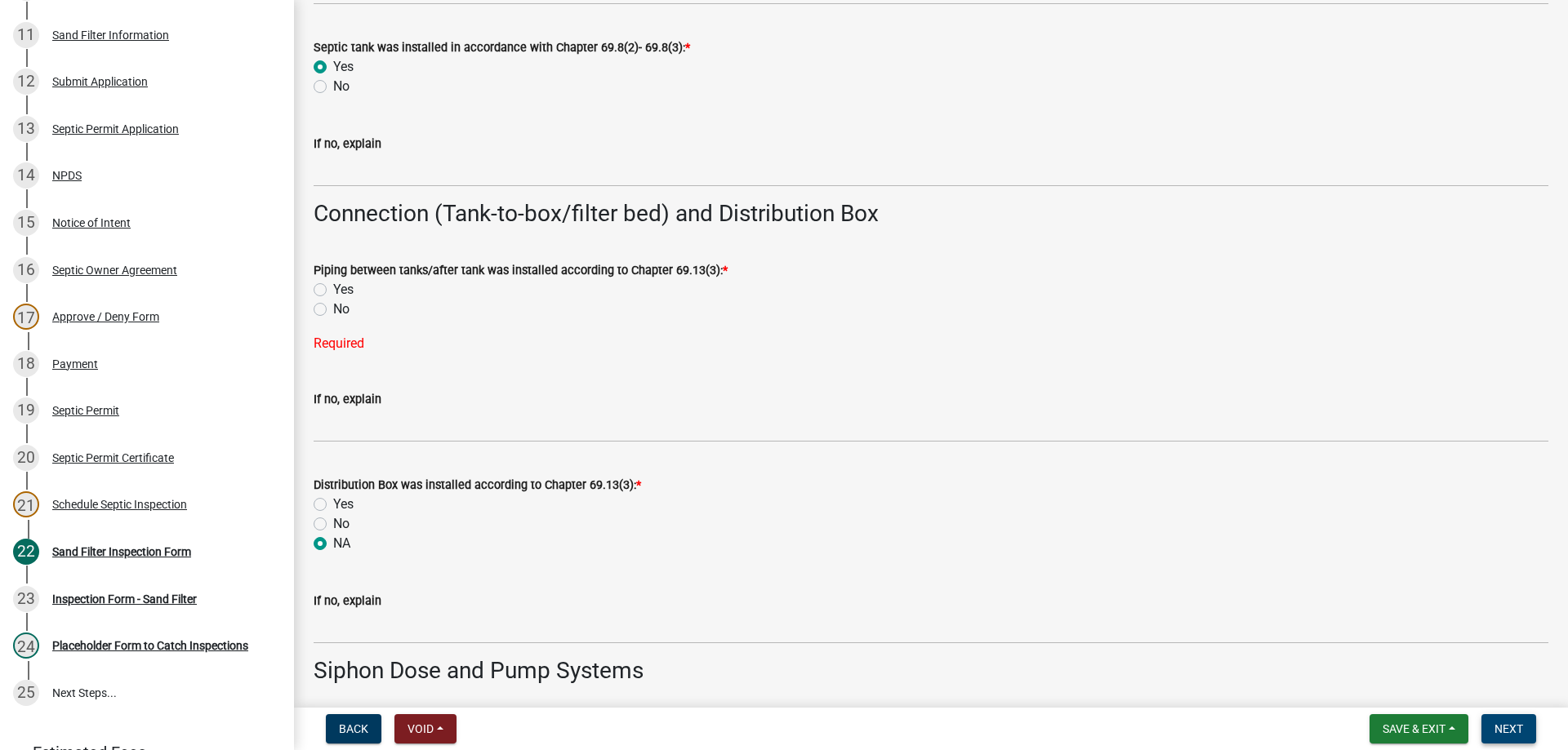
scroll to position [1878, 0]
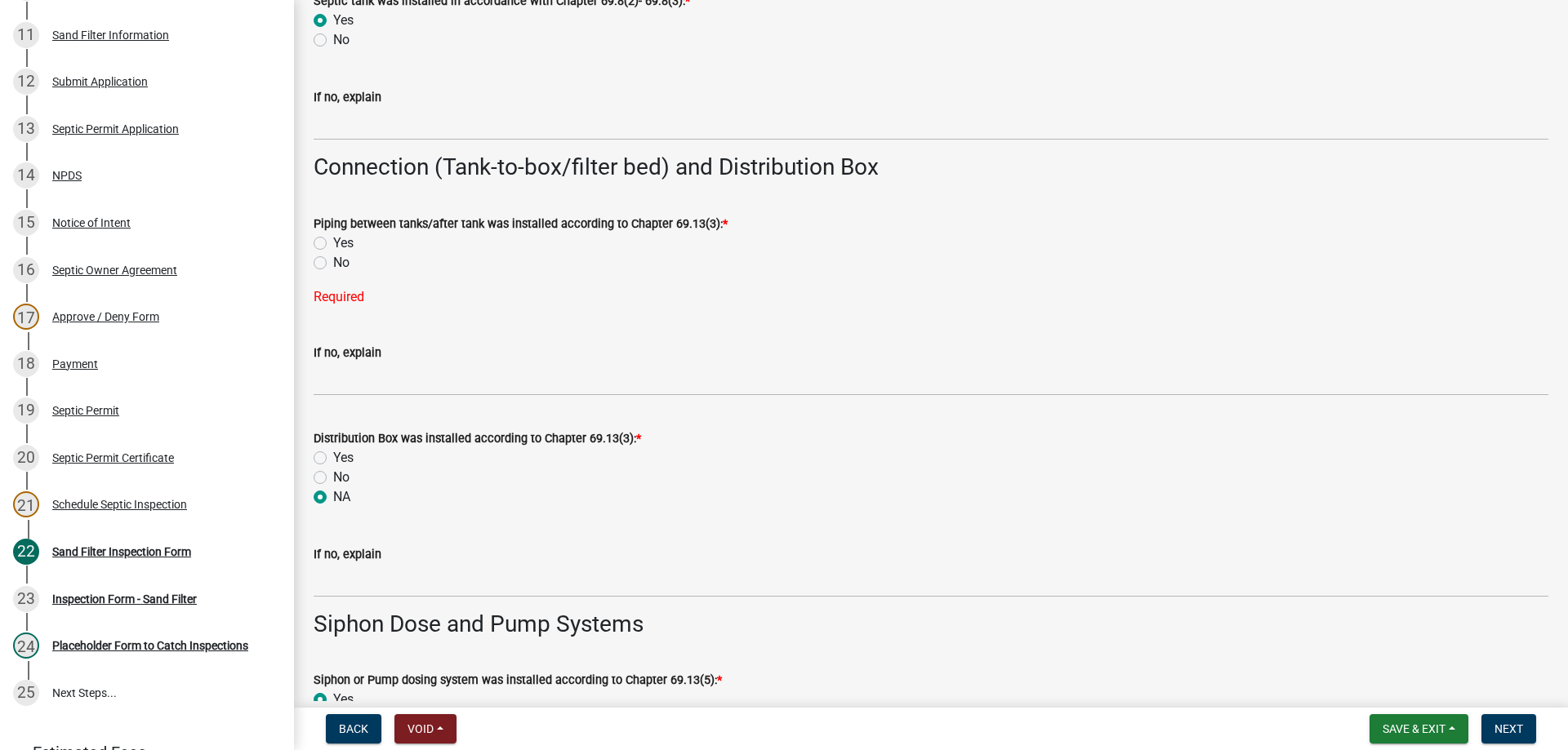
click at [334, 247] on label "Yes" at bounding box center [343, 244] width 21 height 20
click at [334, 244] on input "Yes" at bounding box center [338, 239] width 11 height 11
radio input "true"
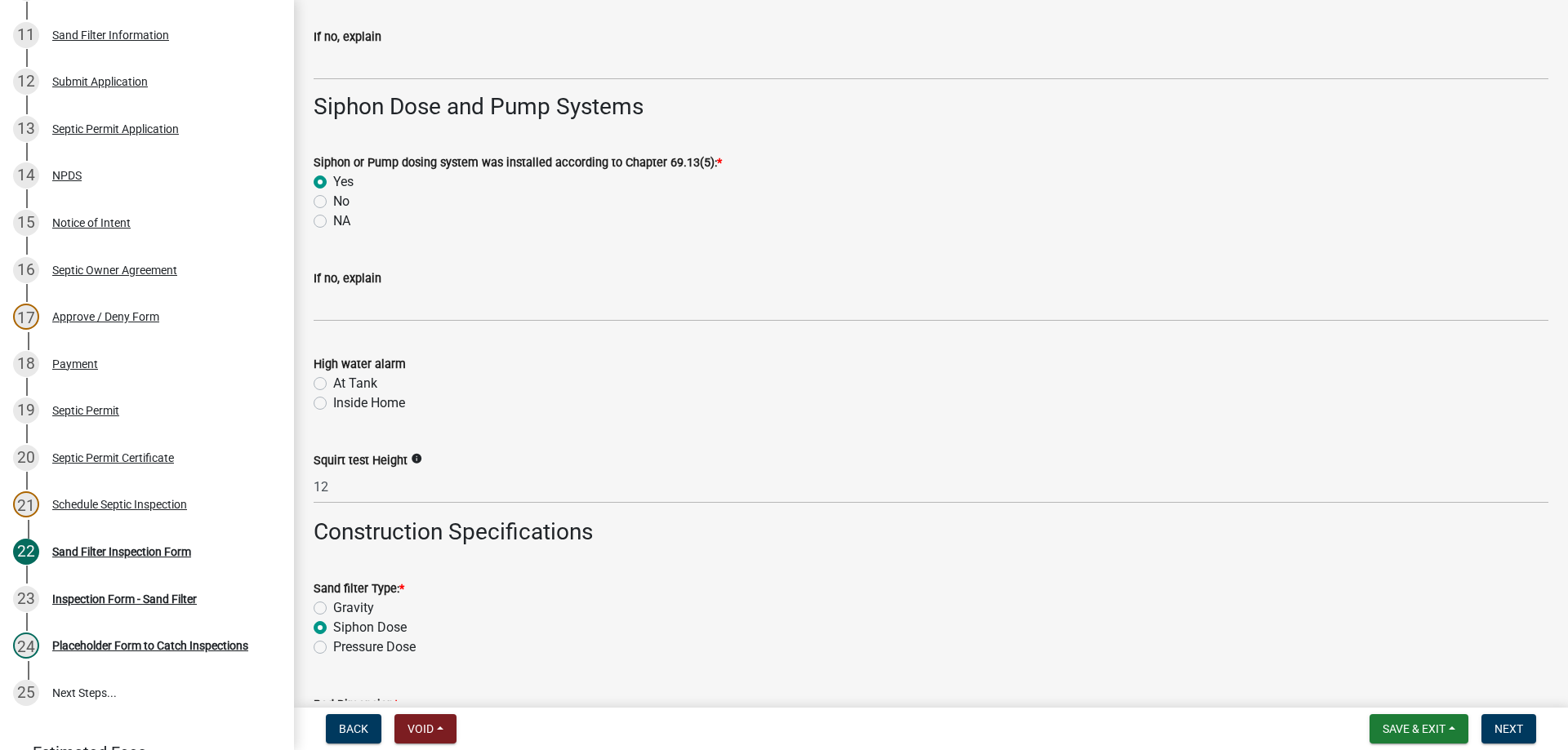
scroll to position [2531, 0]
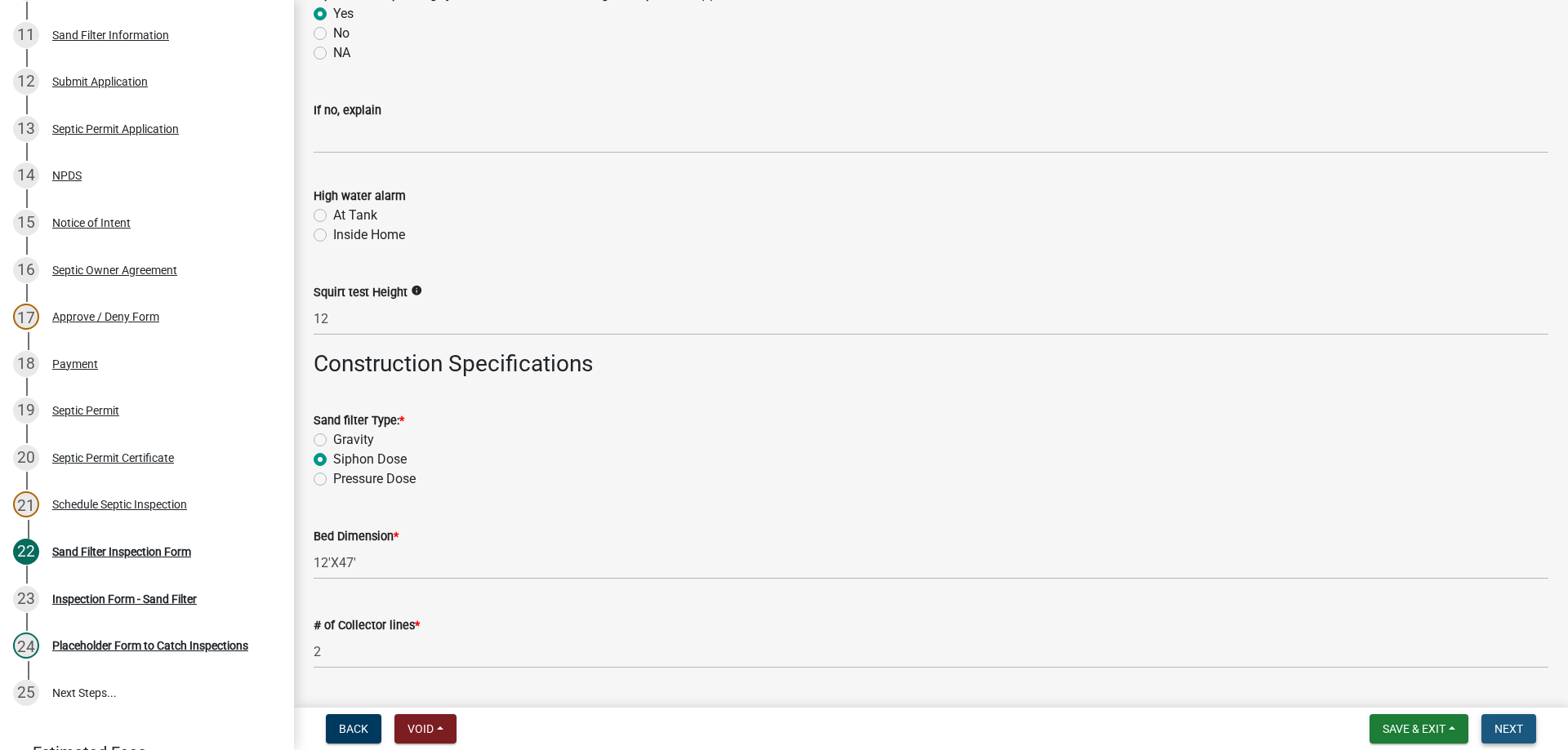
click at [1500, 724] on span "Next" at bounding box center [1509, 729] width 29 height 13
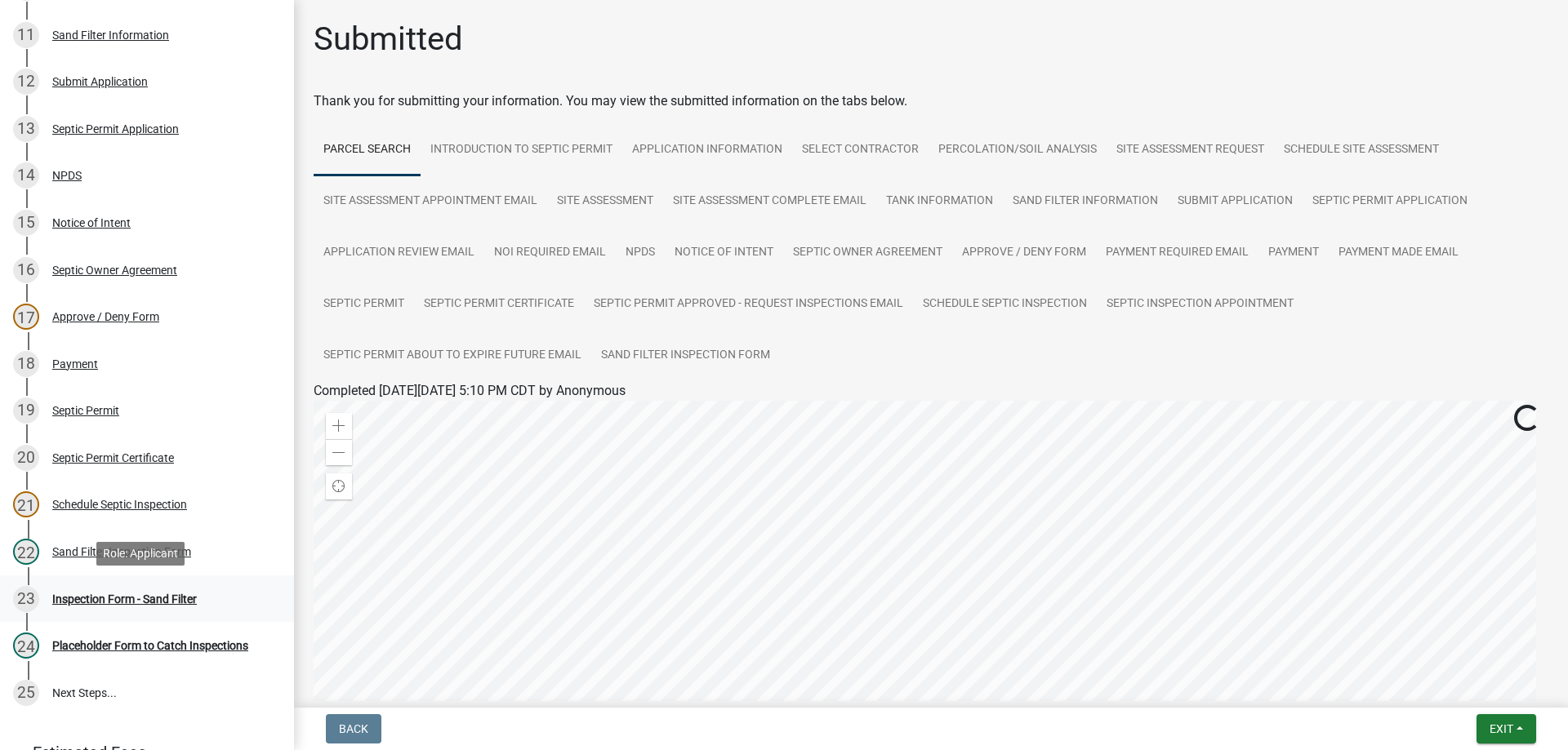
click at [151, 600] on div "Inspection Form - Sand Filter" at bounding box center [124, 599] width 145 height 12
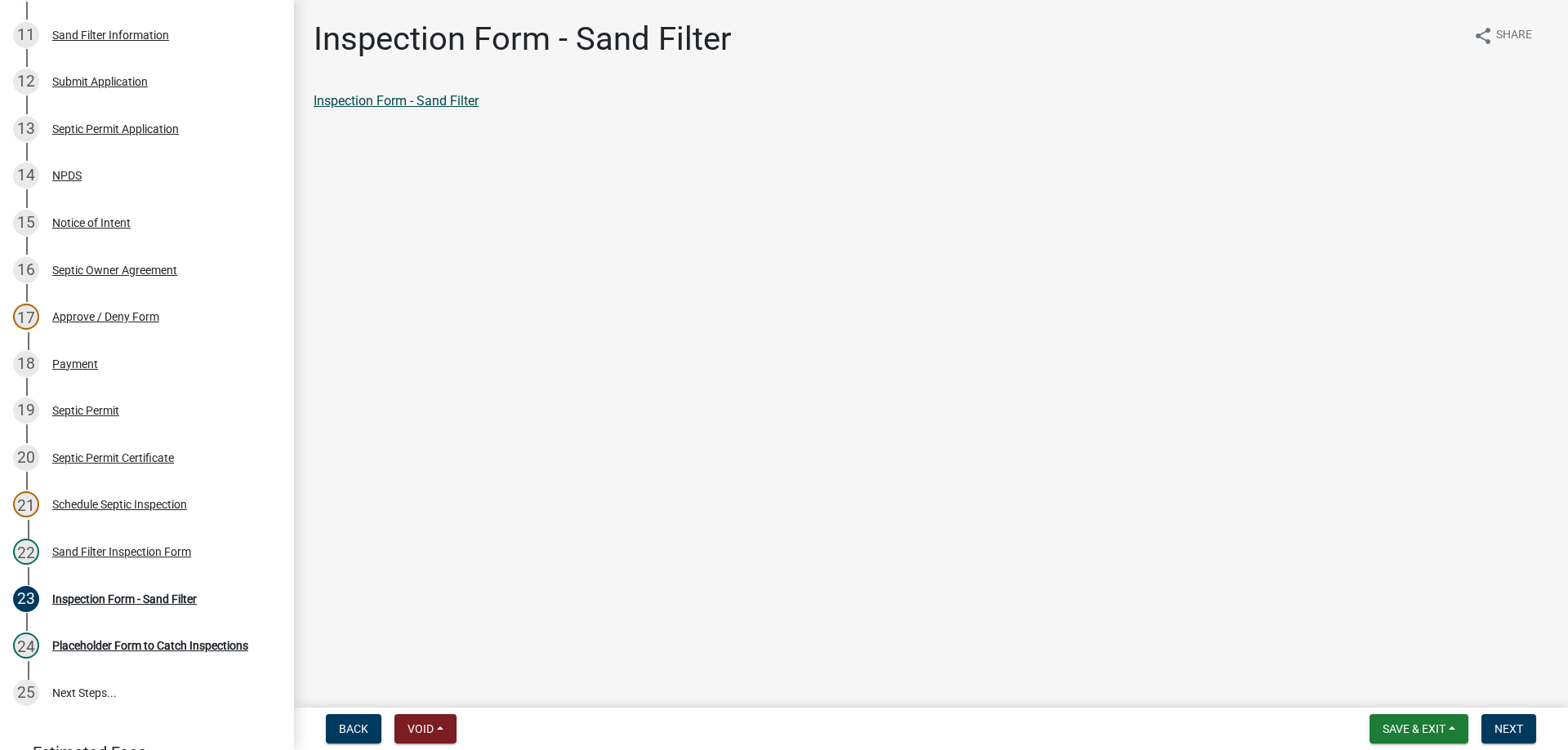
click at [390, 105] on link "Inspection Form - Sand Filter" at bounding box center [396, 100] width 165 height 16
click at [101, 599] on div "Inspection Form - Sand Filter" at bounding box center [124, 599] width 145 height 12
click at [1491, 736] on button "Next" at bounding box center [1509, 729] width 54 height 30
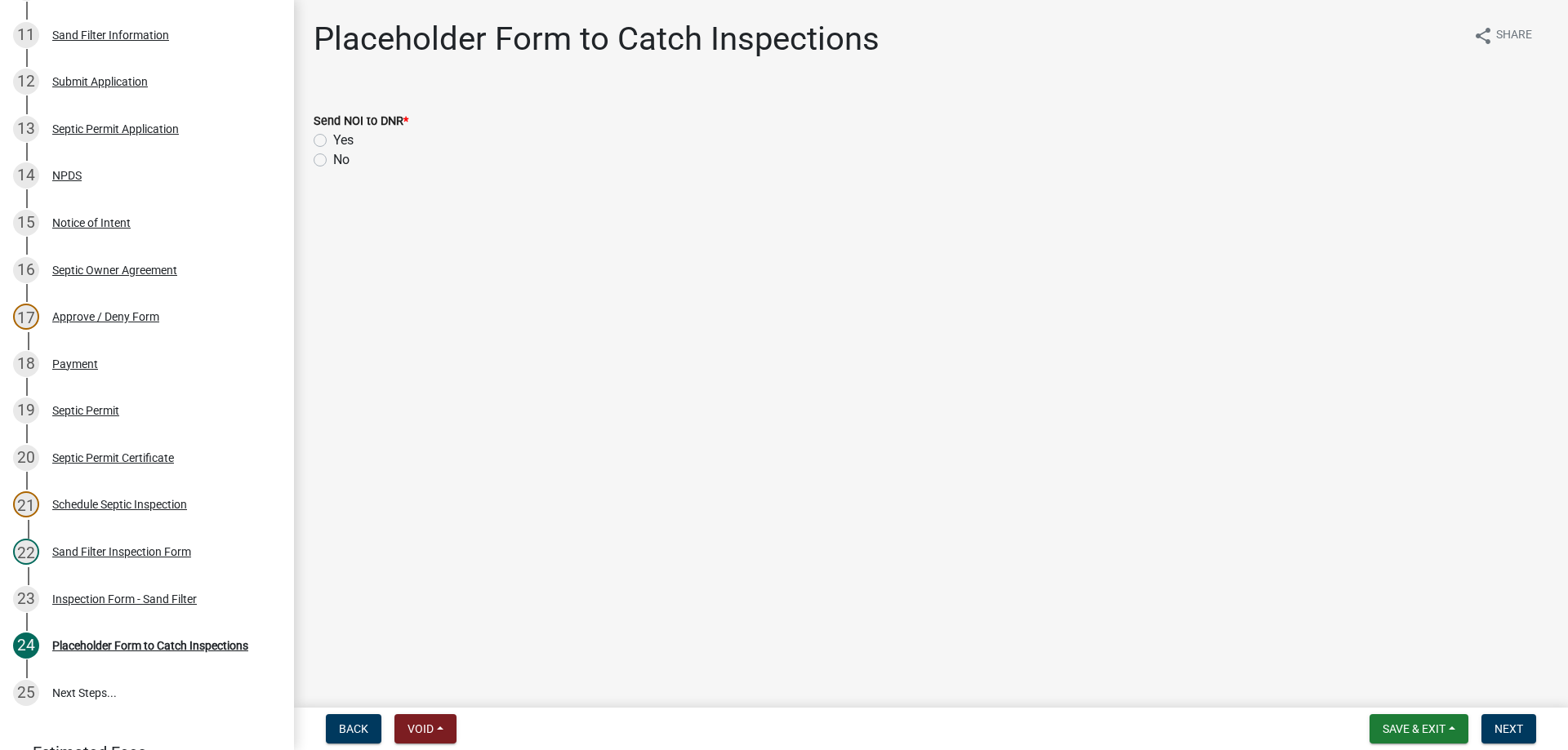
click at [334, 163] on label "No" at bounding box center [342, 160] width 16 height 20
click at [334, 161] on input "No" at bounding box center [338, 155] width 11 height 11
radio input "true"
click at [1504, 723] on span "Next" at bounding box center [1509, 729] width 29 height 13
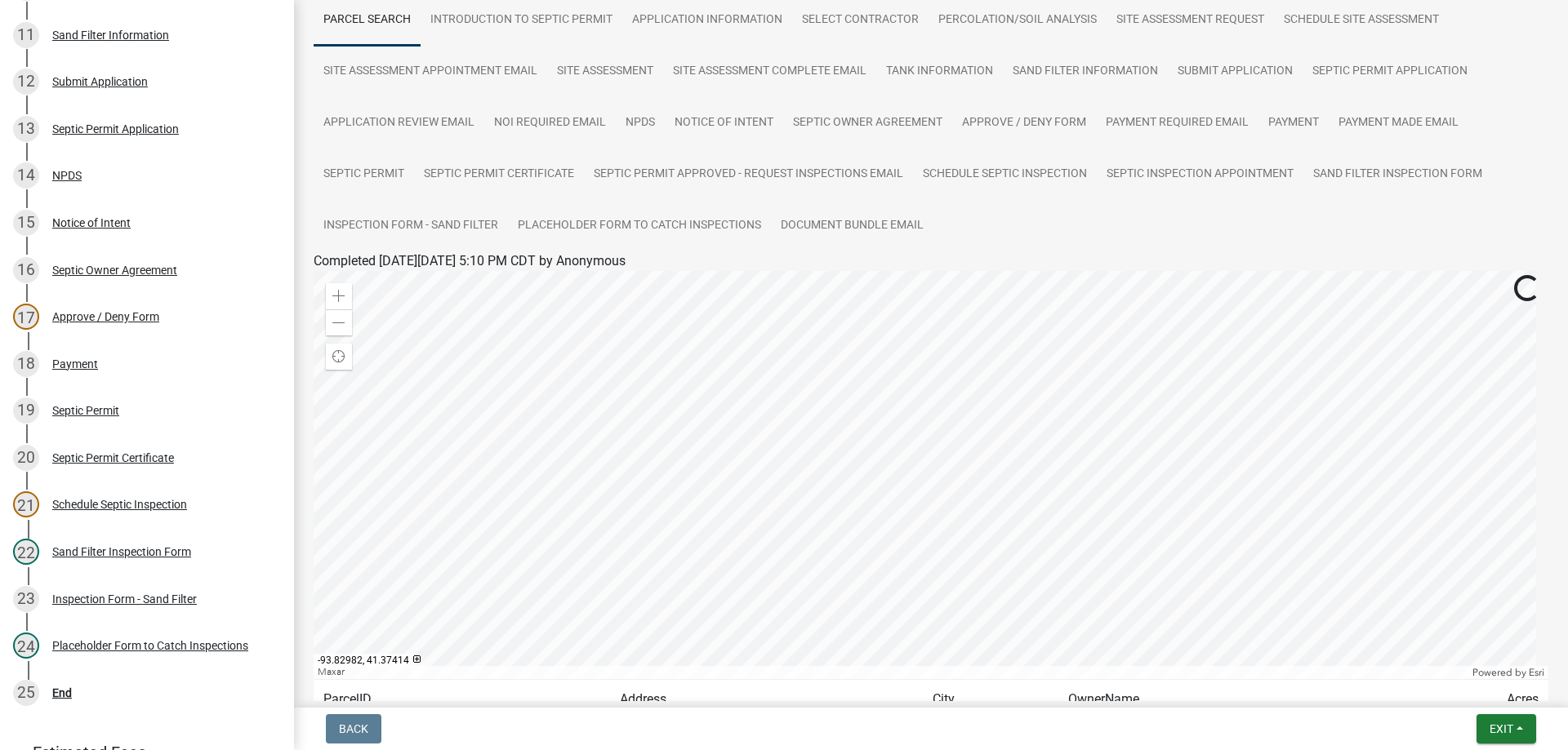
scroll to position [245, 0]
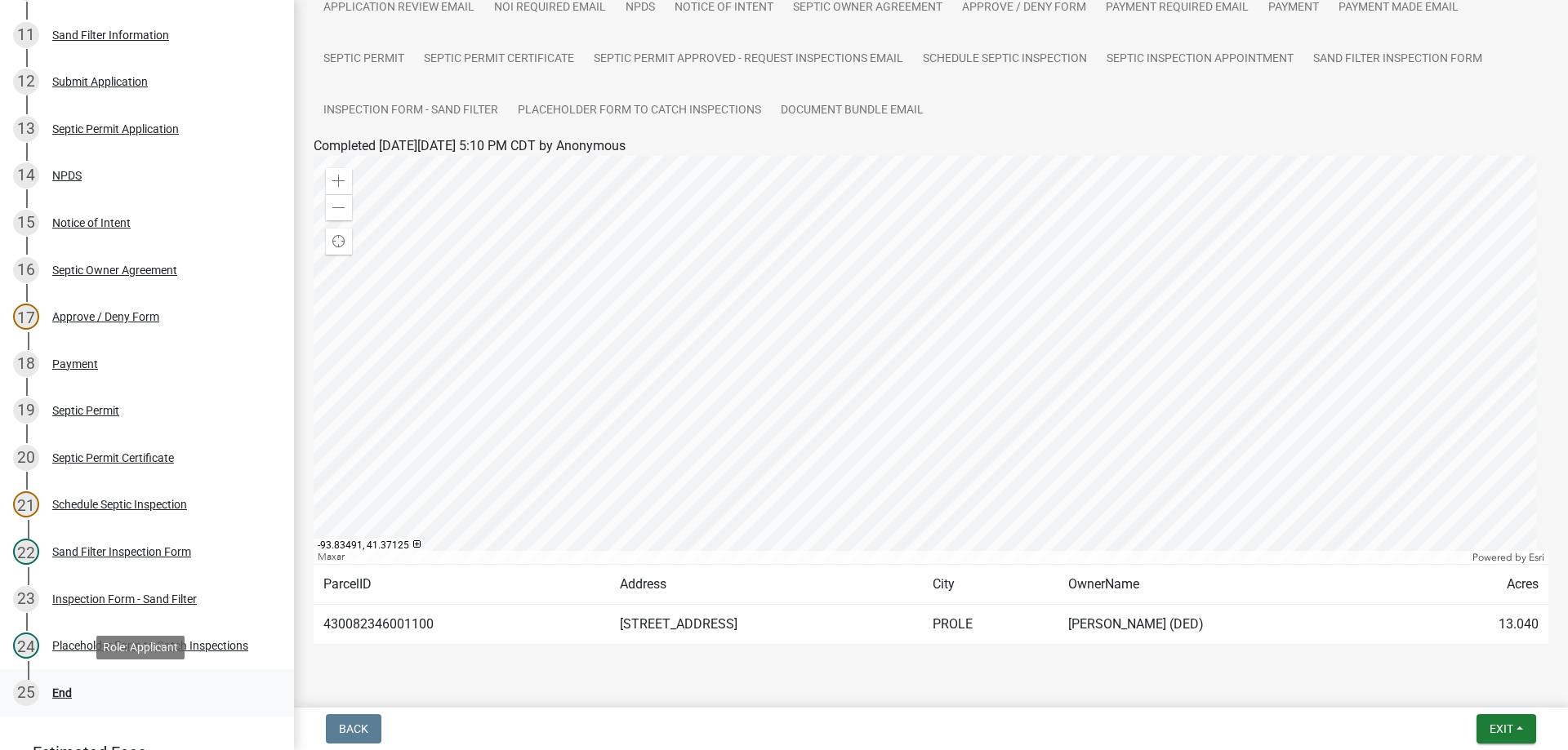
click at [54, 687] on div "End" at bounding box center [62, 693] width 20 height 12
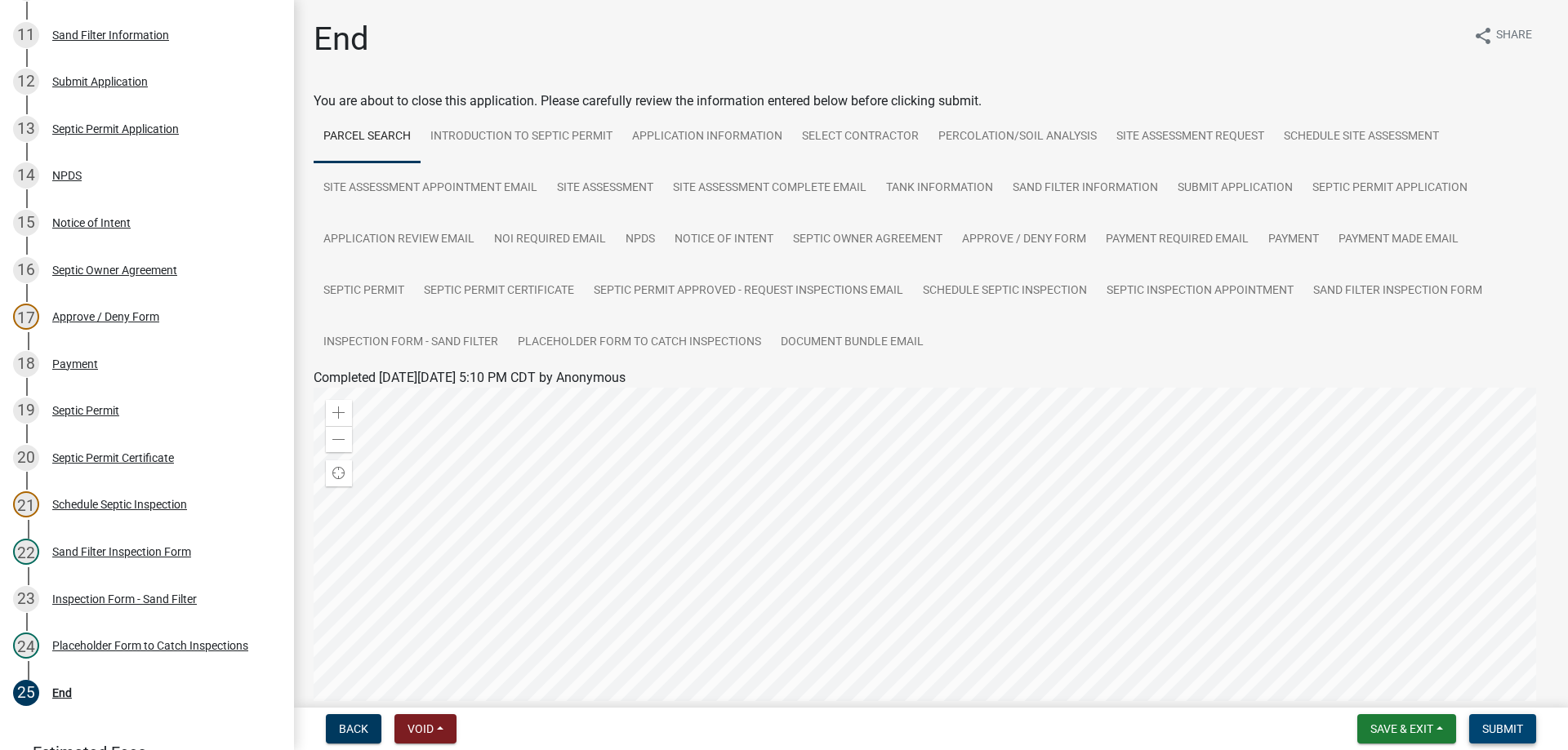
click at [1492, 731] on span "Submit" at bounding box center [1503, 729] width 41 height 13
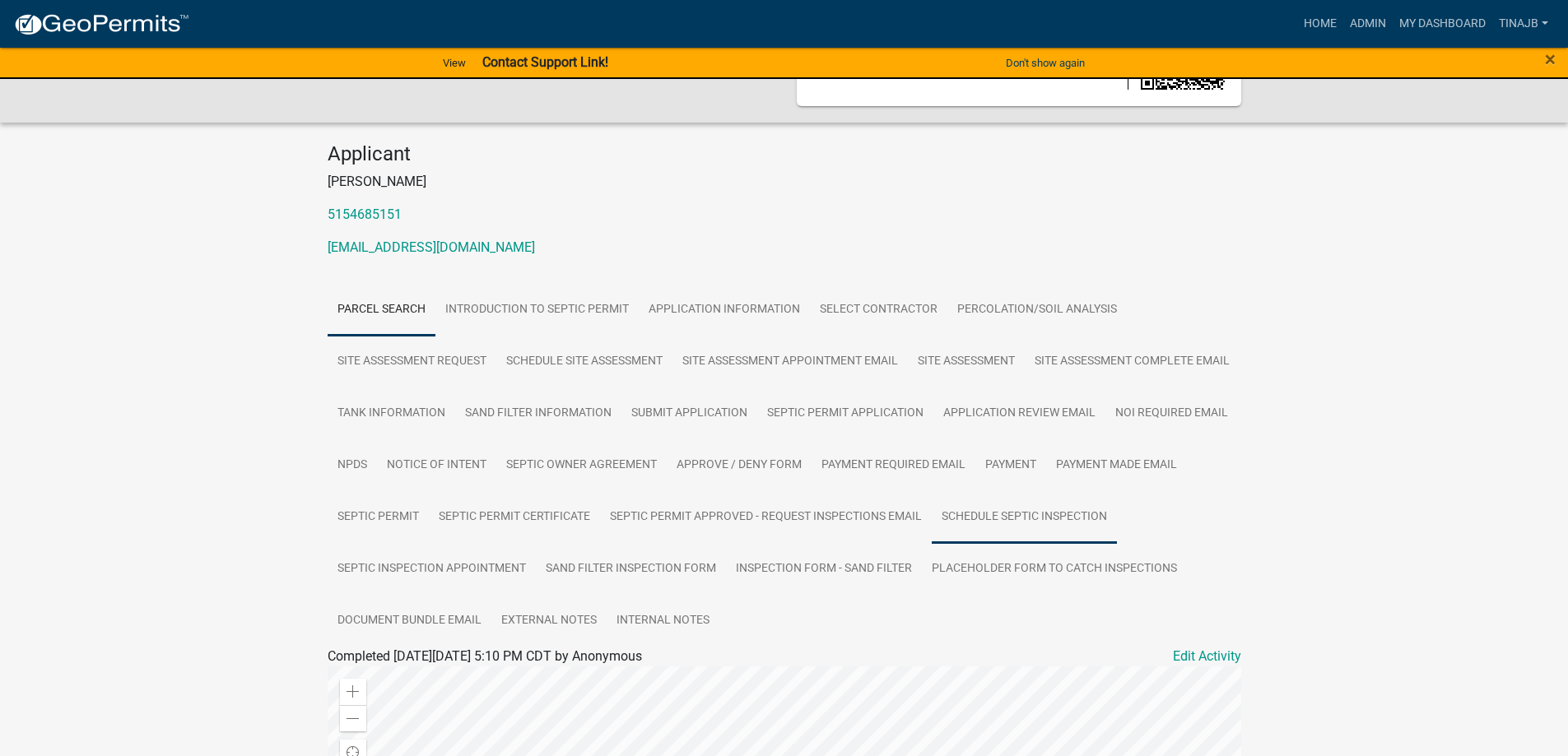
scroll to position [246, 0]
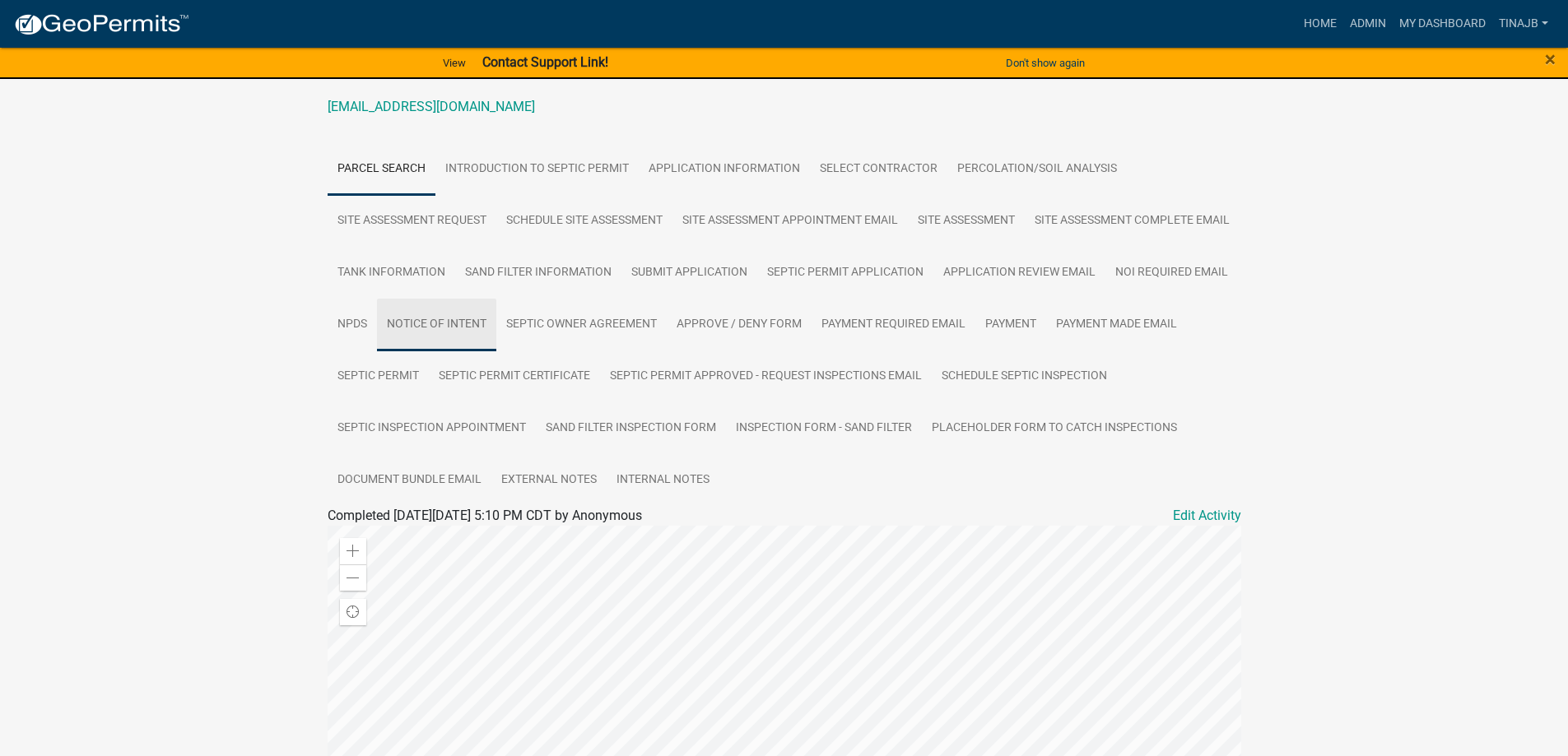
click at [496, 321] on link "Notice of Intent" at bounding box center [437, 324] width 120 height 52
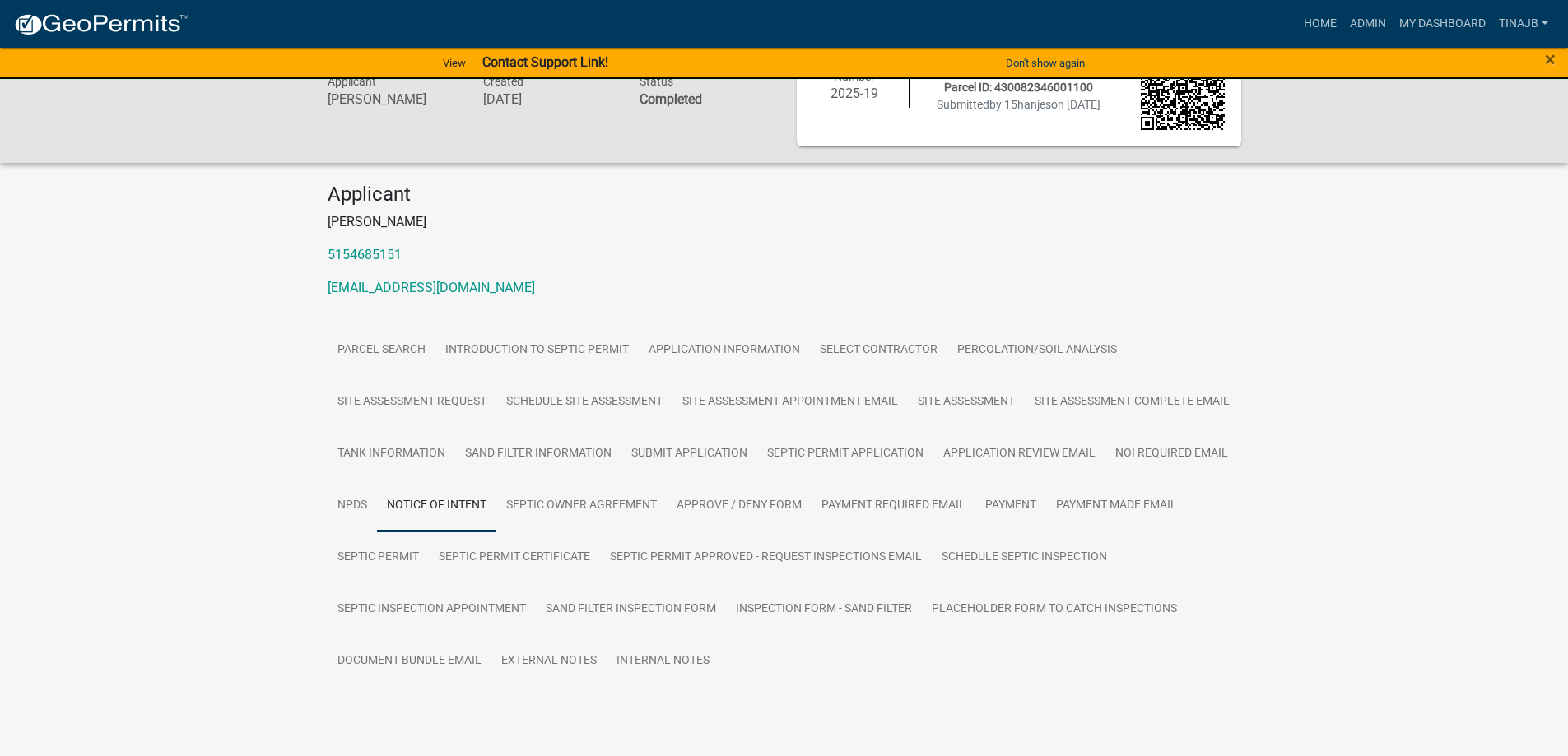
scroll to position [157, 0]
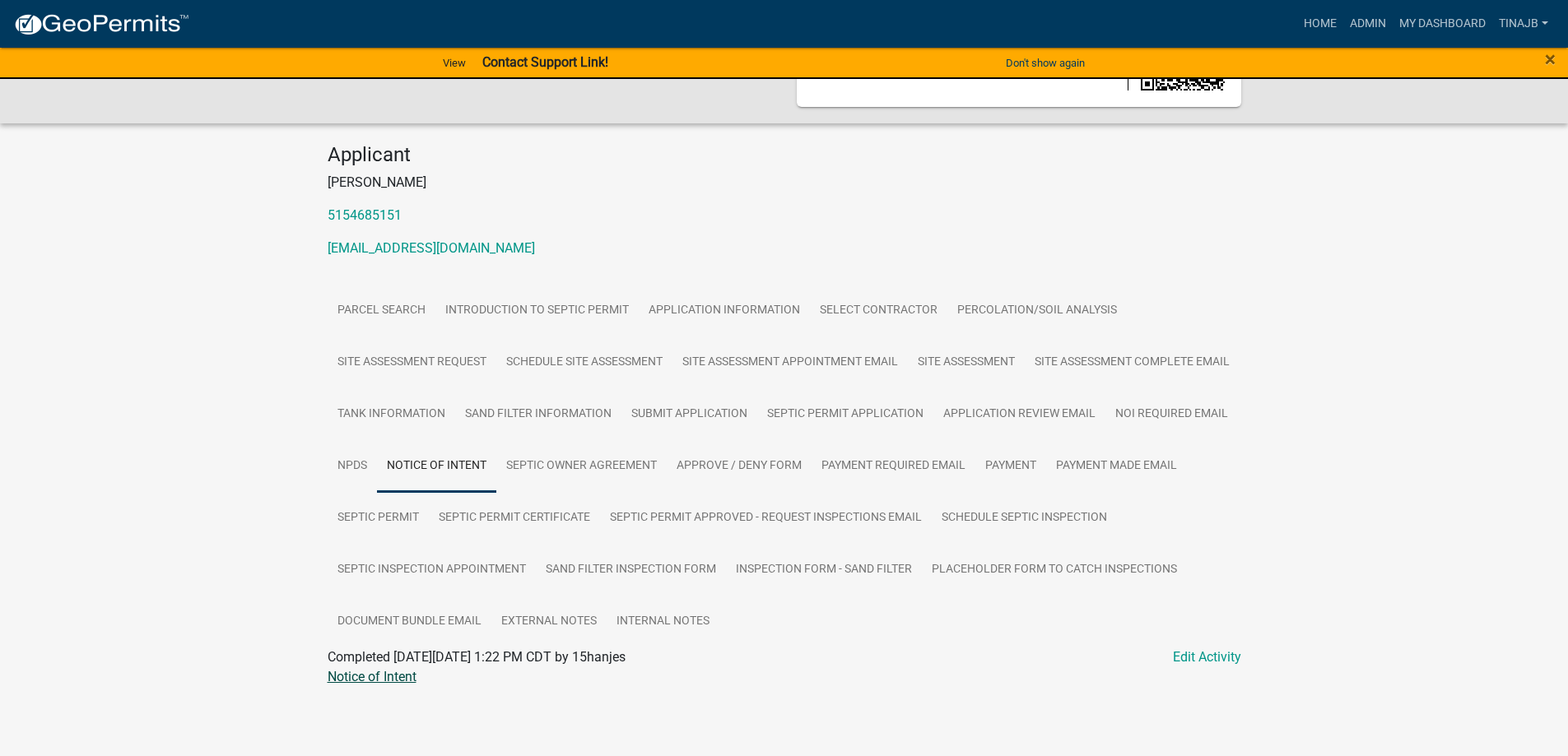
click at [399, 676] on link "Notice of Intent" at bounding box center [372, 676] width 89 height 16
click at [667, 440] on link "Septic Owner Agreement" at bounding box center [581, 466] width 170 height 52
click at [380, 681] on link "Septic Owner Agreement" at bounding box center [399, 676] width 143 height 16
click at [1356, 24] on link "Admin" at bounding box center [1367, 24] width 49 height 32
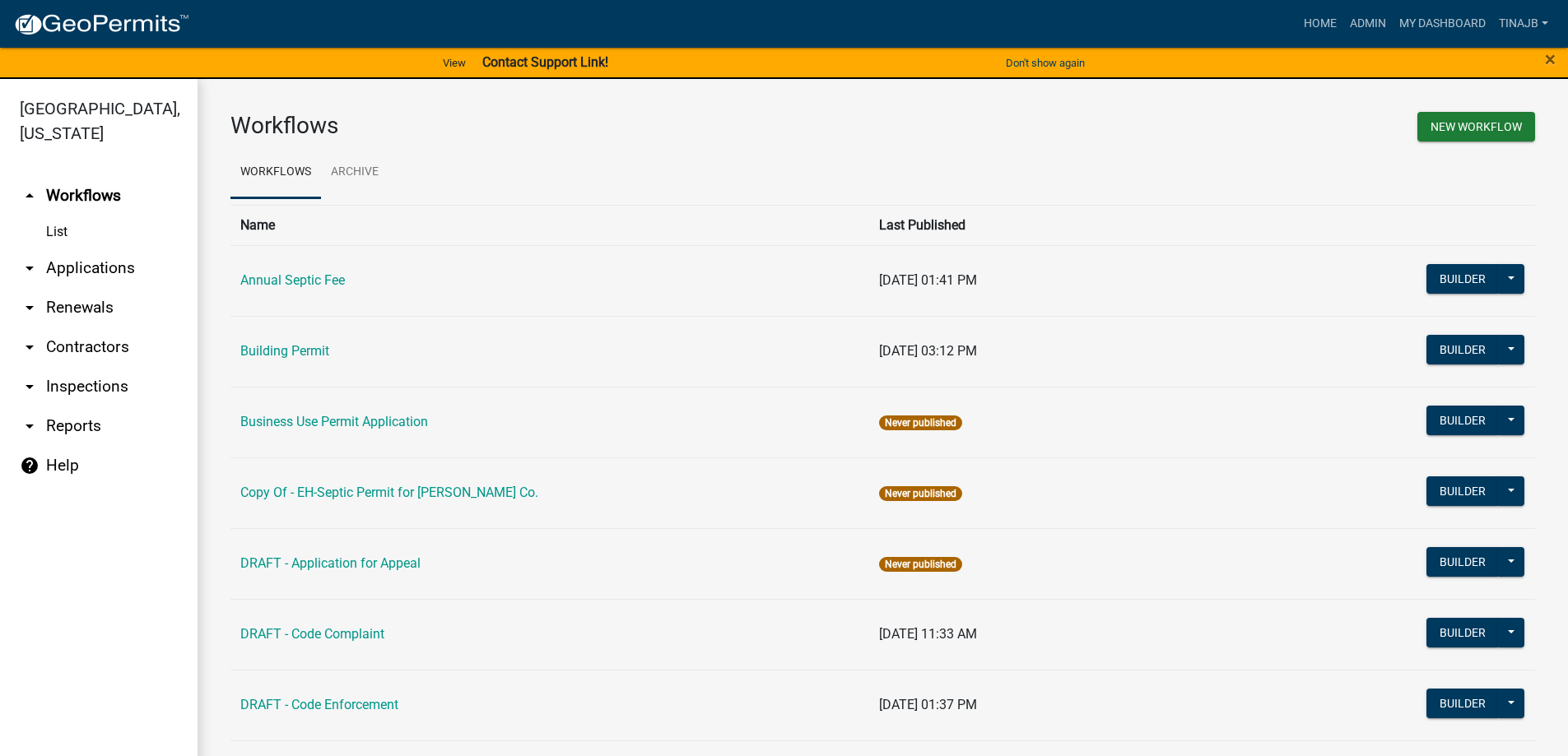
click at [70, 248] on link "arrow_drop_down Applications" at bounding box center [99, 268] width 198 height 40
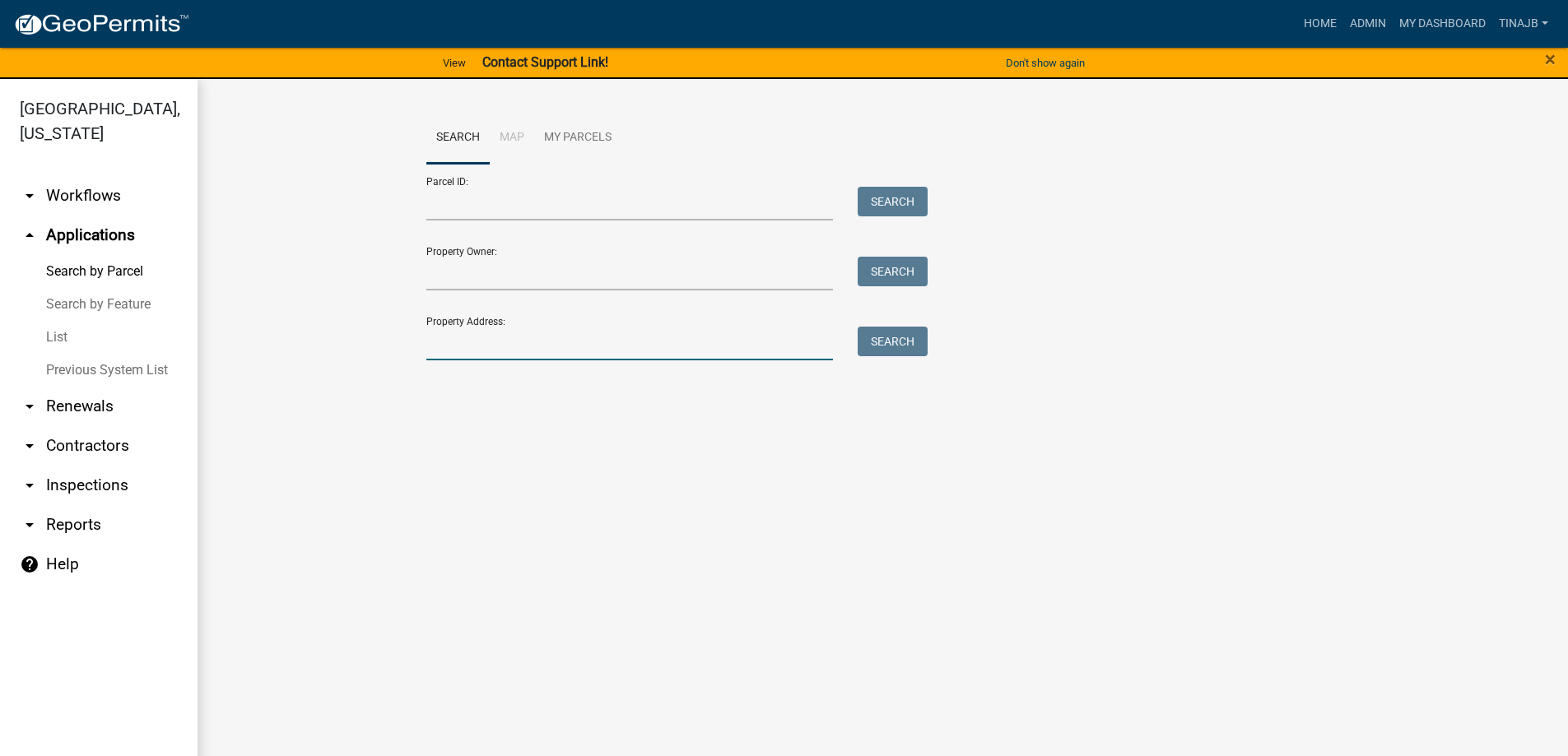
click at [510, 344] on input "Property Address:" at bounding box center [630, 344] width 408 height 34
type input "2483"
click at [914, 335] on button "Search" at bounding box center [892, 342] width 70 height 30
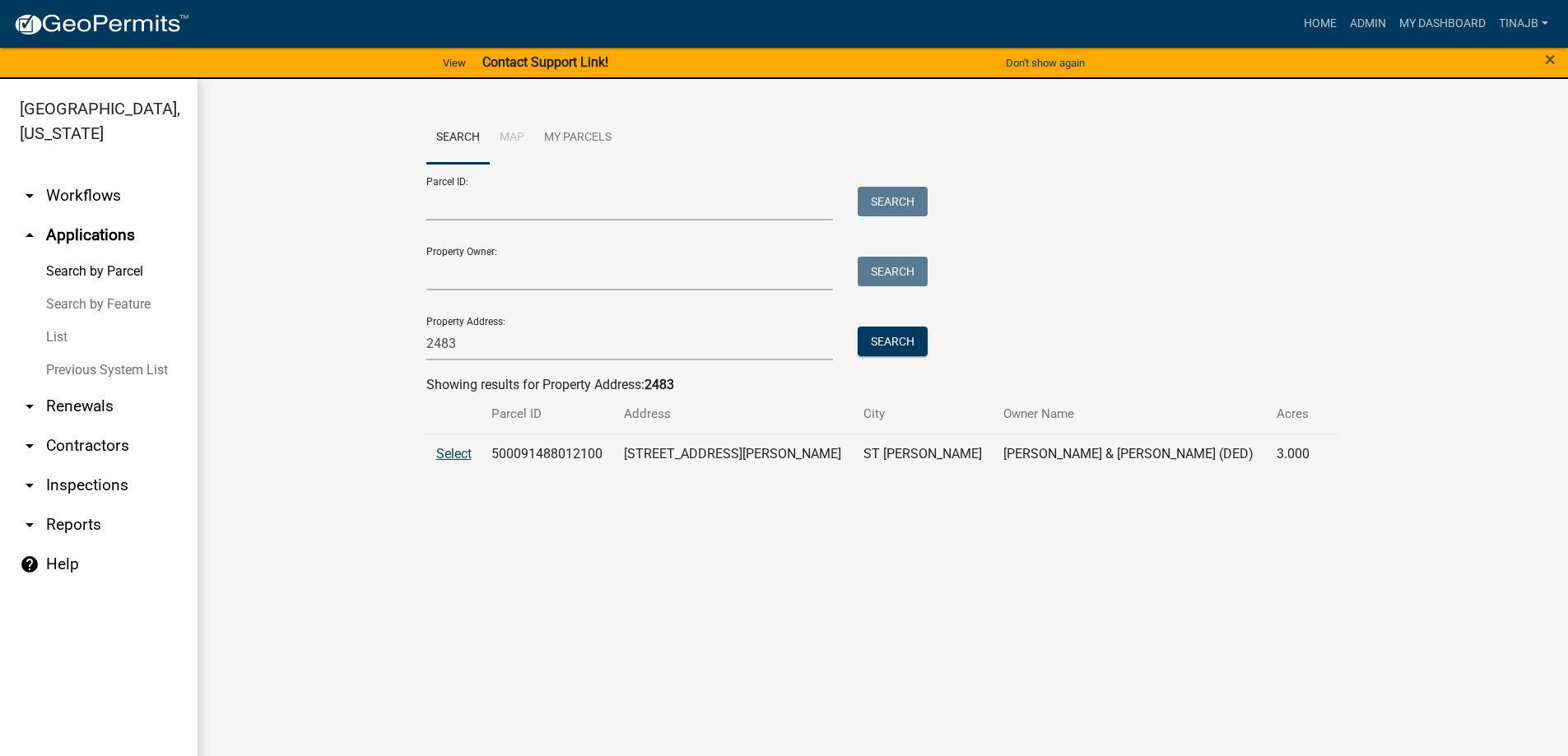
click at [452, 452] on span "Select" at bounding box center [454, 453] width 36 height 16
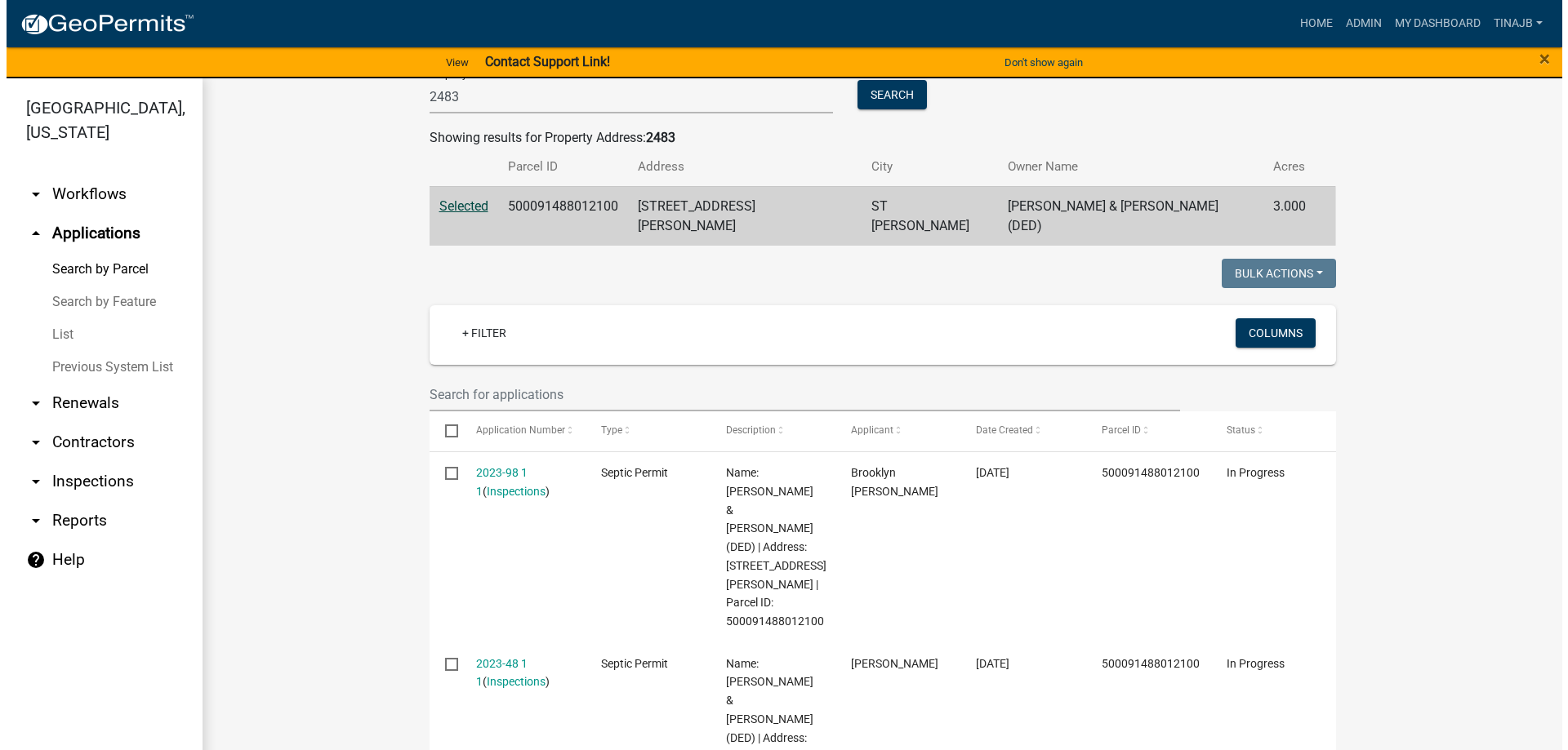
scroll to position [245, 0]
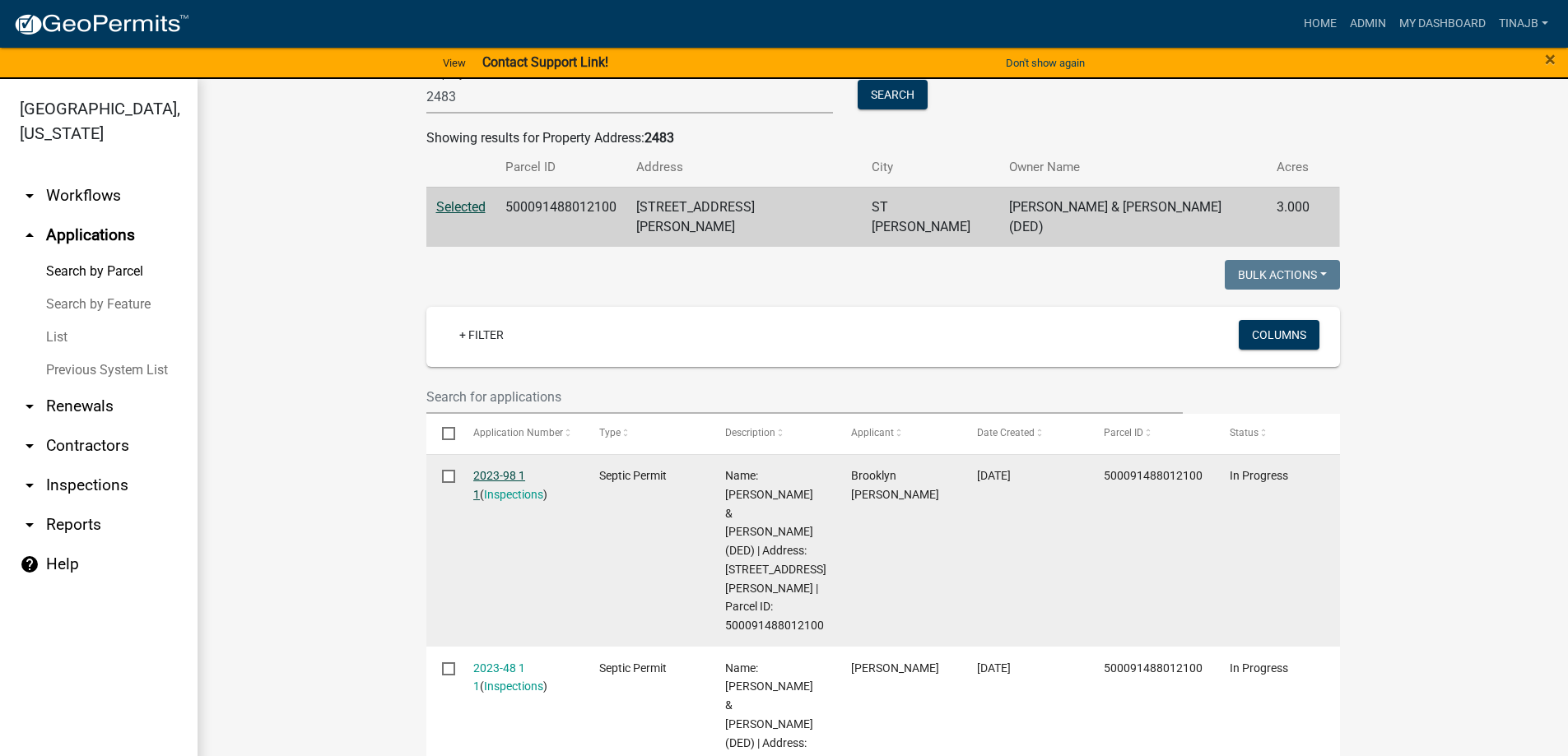
click at [509, 469] on link "2023-98 1 1" at bounding box center [499, 485] width 51 height 32
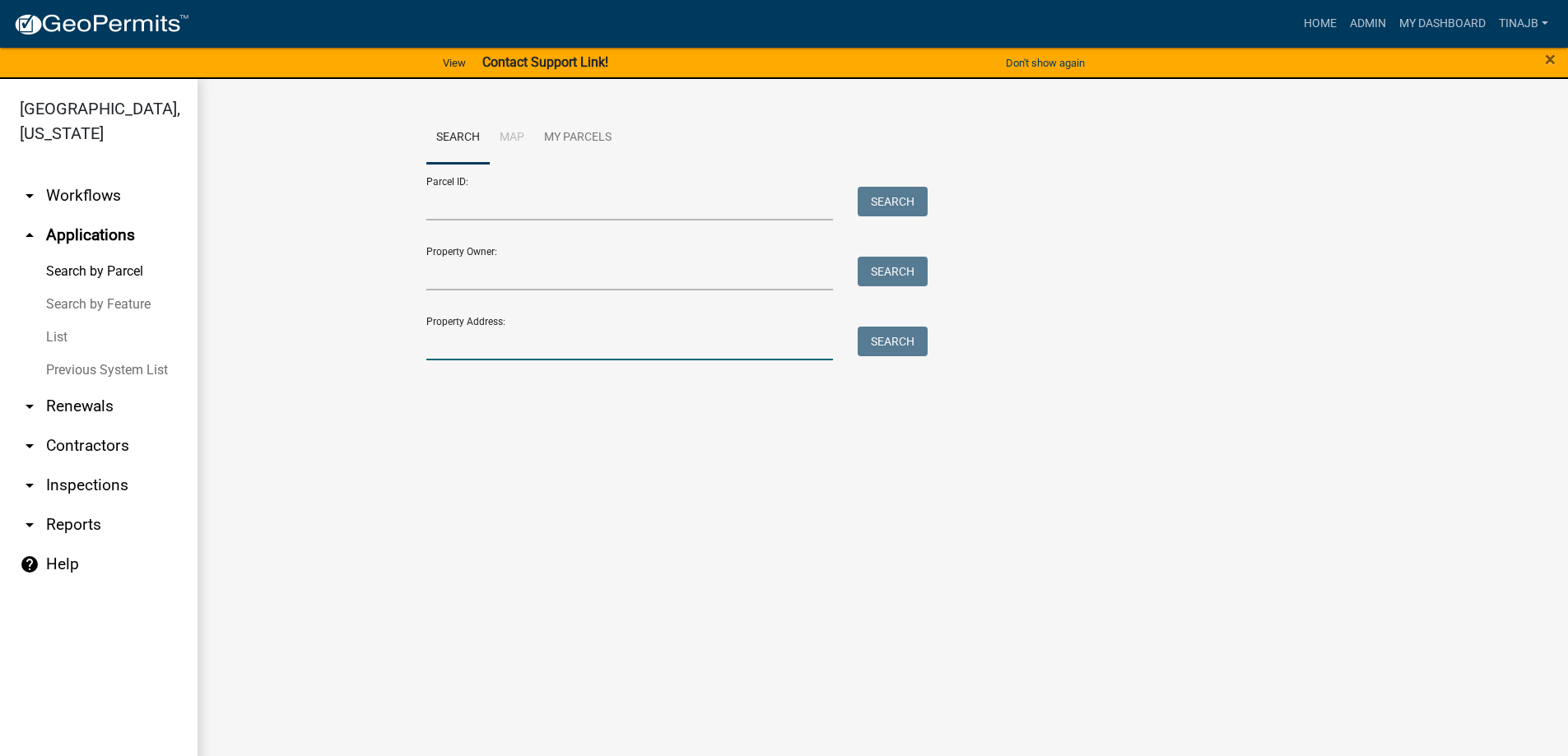
click at [491, 346] on input "Property Address:" at bounding box center [630, 344] width 408 height 34
type input "2483"
click at [901, 337] on button "Search" at bounding box center [892, 342] width 70 height 30
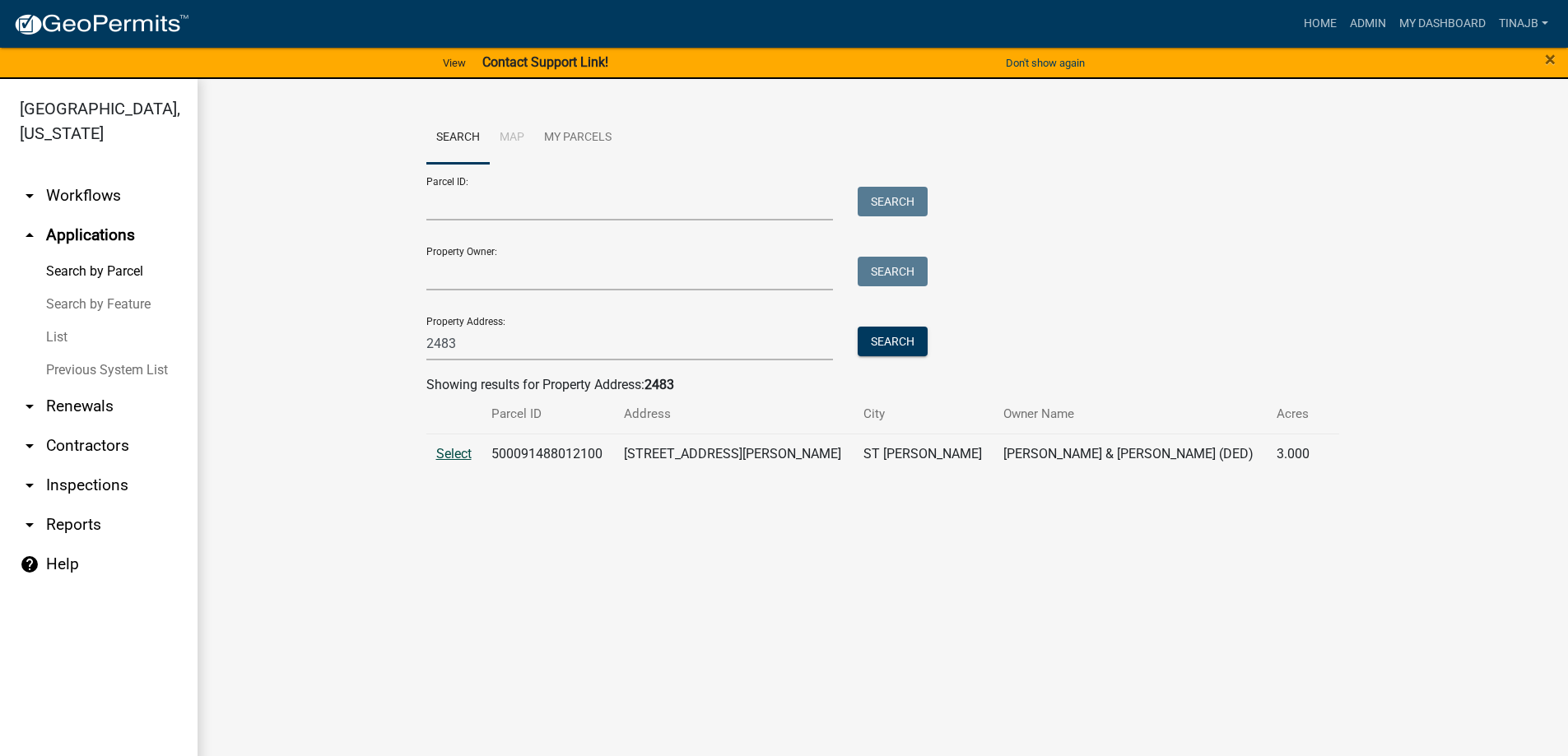
click at [459, 457] on span "Select" at bounding box center [454, 453] width 36 height 16
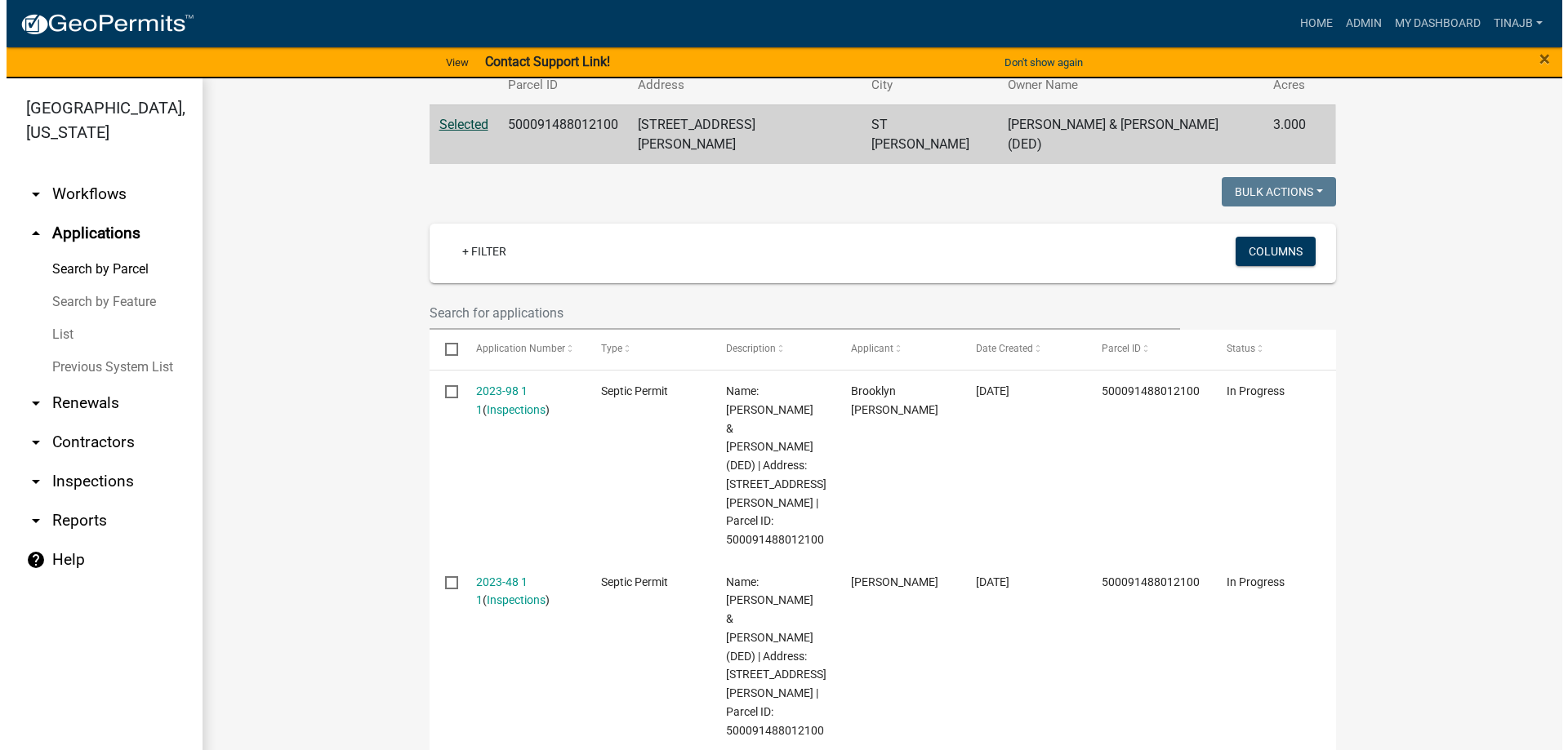
scroll to position [327, 0]
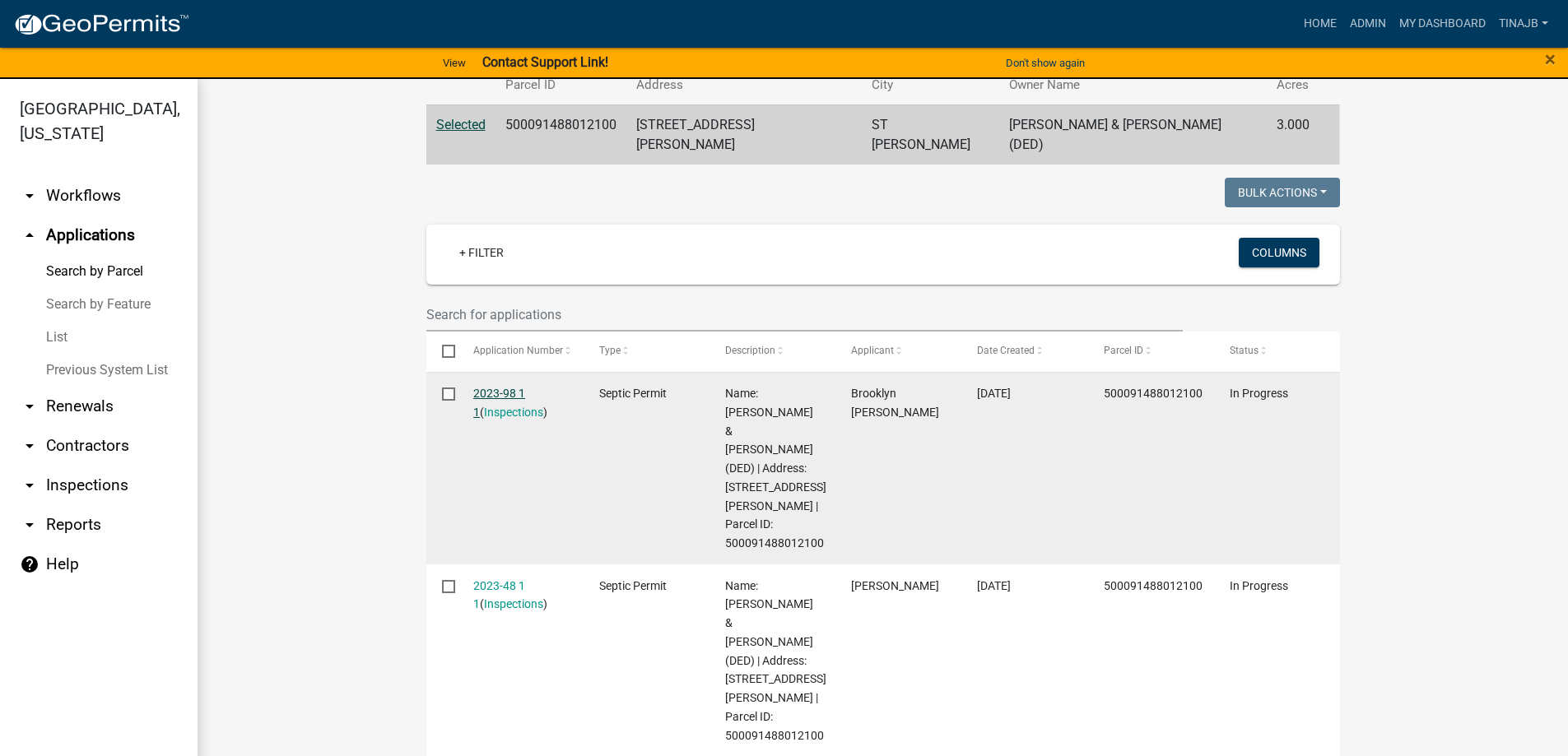
click at [513, 387] on link "2023-98 1 1" at bounding box center [499, 402] width 51 height 32
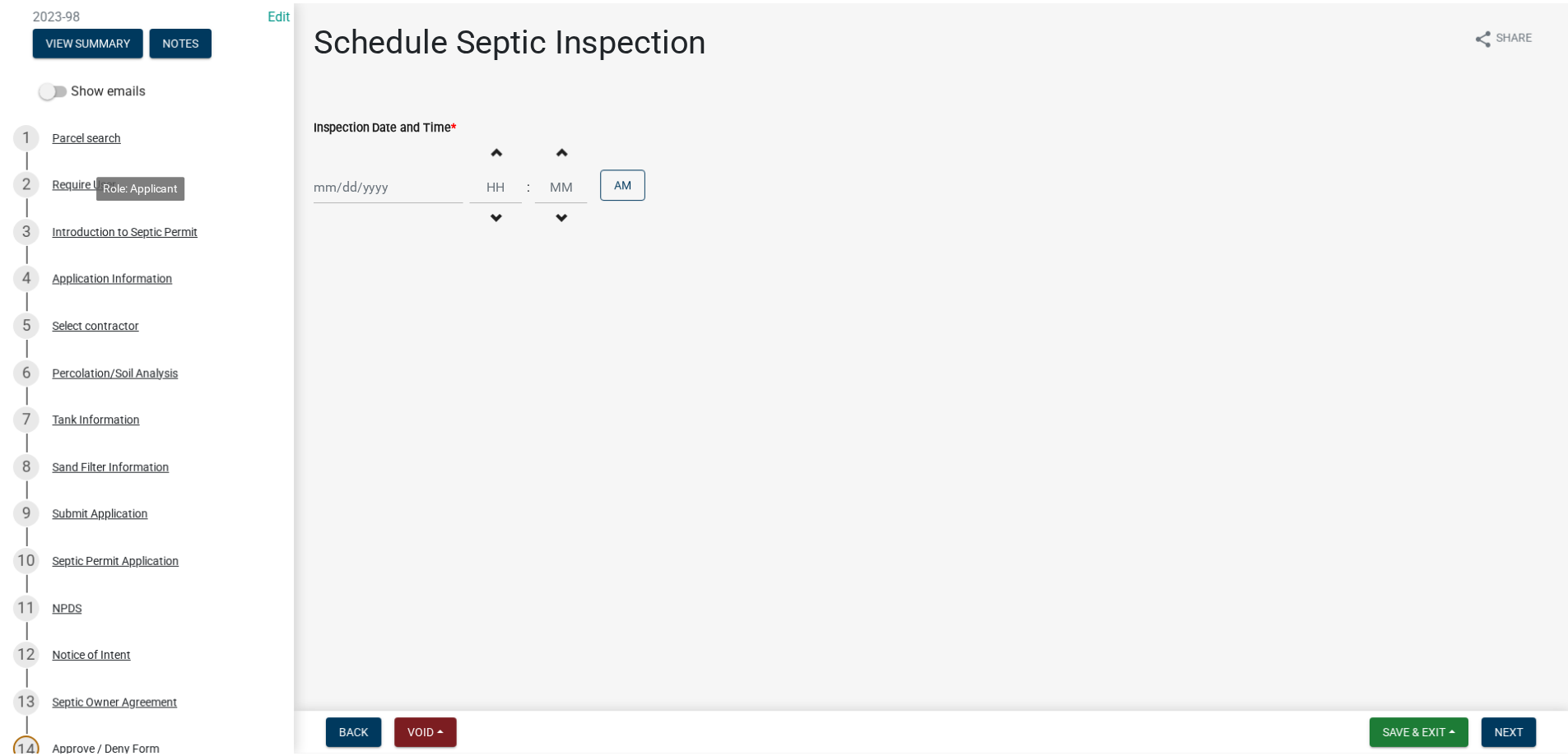
scroll to position [164, 0]
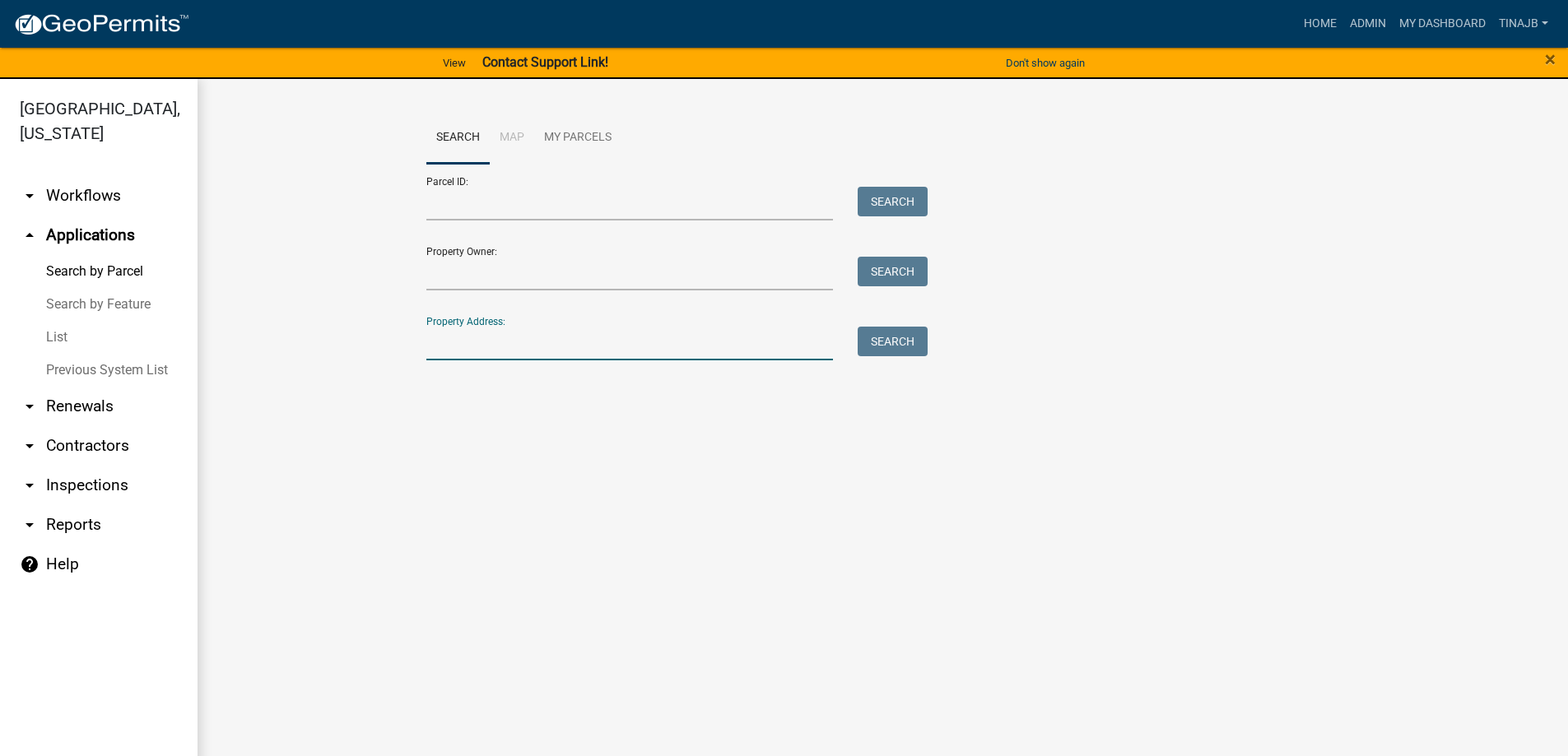
click at [482, 335] on input "Property Address:" at bounding box center [630, 344] width 408 height 34
type input "2483"
click at [914, 335] on button "Search" at bounding box center [892, 342] width 70 height 30
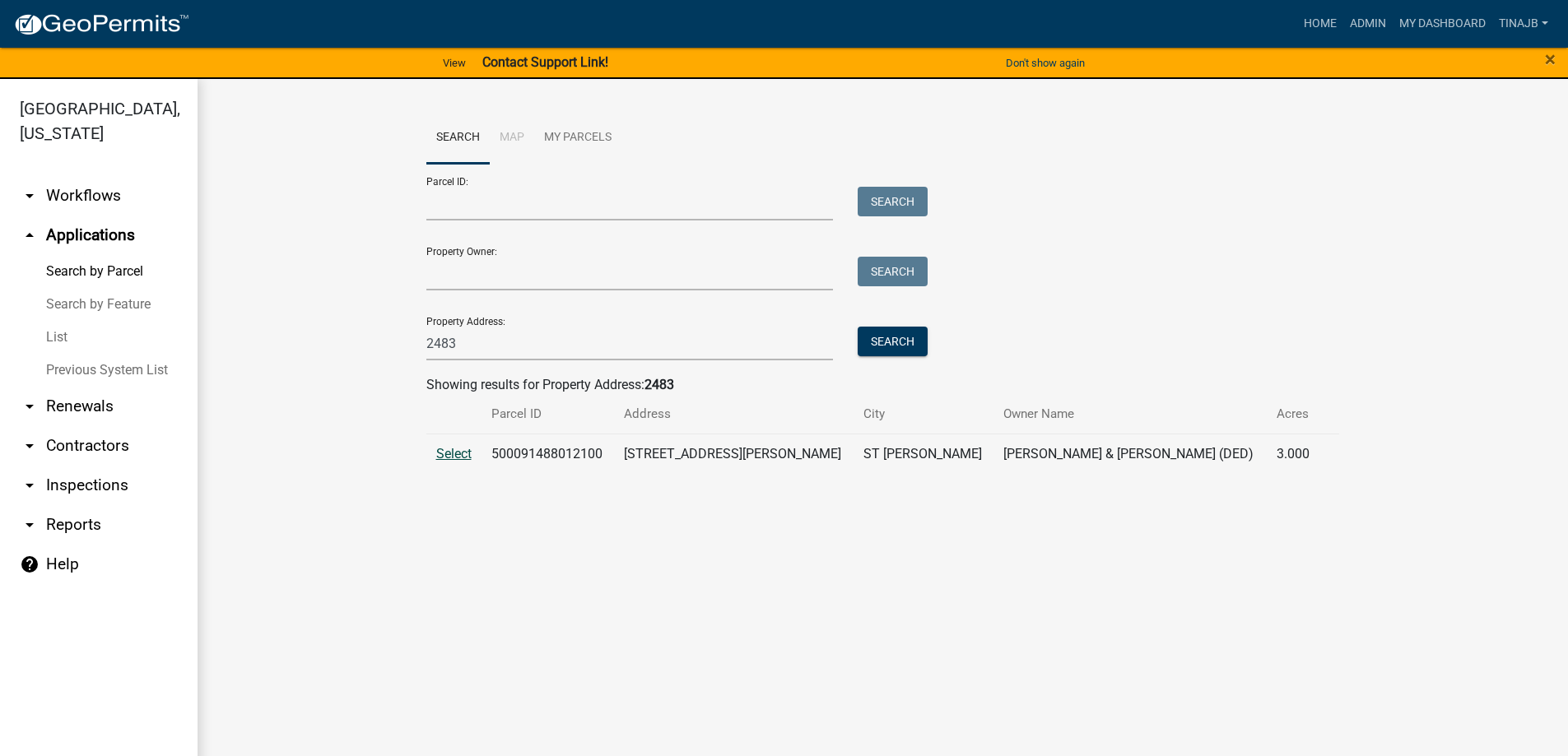
click at [458, 446] on span "Select" at bounding box center [454, 453] width 36 height 16
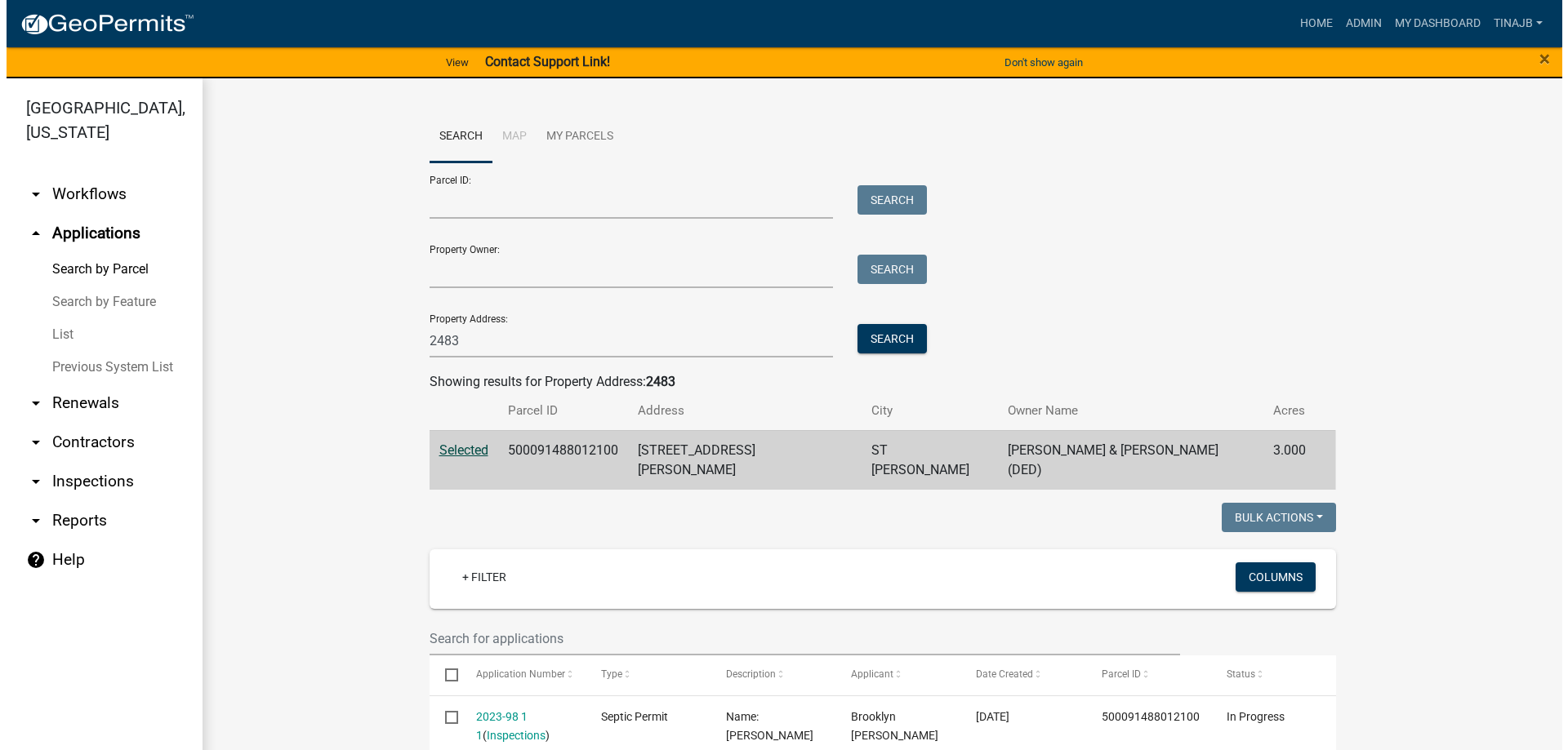
scroll to position [408, 0]
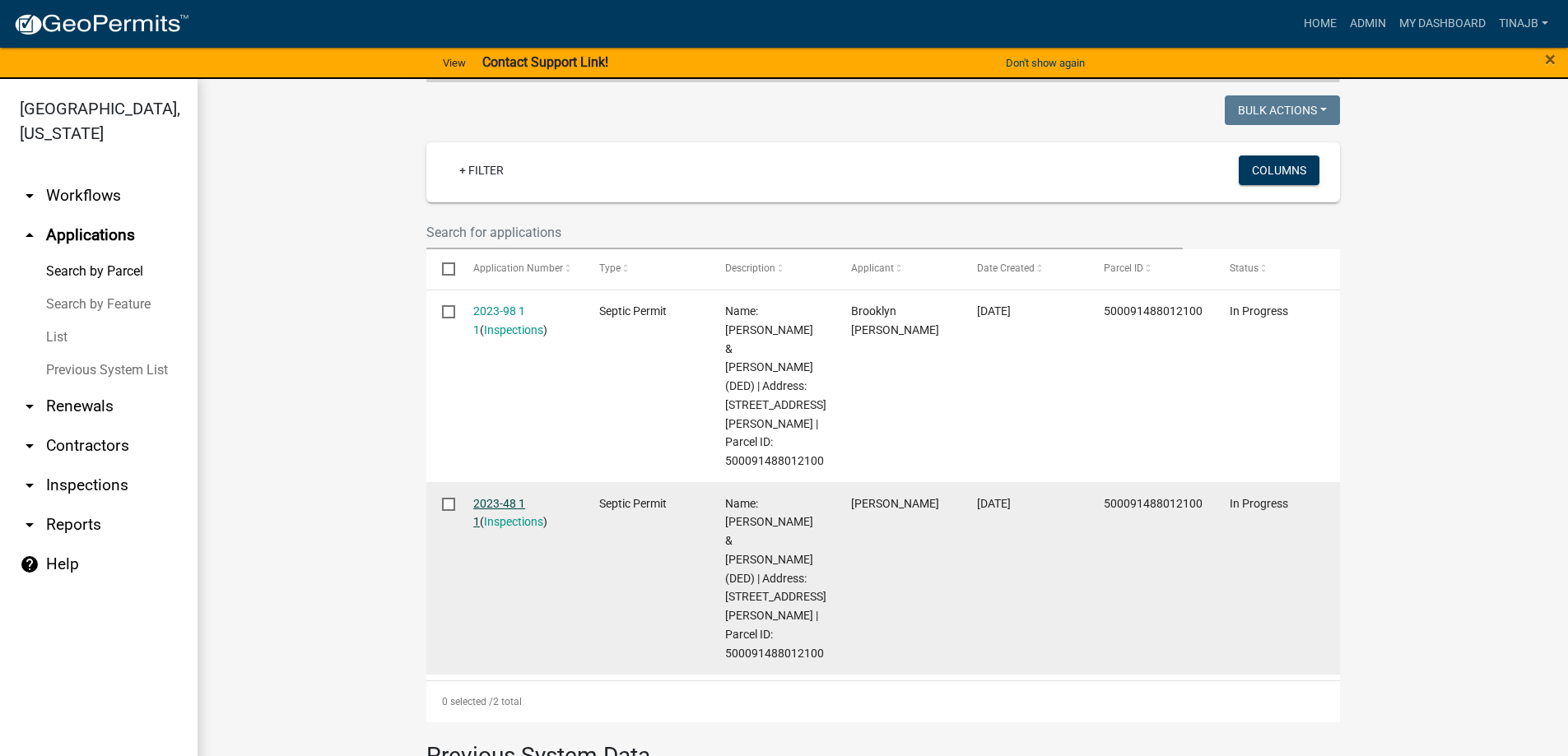
click at [486, 497] on link "2023-48 1 1" at bounding box center [499, 513] width 51 height 32
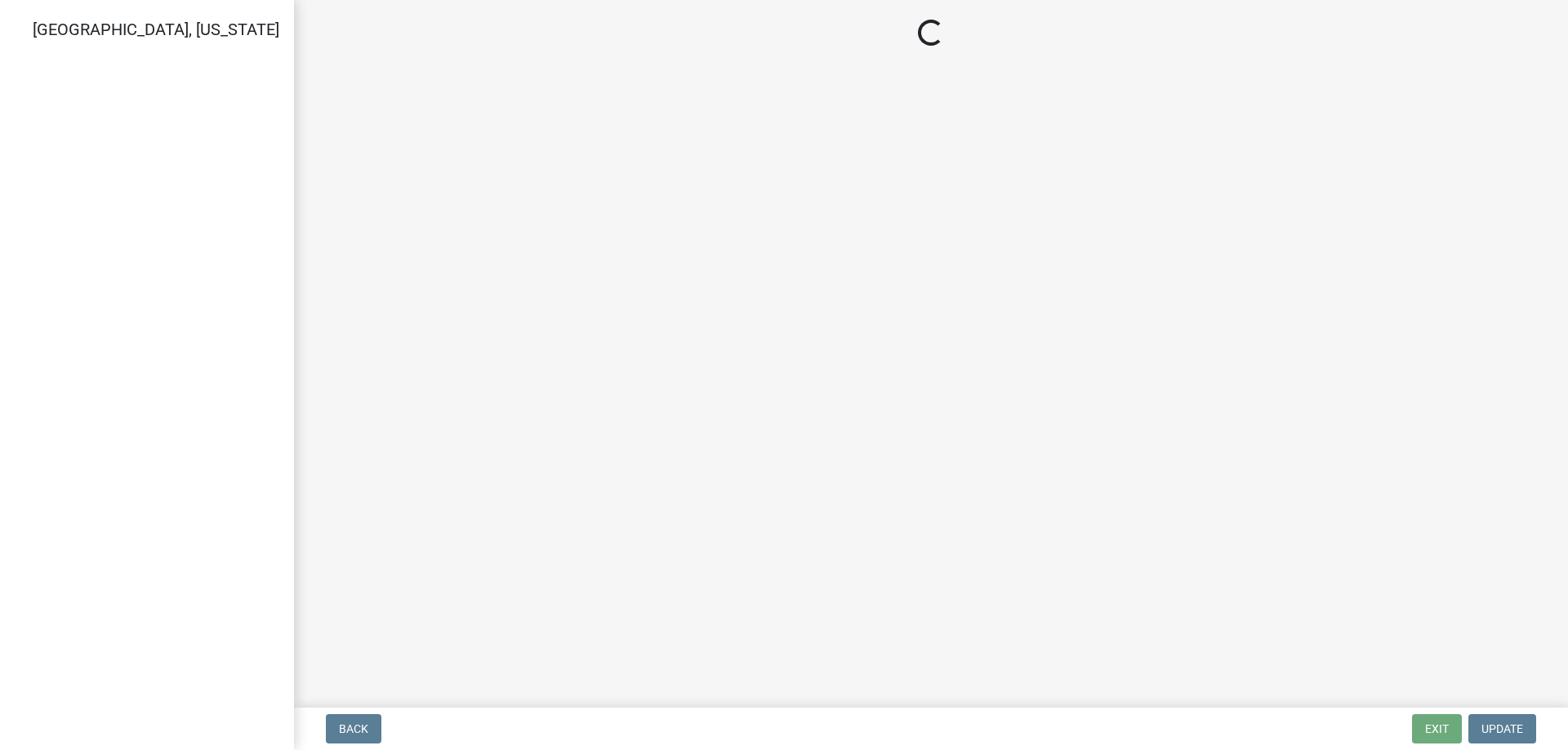
select select "57f8090b-93db-4a3c-8c0f-dd828b4a164e"
